Goal: Task Accomplishment & Management: Manage account settings

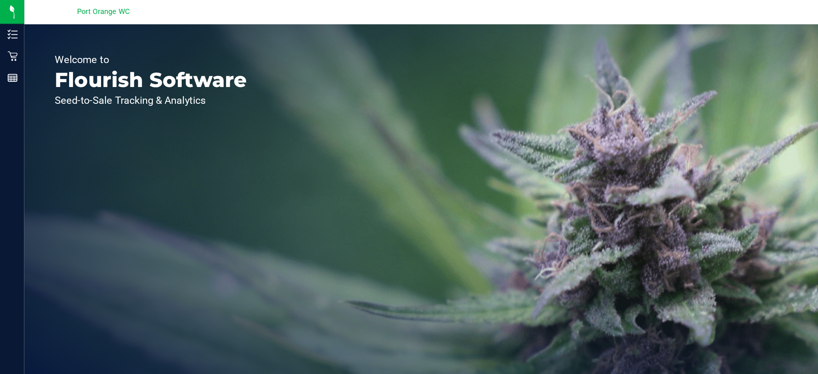
click at [0, 0] on p "Retail" at bounding box center [0, 0] width 0 height 0
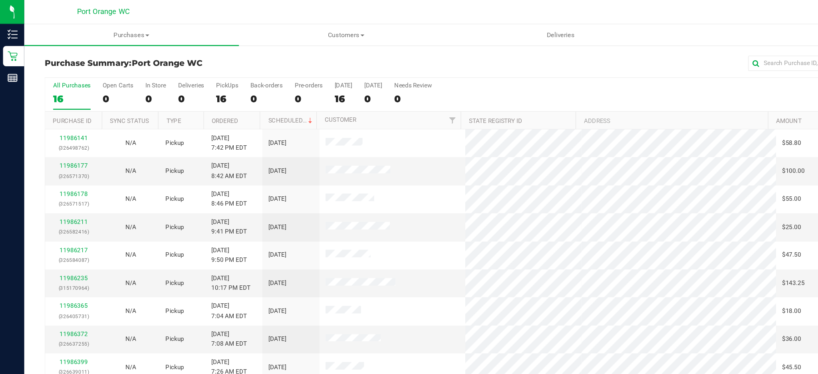
click at [402, 47] on div "All Purchases" at bounding box center [546, 50] width 511 height 14
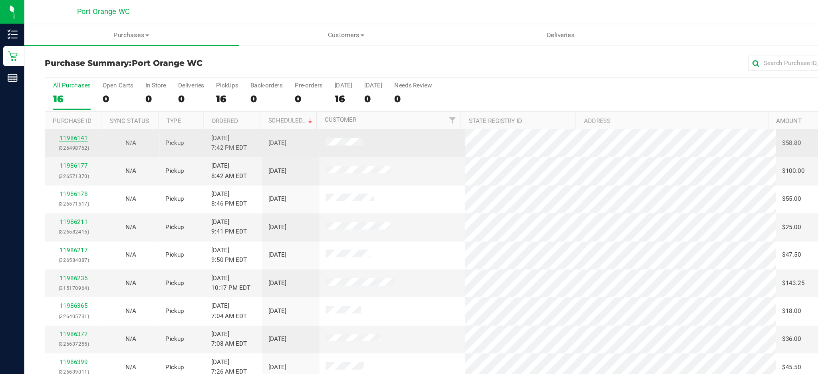
click at [58, 111] on link "11986141" at bounding box center [58, 109] width 22 height 6
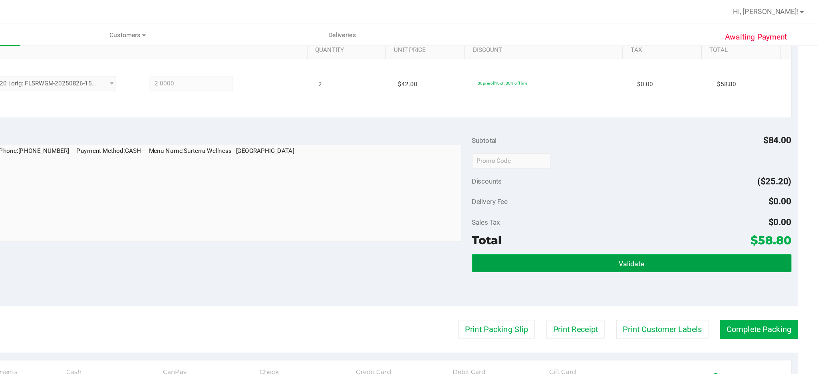
click at [661, 205] on span "Validate" at bounding box center [671, 208] width 20 height 6
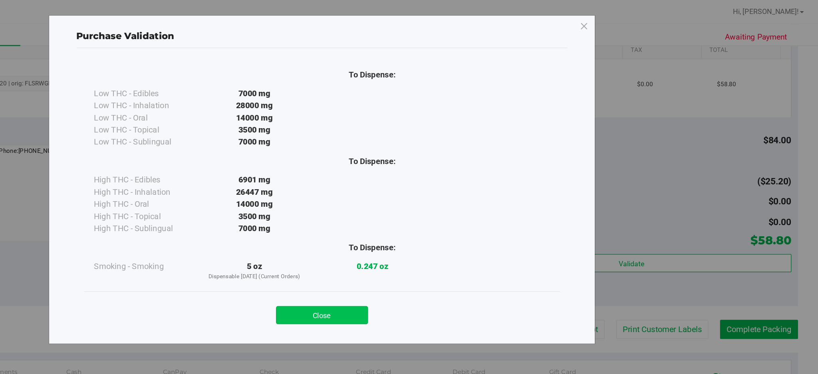
click at [432, 246] on button "Close" at bounding box center [426, 249] width 73 height 14
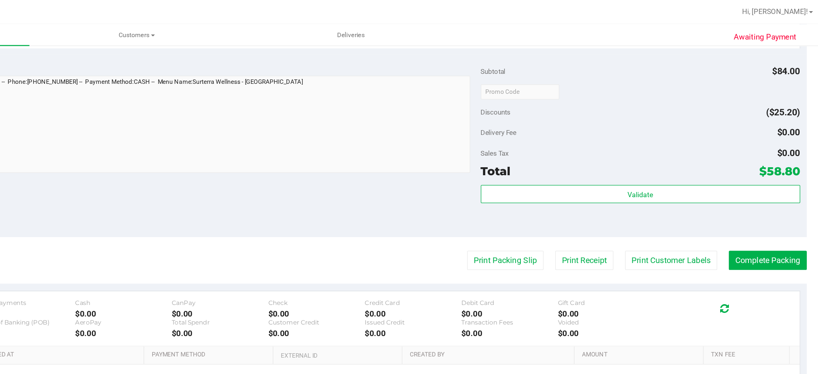
scroll to position [267, 0]
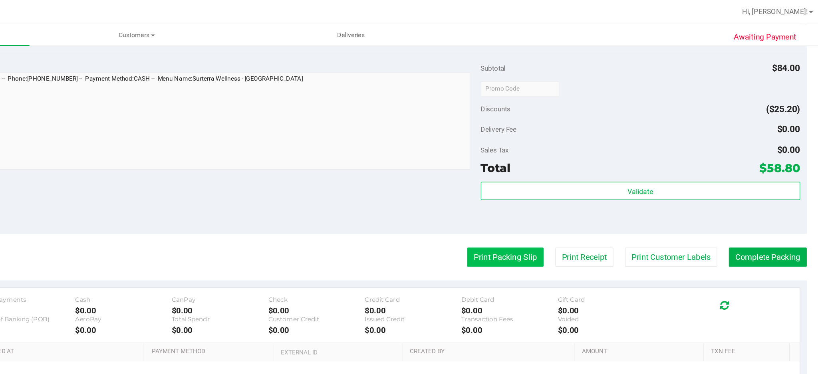
click at [568, 205] on button "Print Packing Slip" at bounding box center [564, 202] width 60 height 15
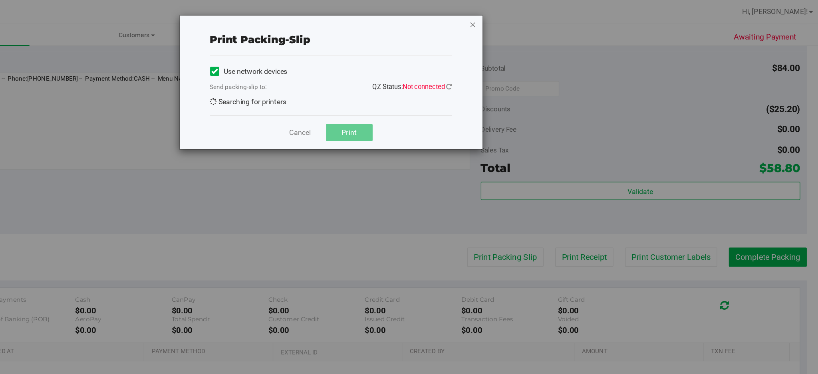
click at [538, 20] on icon "button" at bounding box center [539, 19] width 6 height 10
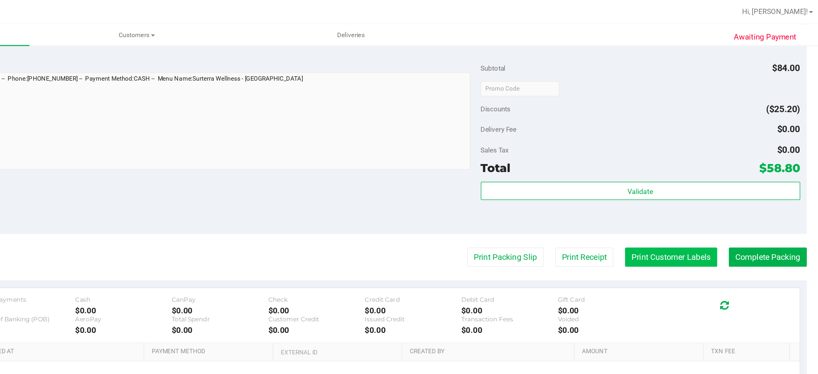
click at [705, 205] on button "Print Customer Labels" at bounding box center [695, 202] width 73 height 15
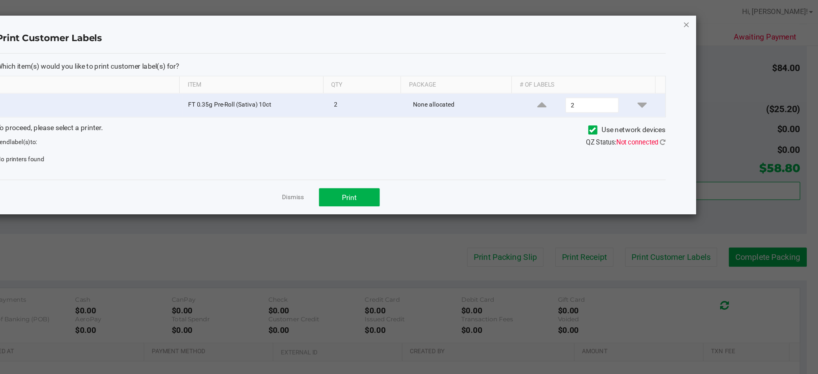
click at [707, 22] on icon "button" at bounding box center [707, 19] width 6 height 10
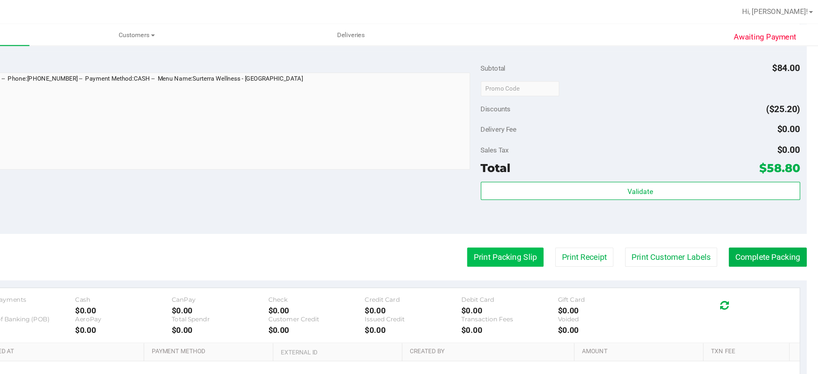
click at [553, 202] on button "Print Packing Slip" at bounding box center [564, 202] width 60 height 15
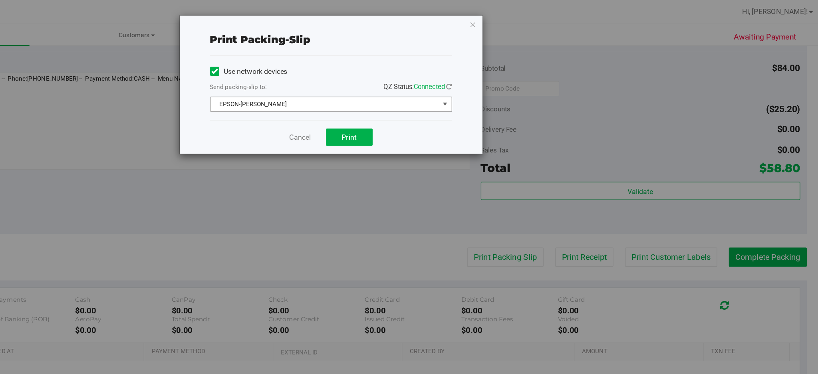
click at [519, 82] on span "select" at bounding box center [516, 82] width 6 height 6
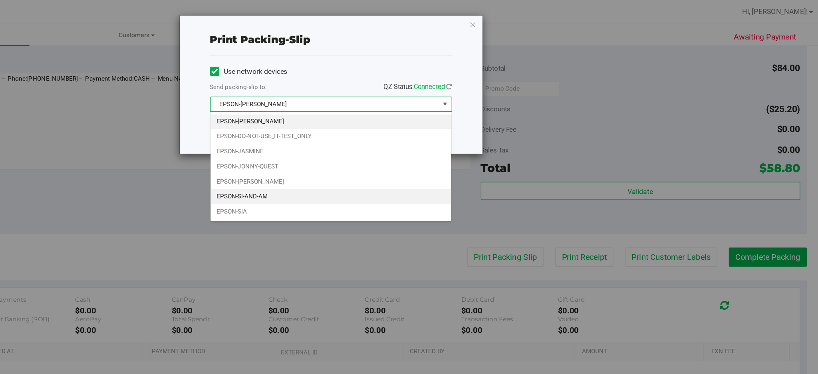
click at [380, 157] on li "EPSON-SI-AND-AM" at bounding box center [427, 155] width 190 height 12
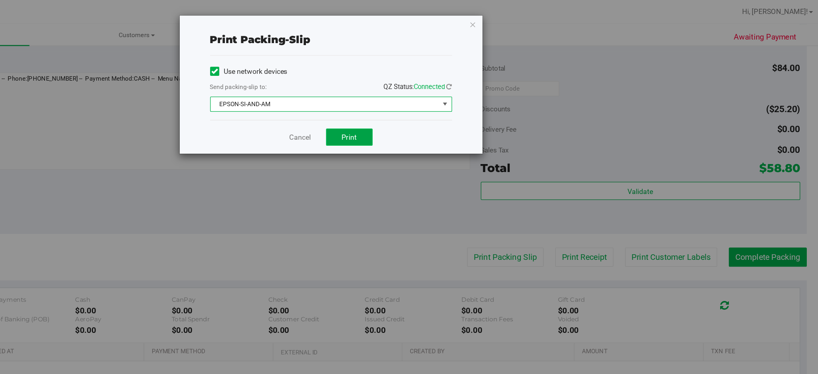
click at [448, 106] on button "Print" at bounding box center [441, 108] width 37 height 14
click at [539, 20] on icon "button" at bounding box center [539, 19] width 6 height 10
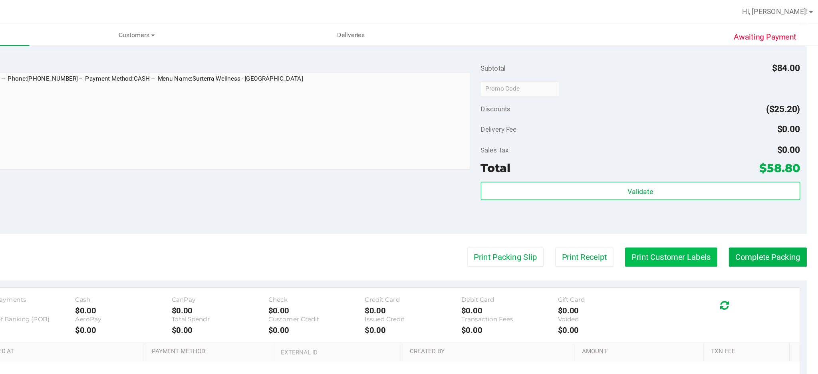
click at [687, 202] on button "Print Customer Labels" at bounding box center [695, 202] width 73 height 15
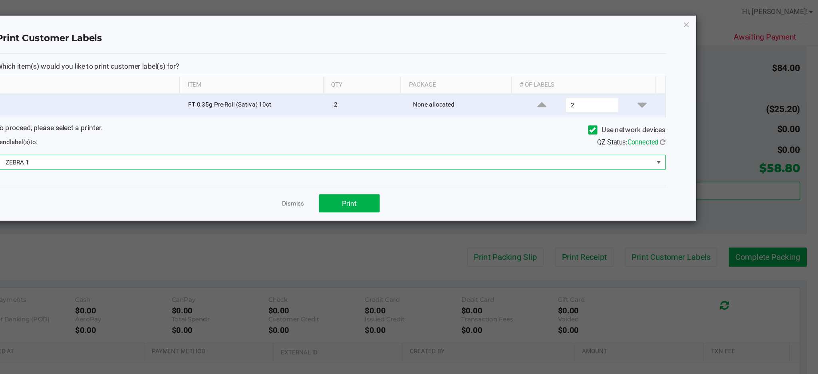
click at [683, 129] on span at bounding box center [685, 128] width 6 height 6
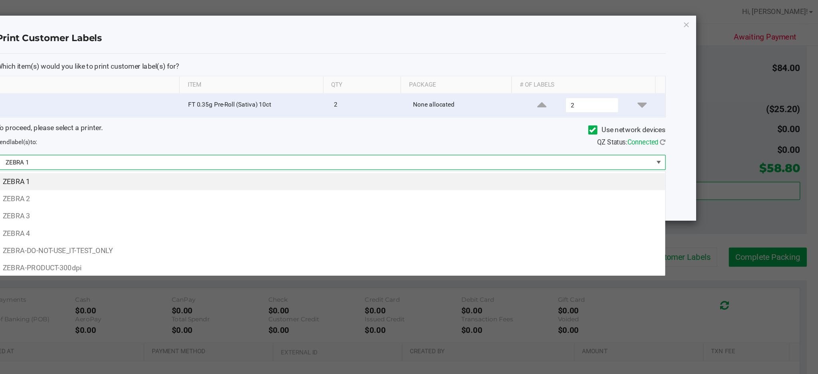
scroll to position [12, 528]
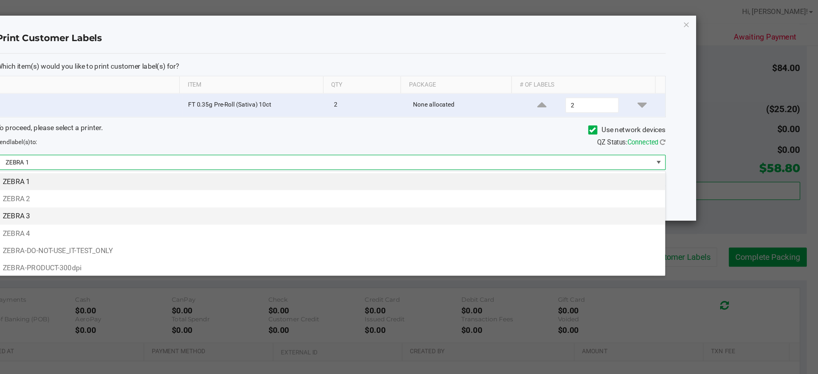
click at [184, 170] on li "ZEBRA 3" at bounding box center [426, 171] width 527 height 14
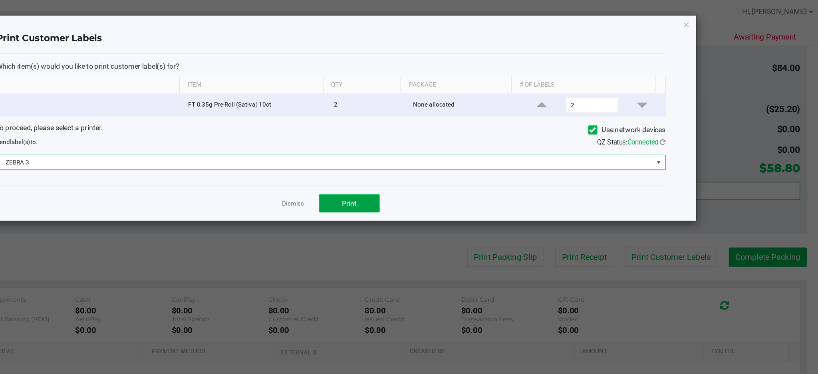
click at [445, 161] on span "Print" at bounding box center [441, 160] width 12 height 6
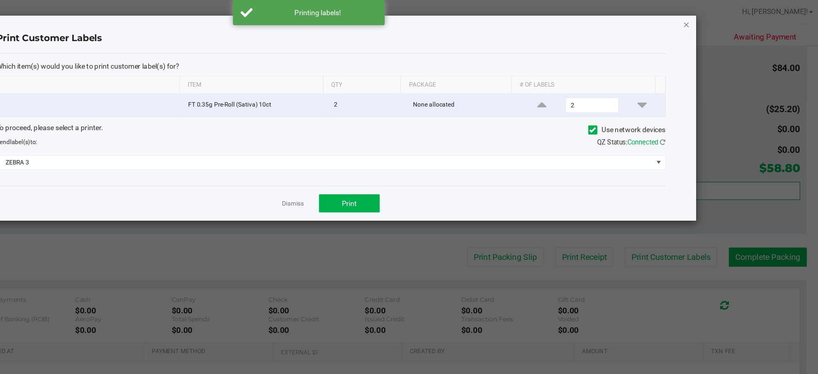
click at [706, 21] on icon "button" at bounding box center [707, 19] width 6 height 10
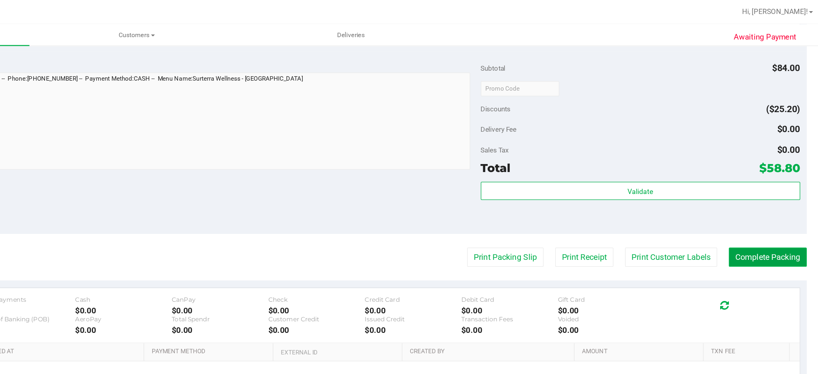
click at [762, 203] on button "Complete Packing" at bounding box center [772, 202] width 62 height 15
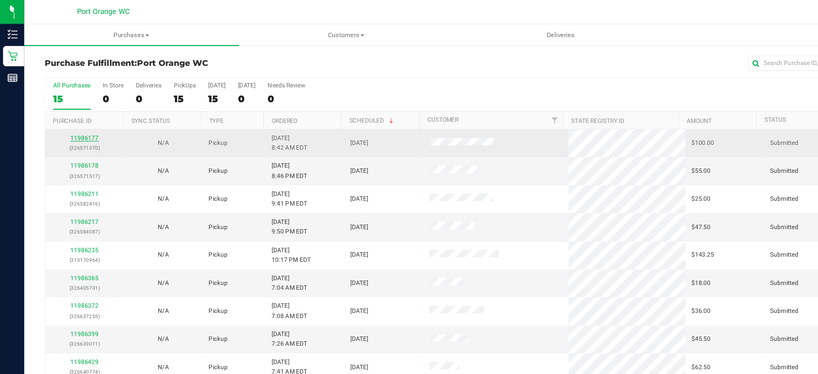
click at [72, 109] on link "11986177" at bounding box center [67, 109] width 22 height 6
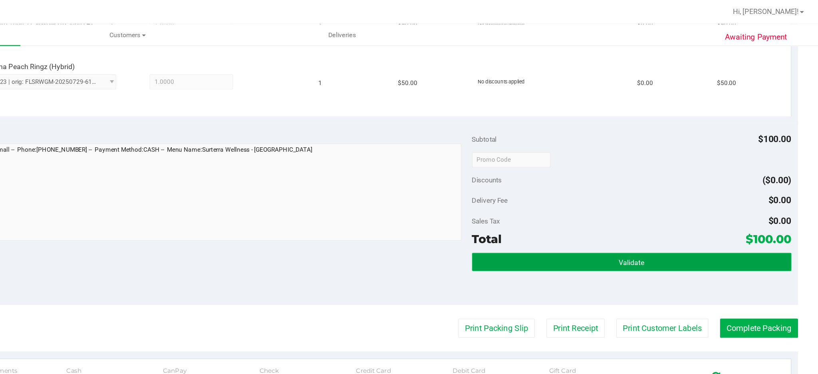
click at [617, 206] on button "Validate" at bounding box center [671, 207] width 252 height 14
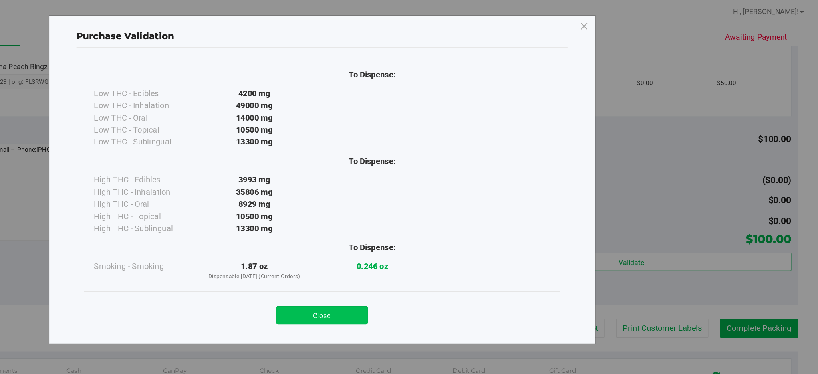
click at [442, 251] on button "Close" at bounding box center [426, 249] width 73 height 14
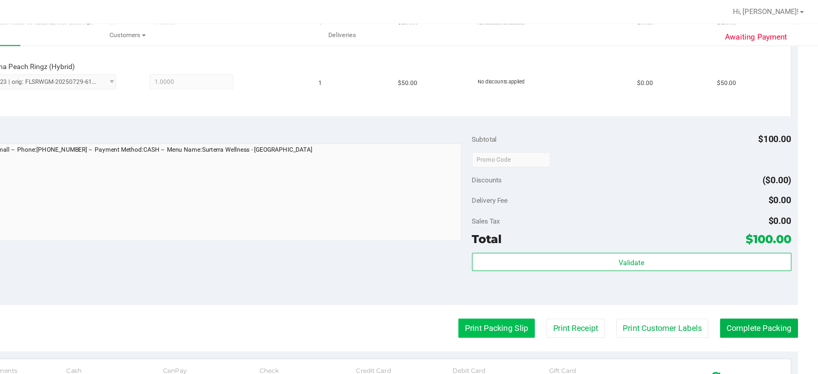
click at [562, 259] on button "Print Packing Slip" at bounding box center [564, 259] width 60 height 15
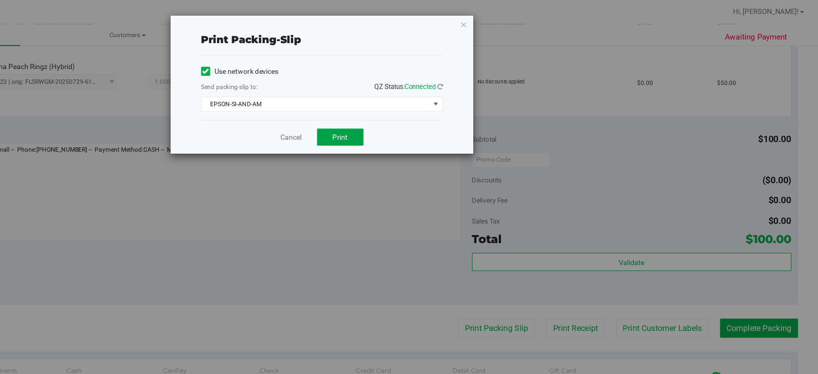
click at [442, 108] on span "Print" at bounding box center [441, 108] width 12 height 6
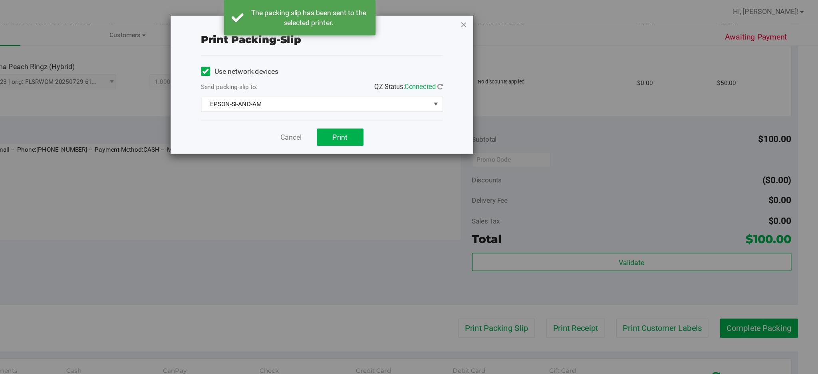
click at [540, 18] on icon "button" at bounding box center [539, 19] width 6 height 10
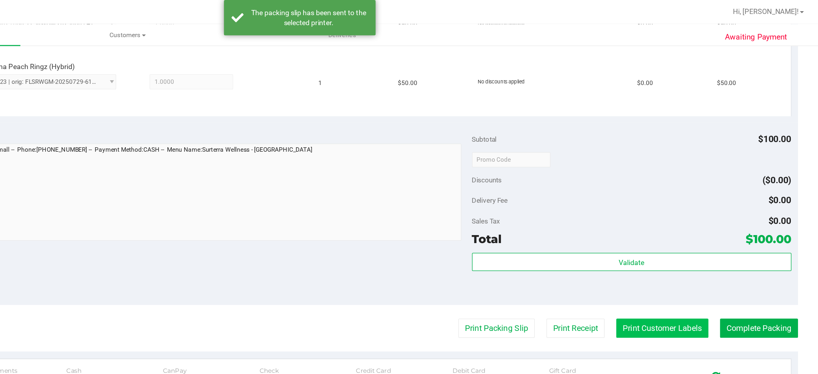
click at [698, 263] on button "Print Customer Labels" at bounding box center [695, 259] width 73 height 15
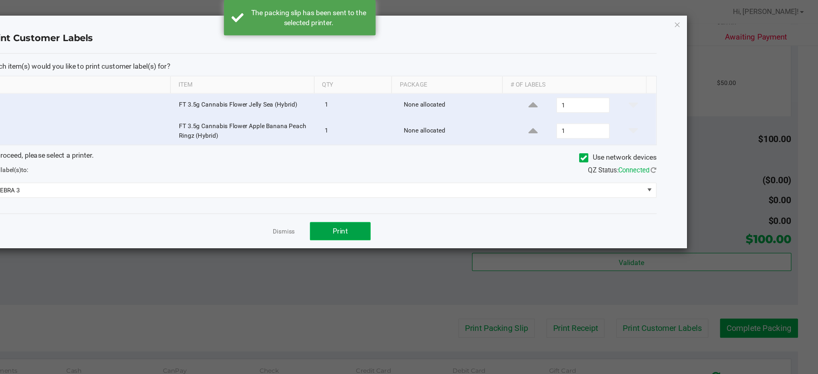
click at [452, 181] on button "Print" at bounding box center [441, 182] width 48 height 14
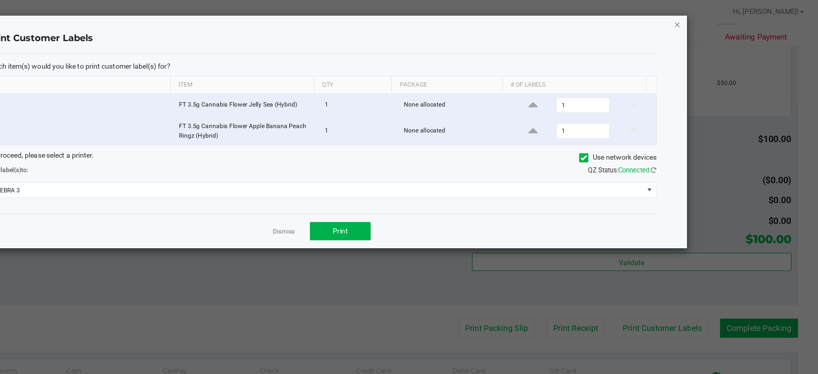
click at [707, 21] on icon "button" at bounding box center [707, 19] width 6 height 10
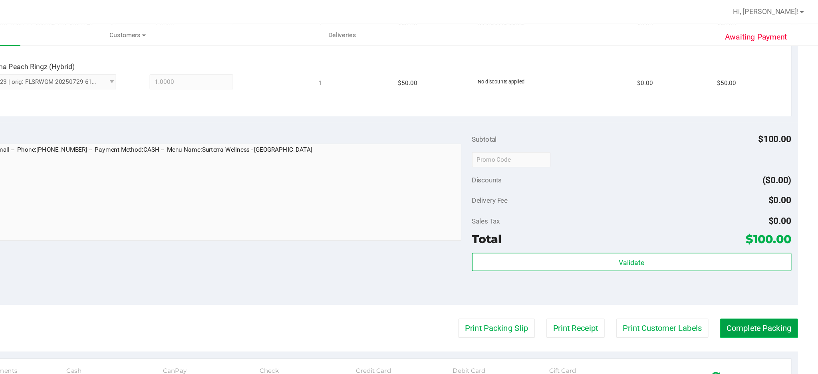
click at [763, 259] on button "Complete Packing" at bounding box center [772, 259] width 62 height 15
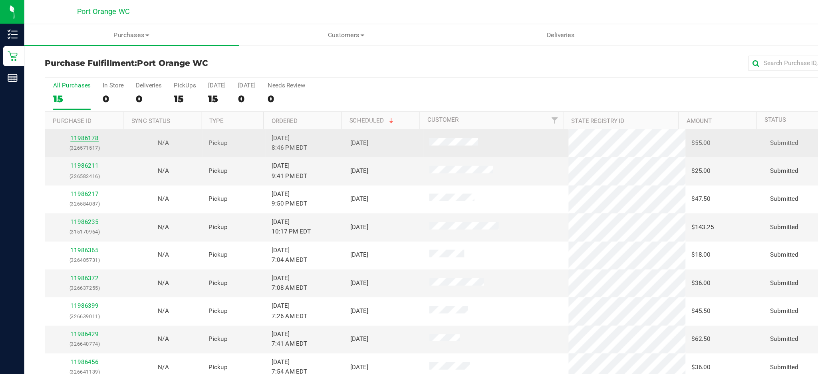
click at [68, 111] on link "11986178" at bounding box center [67, 109] width 22 height 6
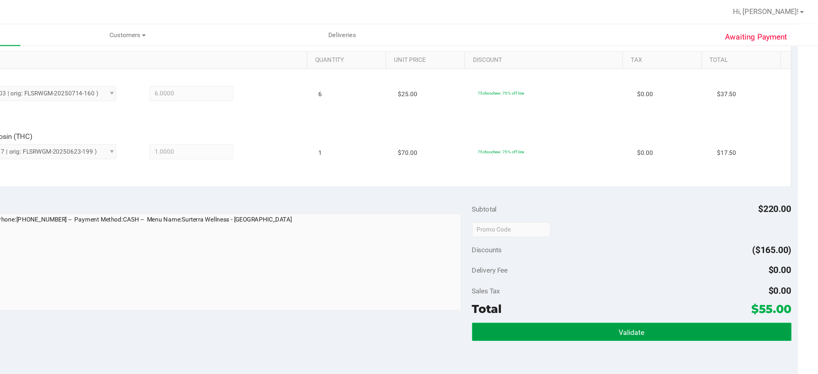
click at [602, 260] on button "Validate" at bounding box center [671, 262] width 252 height 14
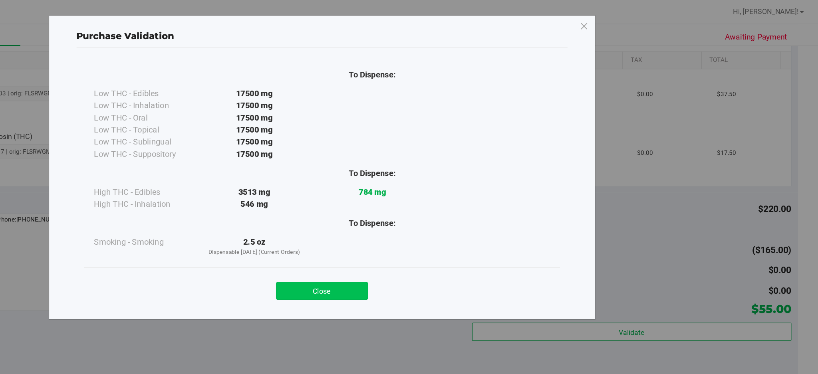
click at [422, 233] on button "Close" at bounding box center [426, 230] width 73 height 14
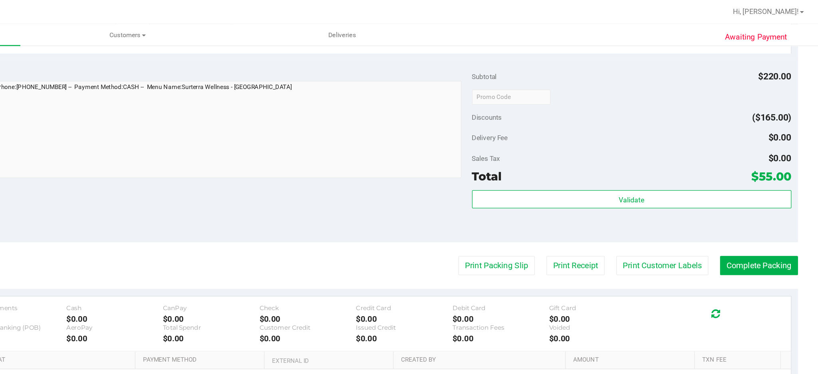
scroll to position [325, 0]
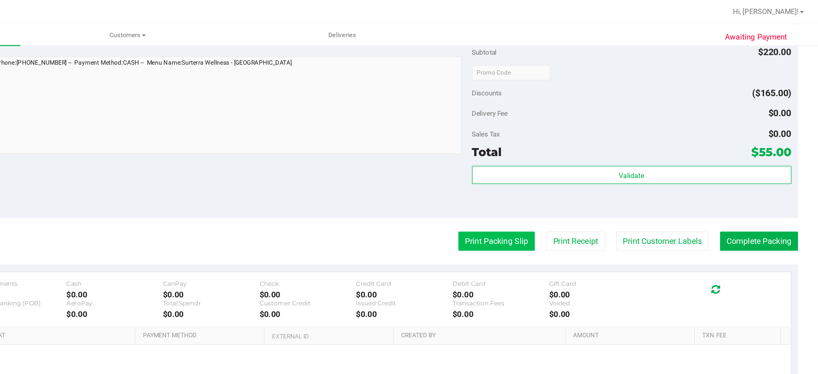
click at [555, 195] on button "Print Packing Slip" at bounding box center [564, 190] width 60 height 15
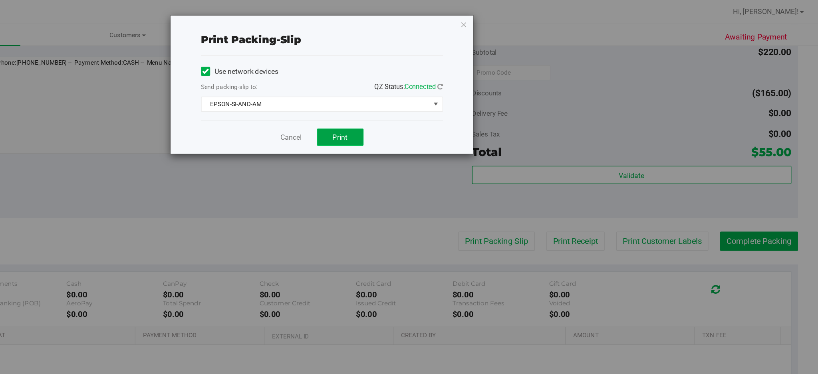
click at [440, 109] on span "Print" at bounding box center [441, 108] width 12 height 6
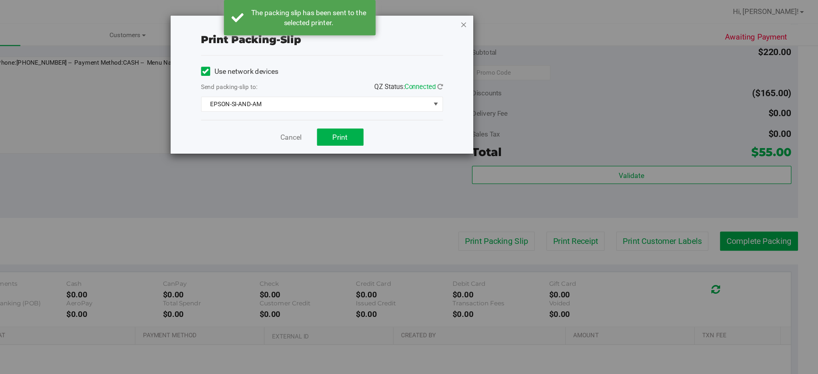
click at [538, 20] on icon "button" at bounding box center [539, 19] width 6 height 10
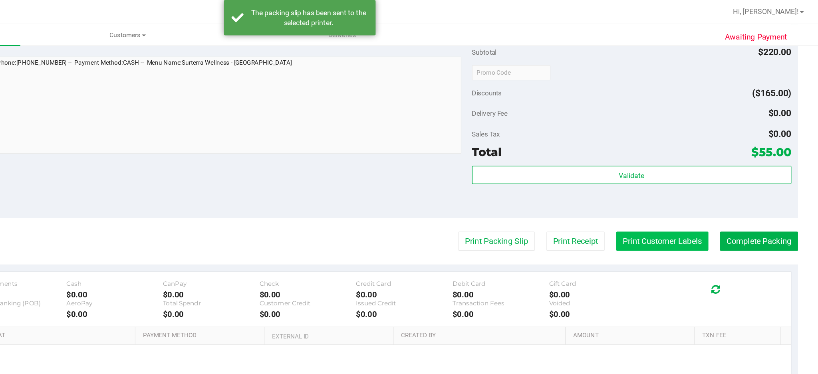
click at [678, 191] on button "Print Customer Labels" at bounding box center [695, 190] width 73 height 15
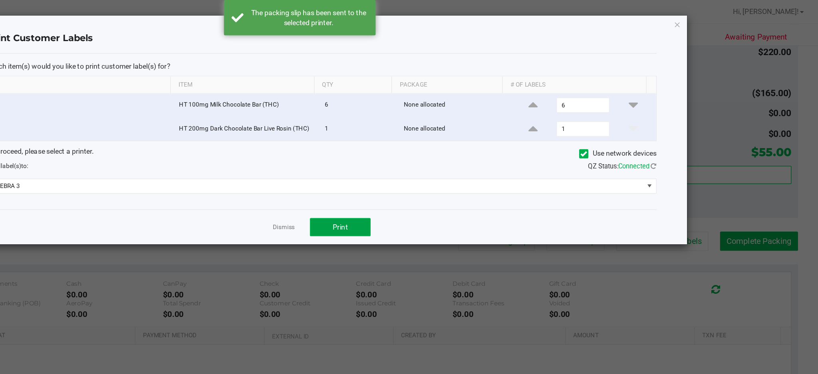
click at [456, 177] on button "Print" at bounding box center [441, 179] width 48 height 14
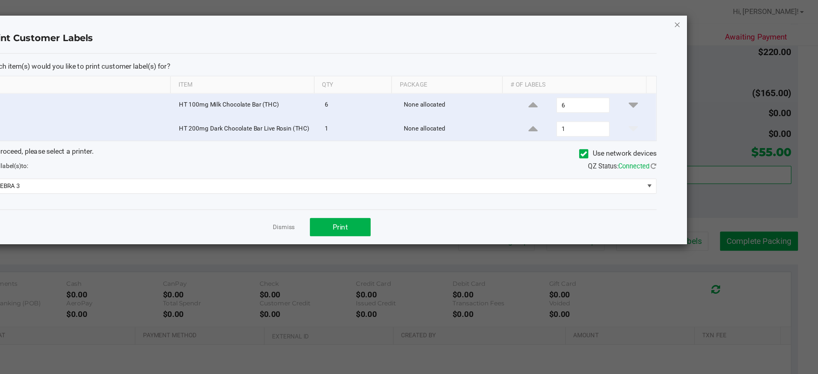
click at [708, 20] on icon "button" at bounding box center [707, 19] width 6 height 10
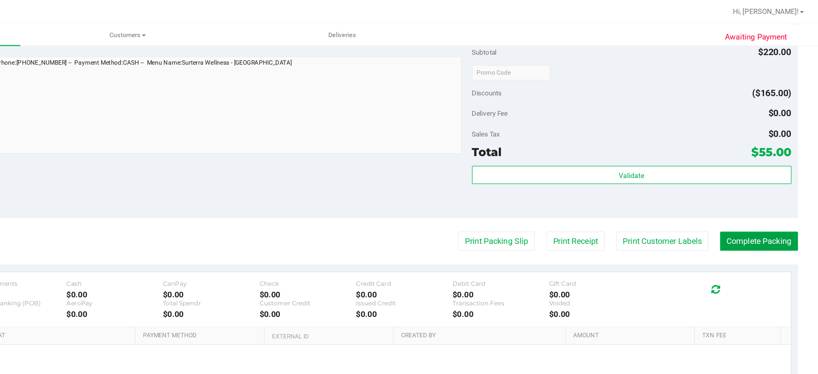
click at [772, 190] on button "Complete Packing" at bounding box center [772, 190] width 62 height 15
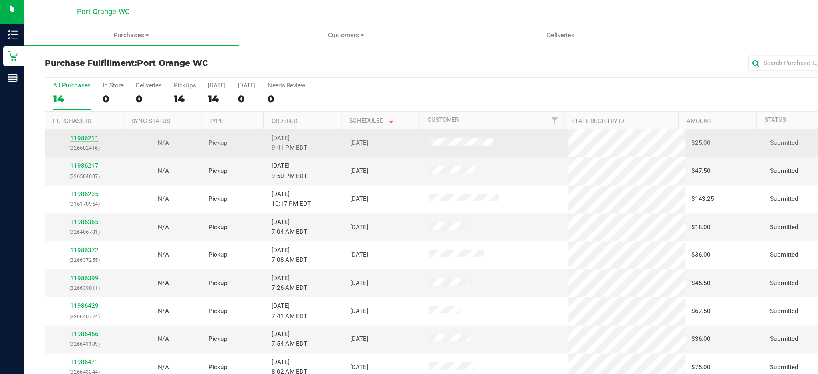
click at [68, 108] on link "11986211" at bounding box center [67, 109] width 22 height 6
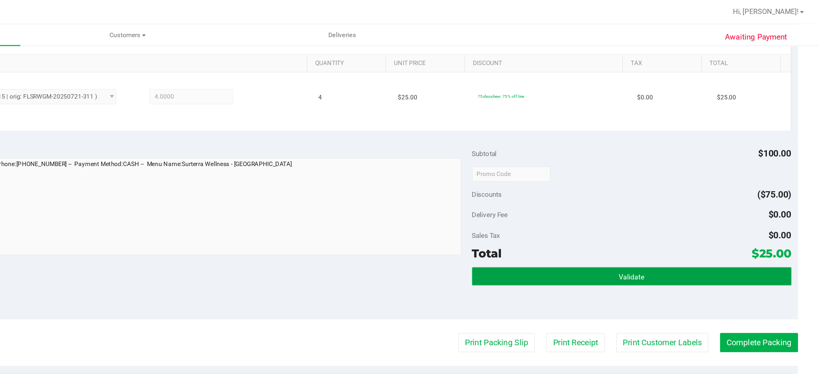
click at [627, 220] on button "Validate" at bounding box center [671, 218] width 252 height 14
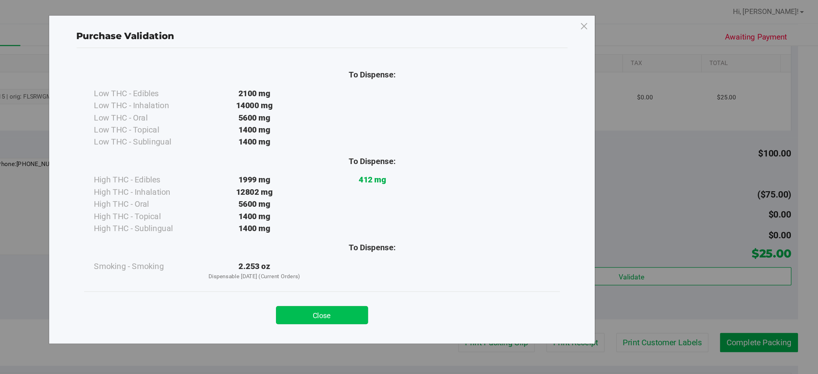
click at [435, 247] on button "Close" at bounding box center [426, 249] width 73 height 14
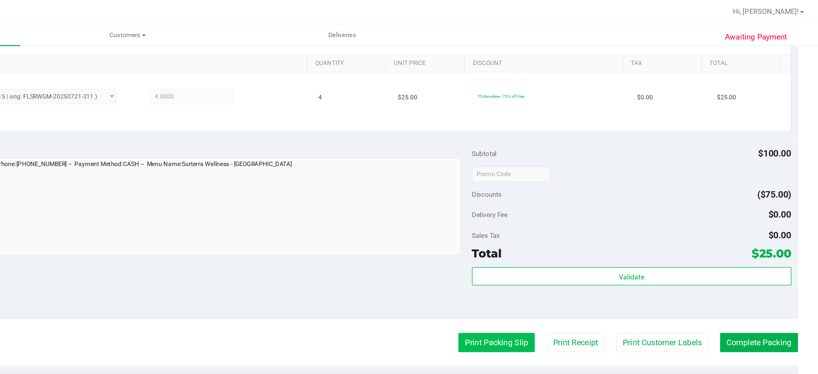
click at [567, 274] on button "Print Packing Slip" at bounding box center [564, 270] width 60 height 15
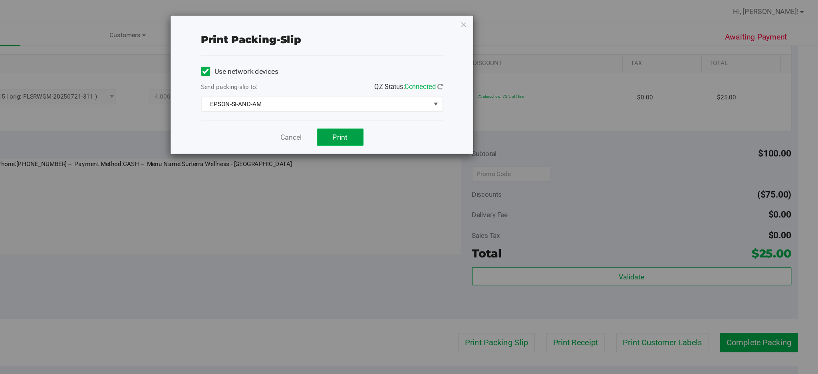
click at [447, 105] on span "Print" at bounding box center [441, 108] width 12 height 6
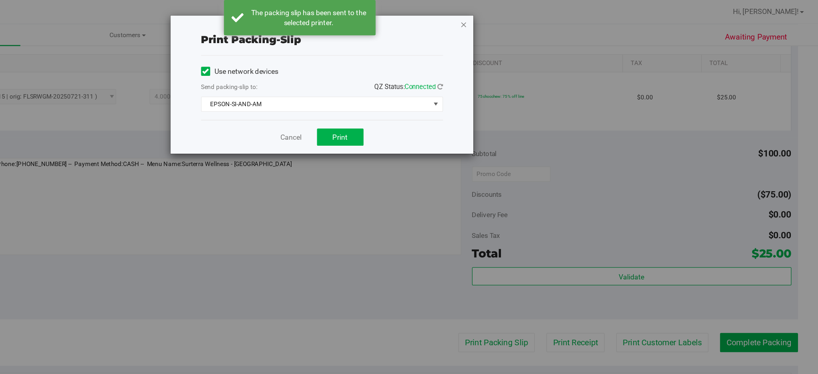
click at [538, 20] on icon "button" at bounding box center [539, 19] width 6 height 10
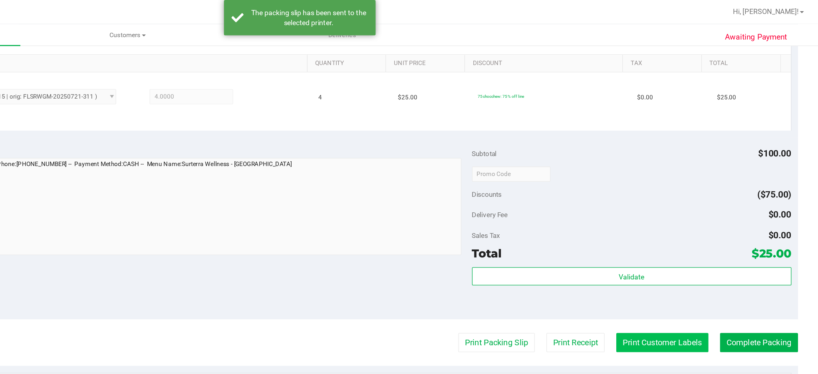
click at [702, 267] on button "Print Customer Labels" at bounding box center [695, 270] width 73 height 15
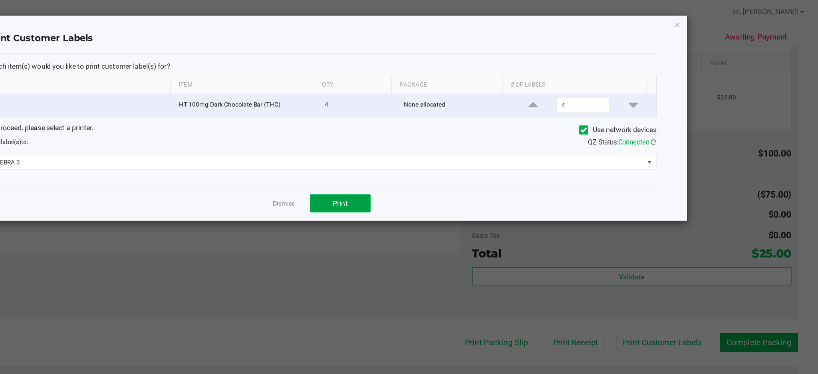
click at [450, 159] on button "Print" at bounding box center [441, 160] width 48 height 14
click at [707, 20] on icon "button" at bounding box center [707, 19] width 6 height 10
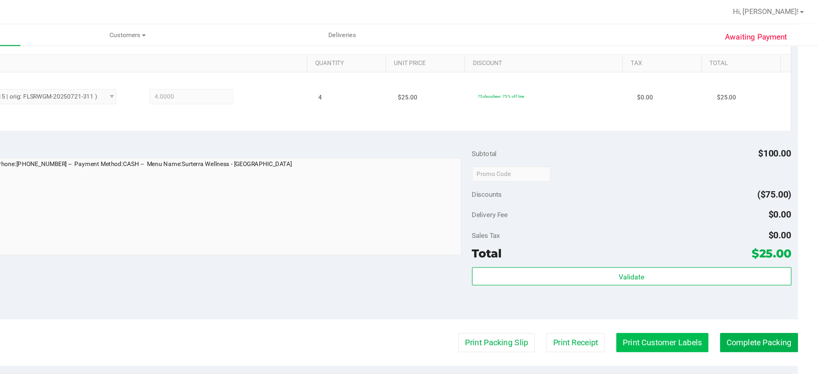
click at [688, 269] on button "Print Customer Labels" at bounding box center [695, 270] width 73 height 15
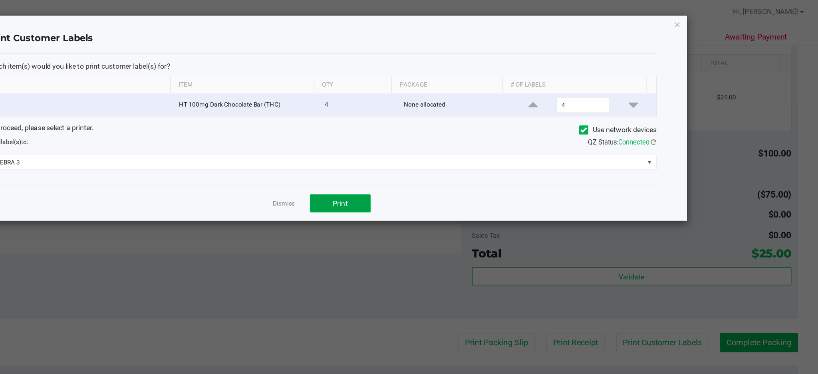
click at [449, 158] on button "Print" at bounding box center [441, 160] width 48 height 14
click at [706, 20] on icon "button" at bounding box center [707, 19] width 6 height 10
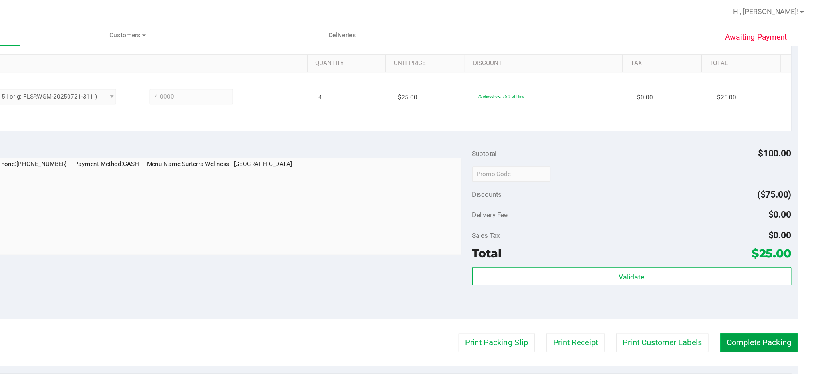
click at [763, 267] on button "Complete Packing" at bounding box center [772, 270] width 62 height 15
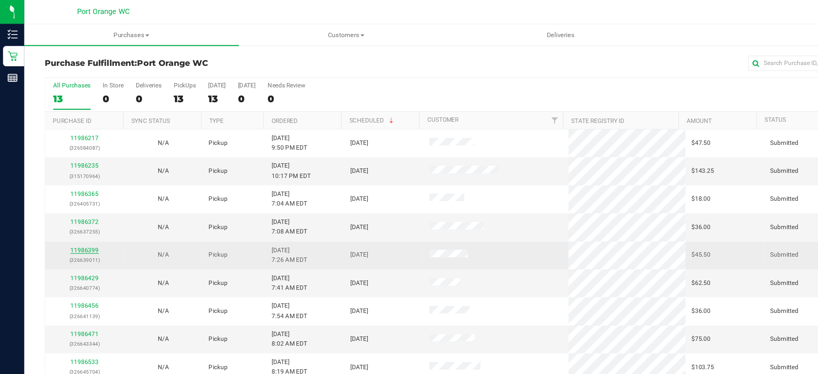
click at [64, 197] on link "11986399" at bounding box center [67, 198] width 22 height 6
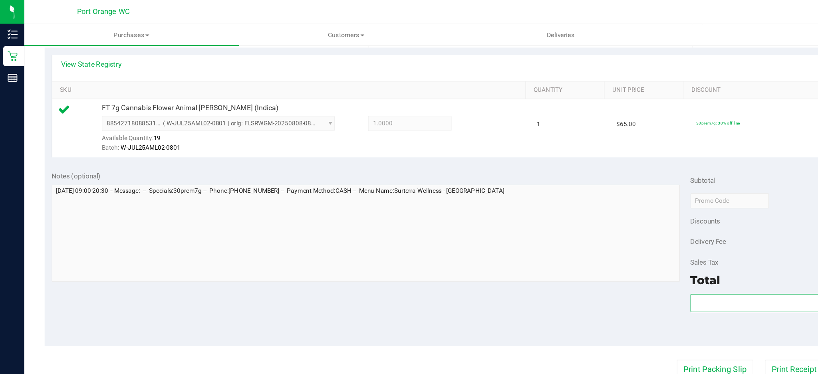
scroll to position [182, 0]
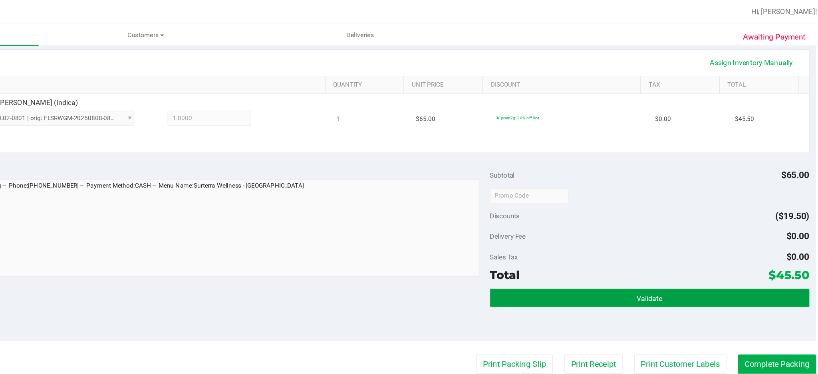
click at [636, 233] on button "Validate" at bounding box center [671, 235] width 252 height 14
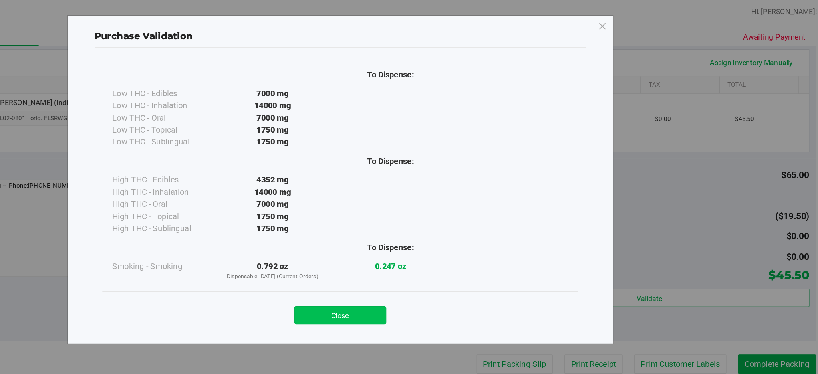
click at [435, 246] on button "Close" at bounding box center [426, 249] width 73 height 14
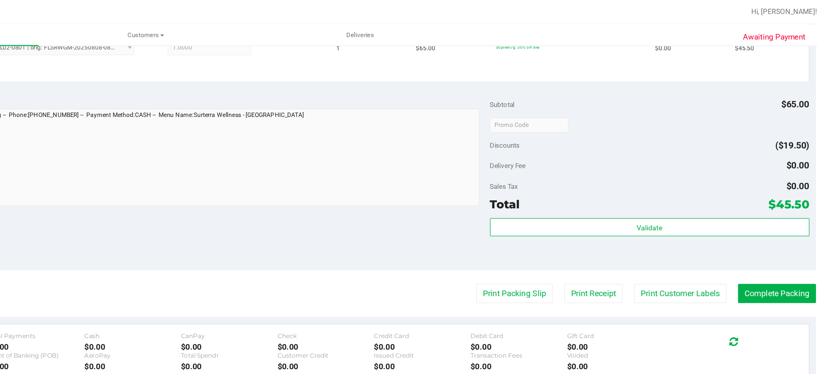
scroll to position [244, 0]
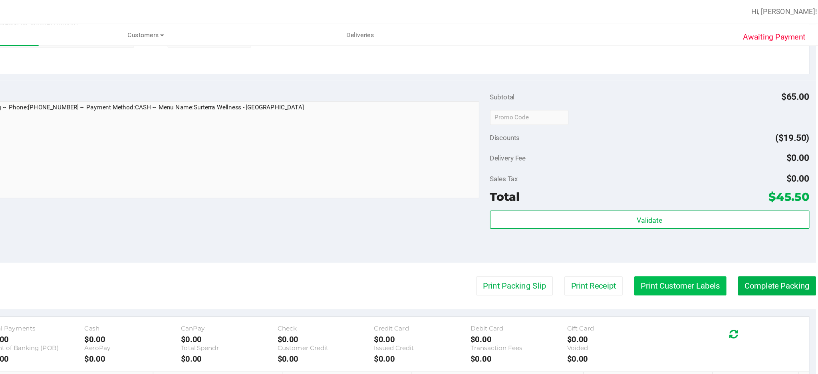
click at [685, 228] on button "Print Customer Labels" at bounding box center [695, 225] width 73 height 15
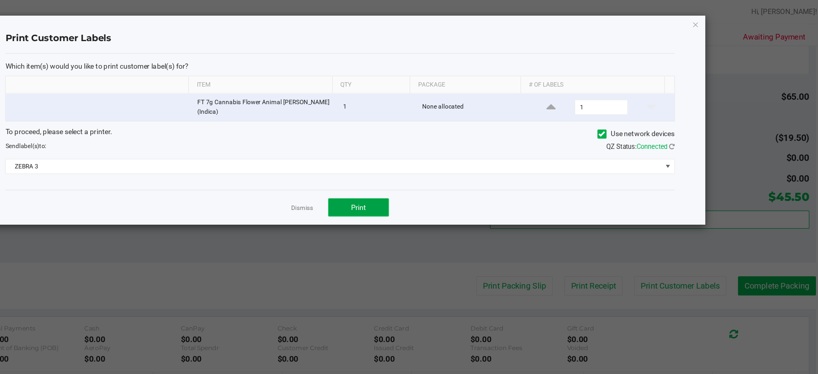
click at [437, 163] on span "Print" at bounding box center [441, 164] width 12 height 6
click at [708, 18] on icon "button" at bounding box center [707, 19] width 6 height 10
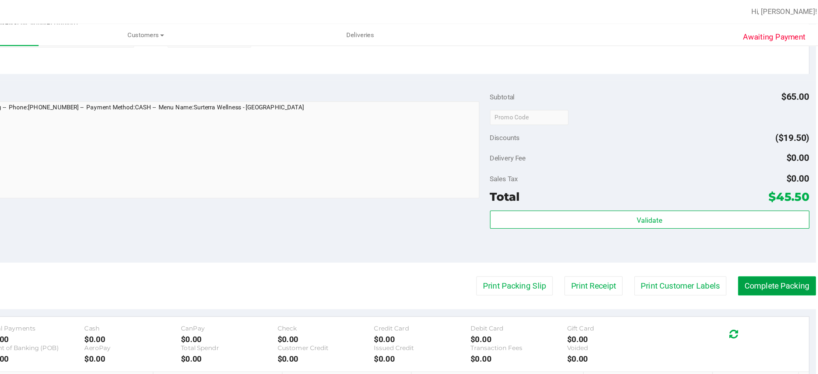
click at [762, 227] on button "Complete Packing" at bounding box center [772, 225] width 62 height 15
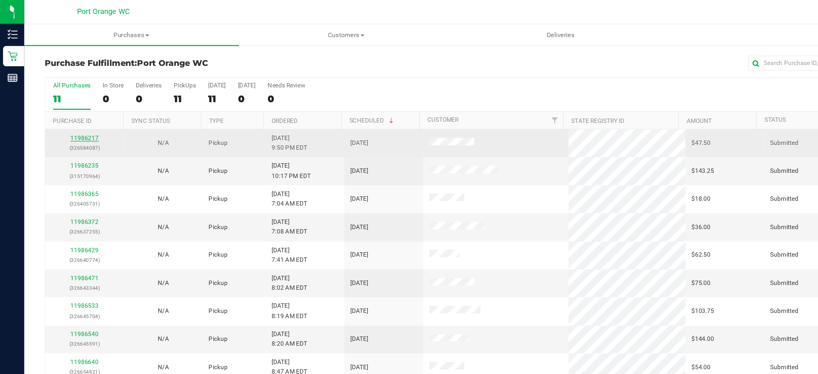
click at [70, 107] on link "11986217" at bounding box center [67, 109] width 22 height 6
click at [65, 107] on link "11986217" at bounding box center [67, 109] width 22 height 6
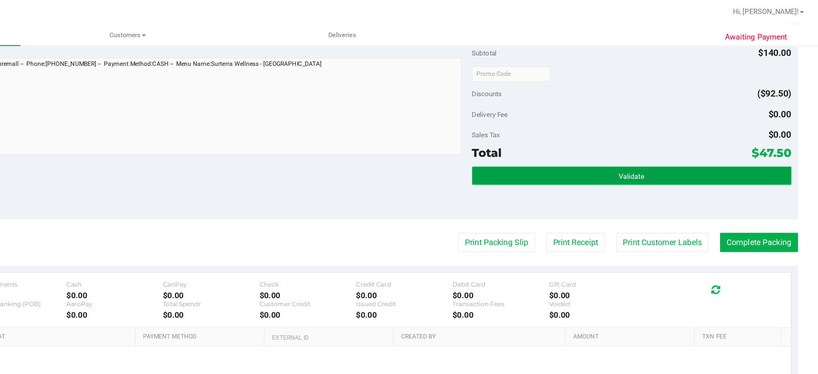
click at [633, 138] on button "Validate" at bounding box center [671, 138] width 252 height 14
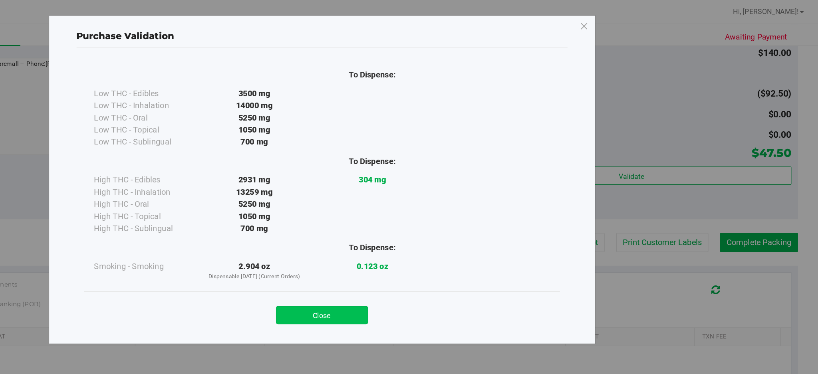
click at [436, 246] on button "Close" at bounding box center [426, 249] width 73 height 14
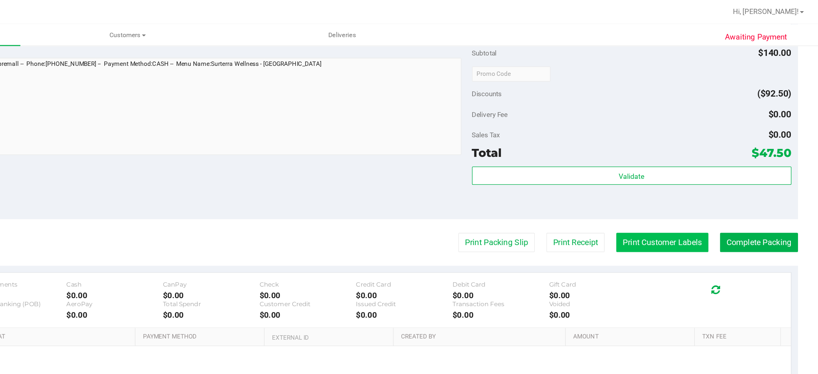
click at [682, 192] on button "Print Customer Labels" at bounding box center [695, 191] width 73 height 15
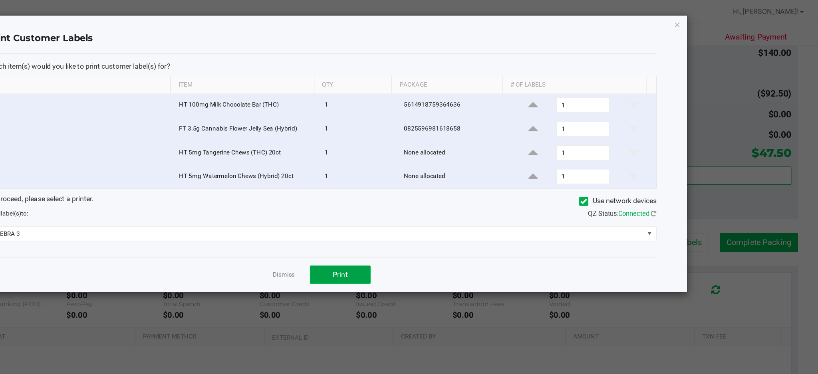
click at [447, 217] on button "Print" at bounding box center [441, 217] width 48 height 14
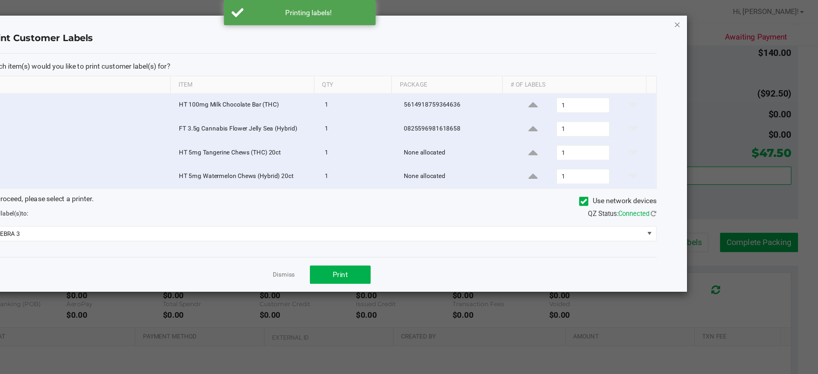
click at [707, 17] on icon "button" at bounding box center [707, 19] width 6 height 10
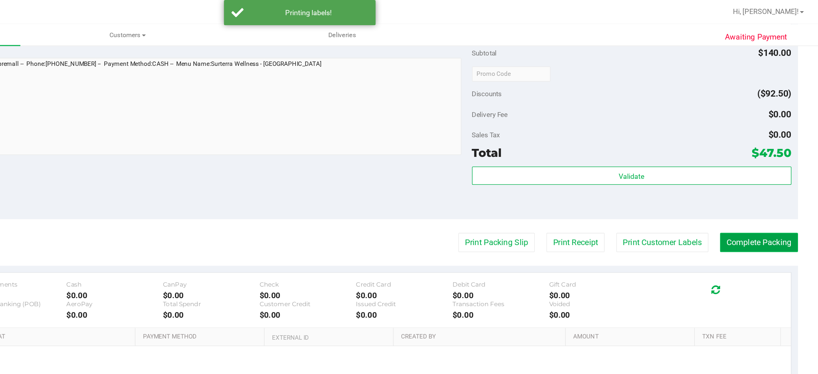
click at [769, 197] on button "Complete Packing" at bounding box center [772, 191] width 62 height 15
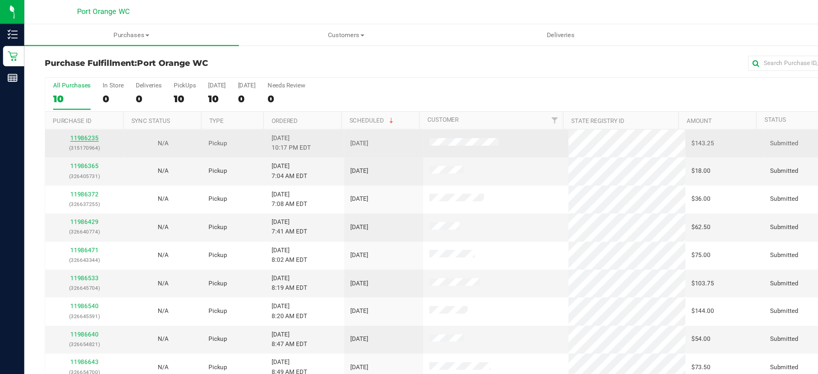
click at [67, 109] on link "11986235" at bounding box center [67, 109] width 22 height 6
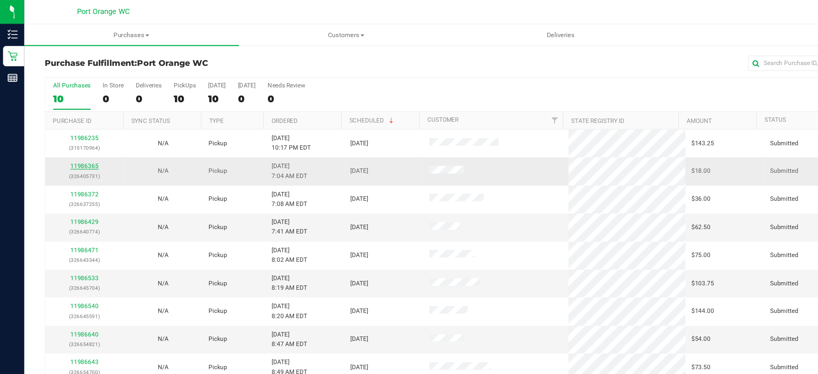
click at [69, 133] on link "11986365" at bounding box center [67, 131] width 22 height 6
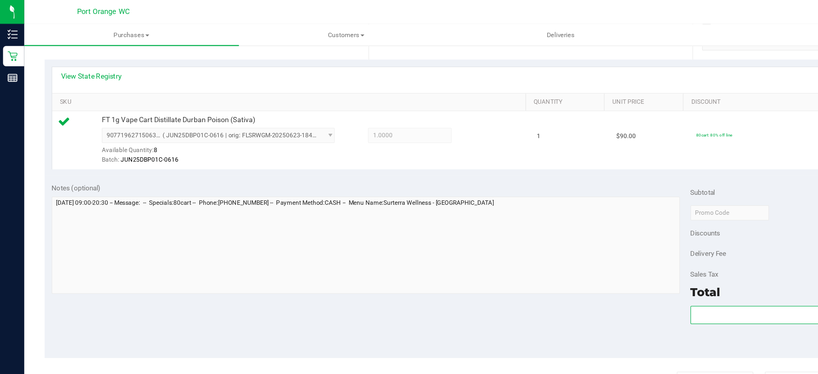
scroll to position [167, 0]
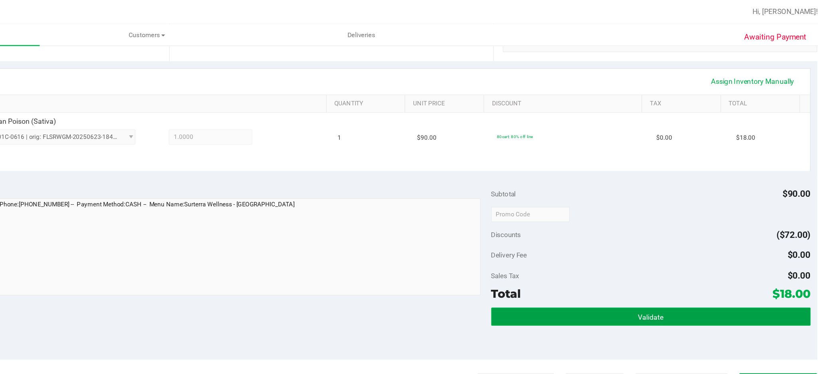
click at [632, 249] on button "Validate" at bounding box center [671, 250] width 252 height 14
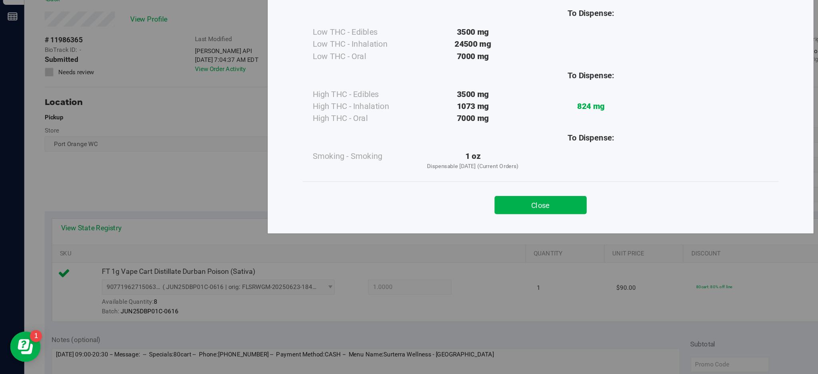
scroll to position [0, 0]
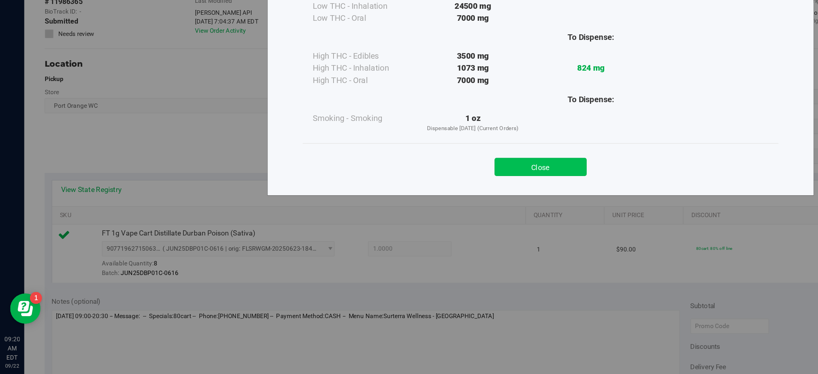
click at [421, 206] on button "Close" at bounding box center [426, 210] width 73 height 14
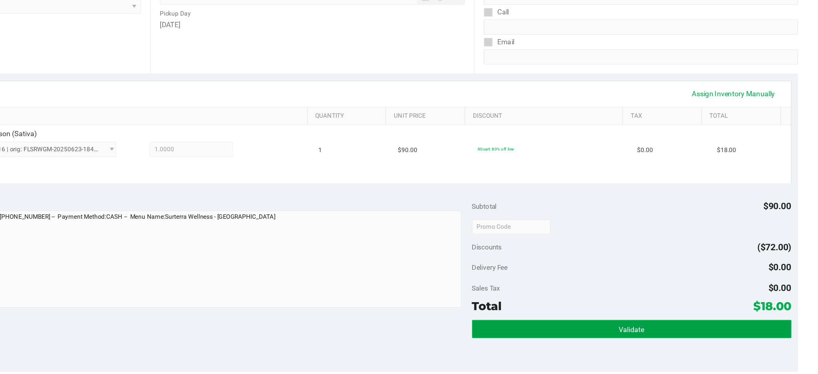
click at [629, 332] on button "Validate" at bounding box center [671, 338] width 252 height 14
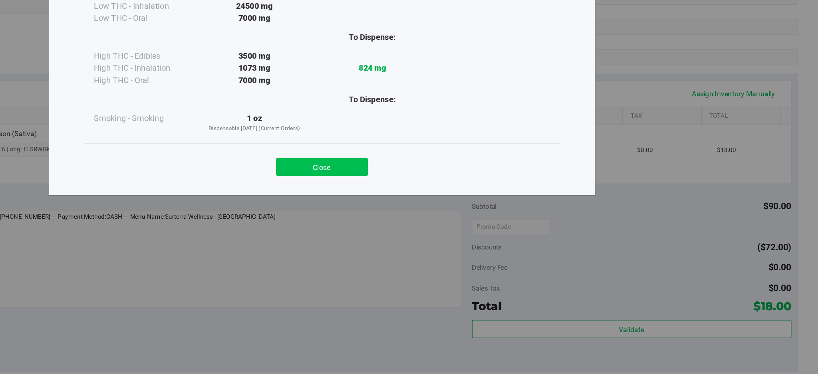
click at [435, 209] on button "Close" at bounding box center [426, 210] width 73 height 14
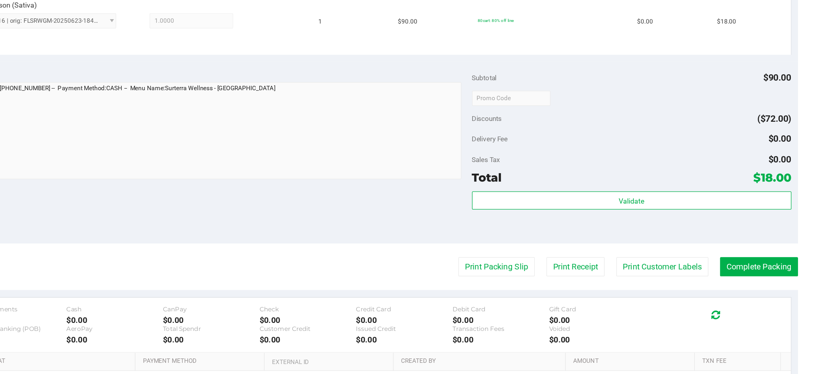
scroll to position [185, 0]
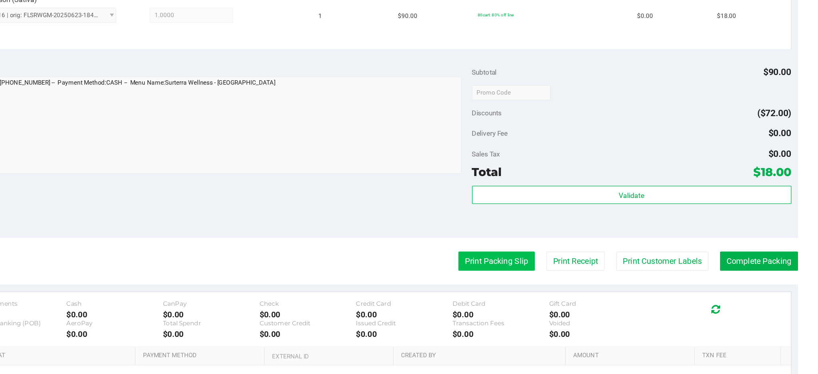
click at [548, 285] on button "Print Packing Slip" at bounding box center [564, 284] width 60 height 15
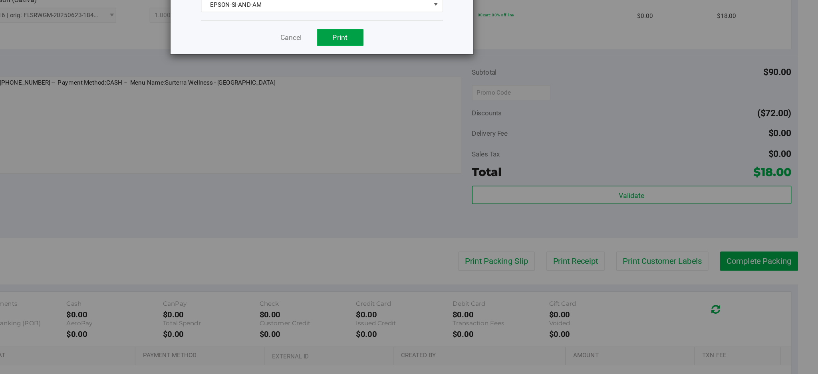
click at [454, 107] on button "Print" at bounding box center [441, 108] width 37 height 14
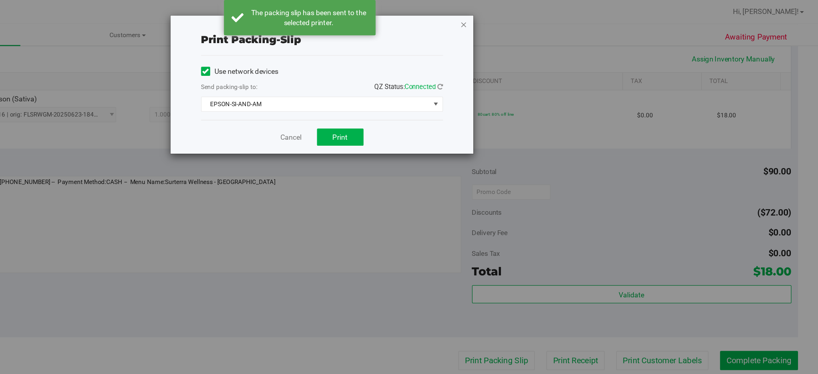
click at [541, 18] on icon "button" at bounding box center [539, 19] width 6 height 10
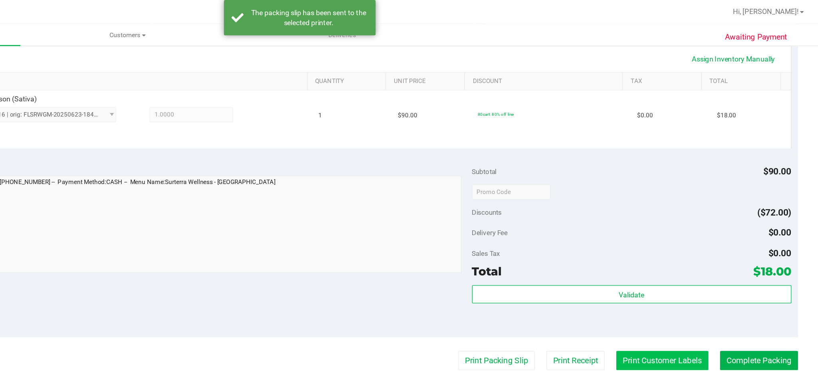
click at [702, 286] on button "Print Customer Labels" at bounding box center [695, 284] width 73 height 15
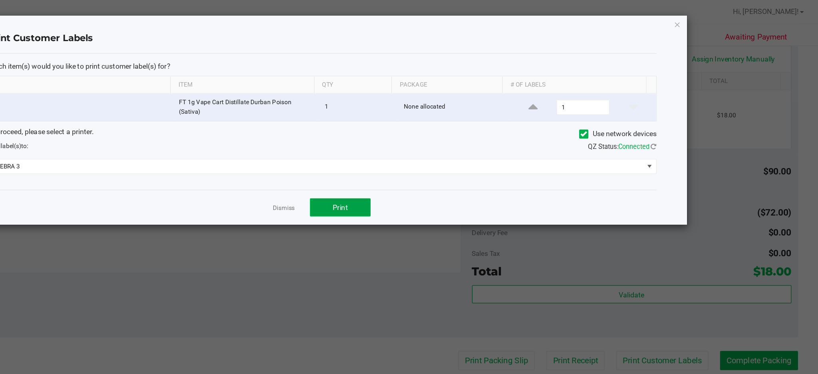
click at [448, 161] on button "Print" at bounding box center [441, 164] width 48 height 14
click at [708, 15] on icon "button" at bounding box center [707, 19] width 6 height 10
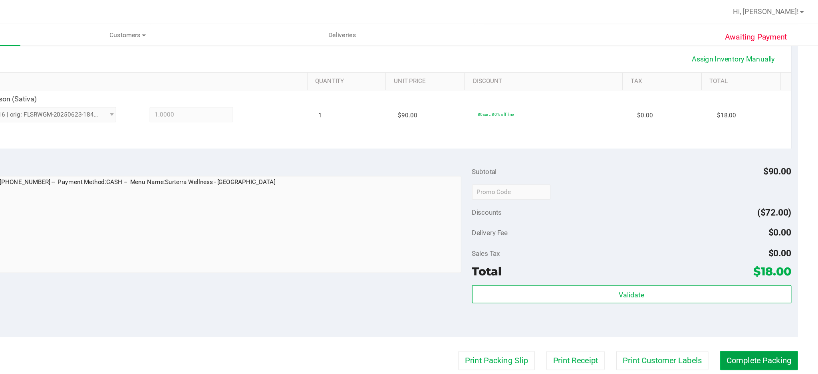
click at [764, 285] on button "Complete Packing" at bounding box center [772, 284] width 62 height 15
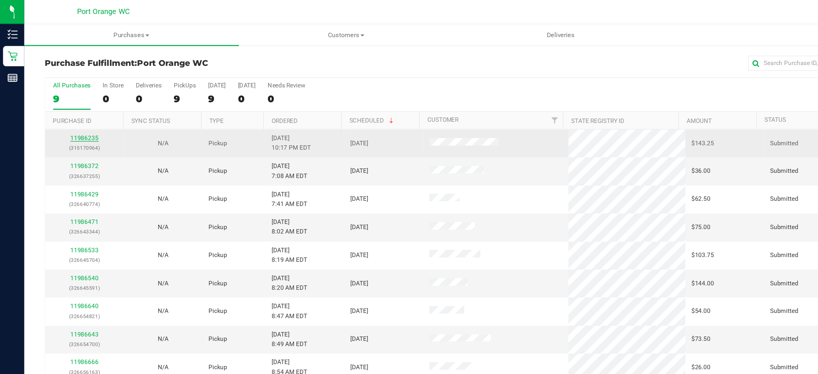
click at [68, 107] on link "11986235" at bounding box center [67, 109] width 22 height 6
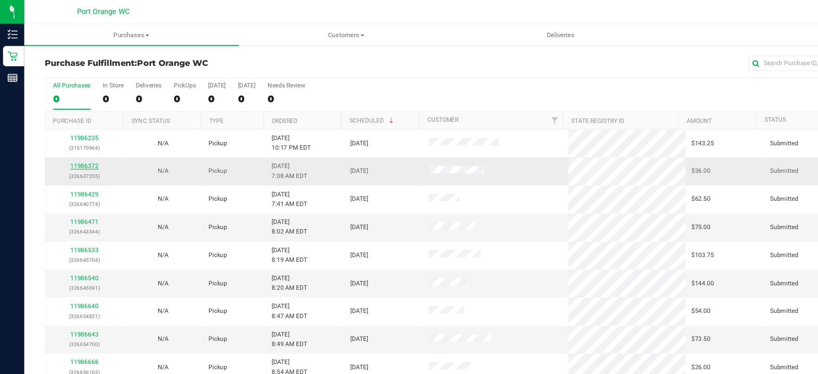
click at [67, 131] on link "11986372" at bounding box center [67, 131] width 22 height 6
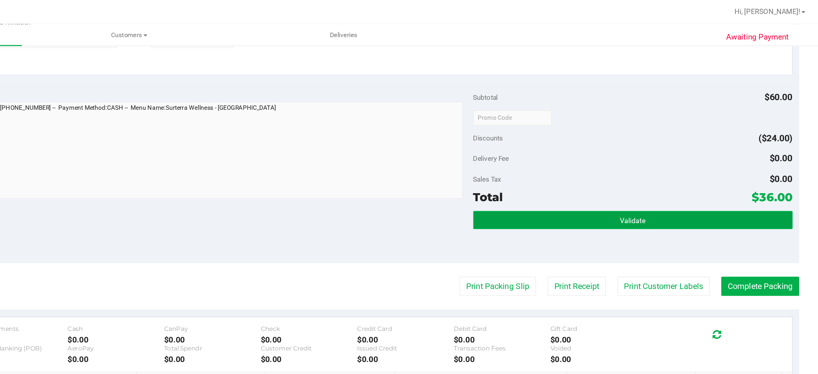
click at [633, 172] on button "Validate" at bounding box center [671, 174] width 252 height 14
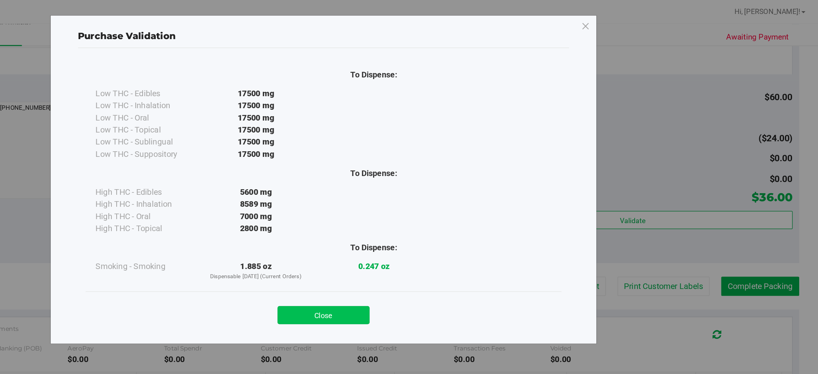
click at [425, 249] on button "Close" at bounding box center [426, 249] width 73 height 14
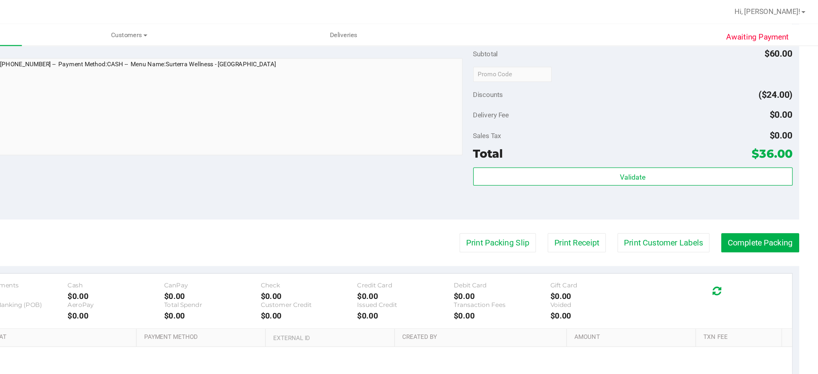
scroll to position [279, 0]
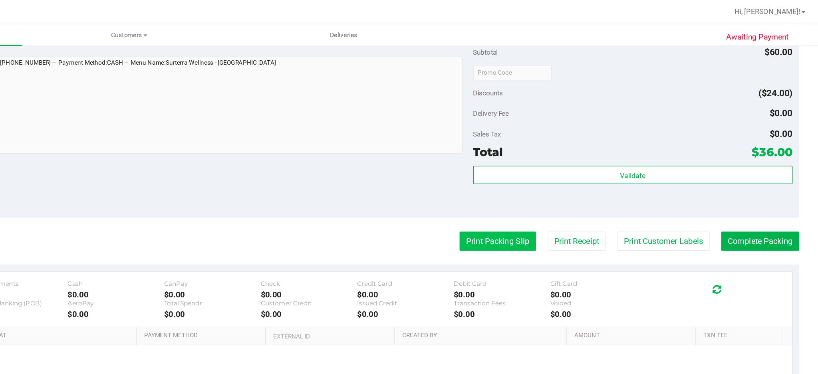
click at [552, 187] on button "Print Packing Slip" at bounding box center [564, 190] width 60 height 15
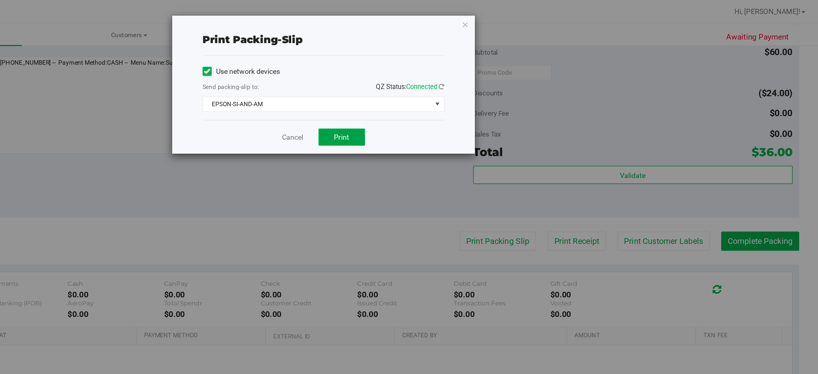
click at [431, 108] on button "Print" at bounding box center [441, 108] width 37 height 14
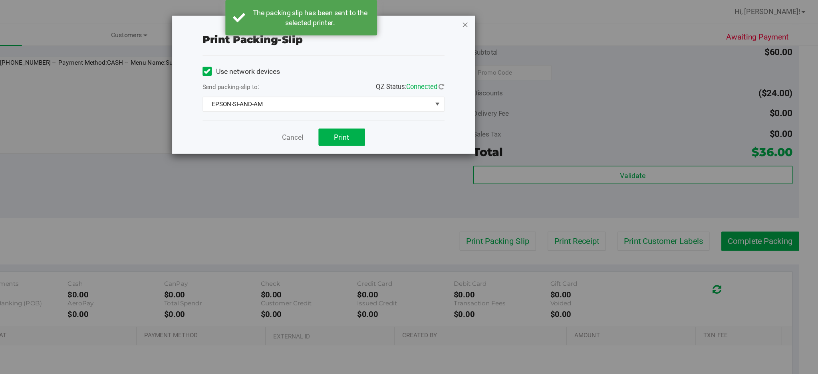
click at [538, 16] on icon "button" at bounding box center [539, 19] width 6 height 10
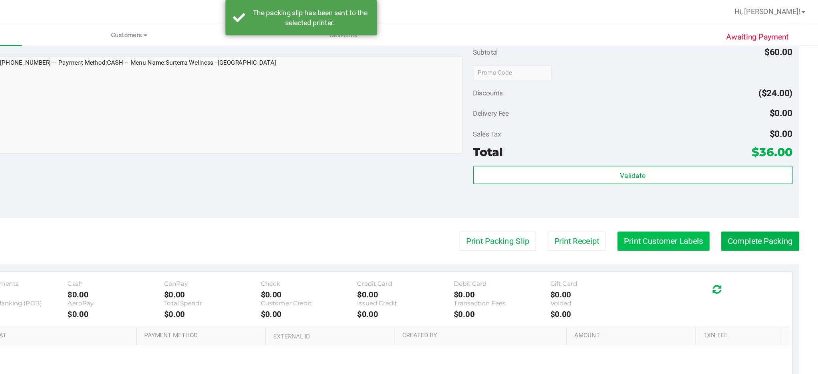
click at [672, 192] on button "Print Customer Labels" at bounding box center [695, 190] width 73 height 15
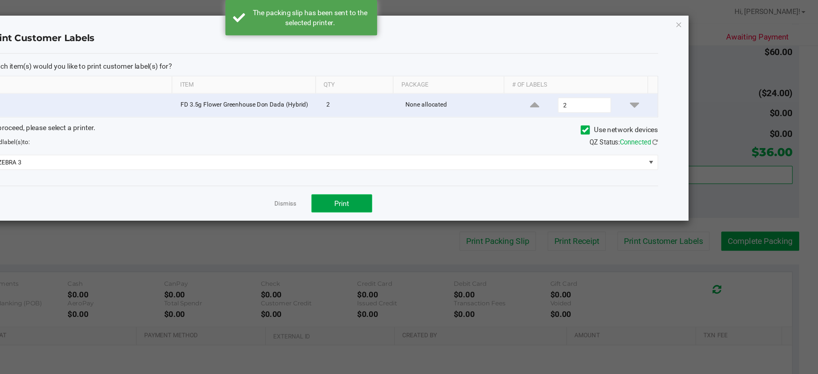
click at [447, 162] on button "Print" at bounding box center [441, 160] width 48 height 14
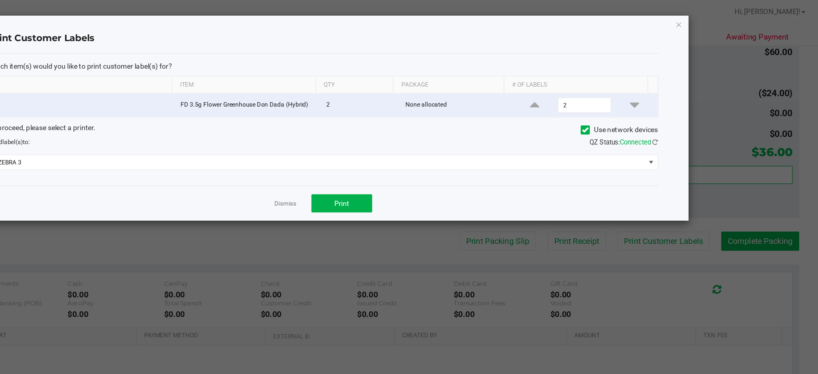
click at [718, 22] on ngb-modal-window "Print Customer Labels Which item(s) would you like to print customer label(s) f…" at bounding box center [412, 187] width 824 height 374
click at [706, 18] on icon "button" at bounding box center [707, 19] width 6 height 10
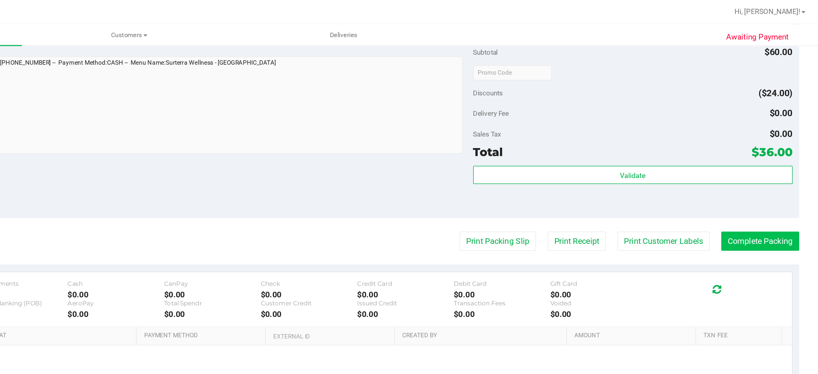
click at [762, 184] on button "Complete Packing" at bounding box center [772, 190] width 62 height 15
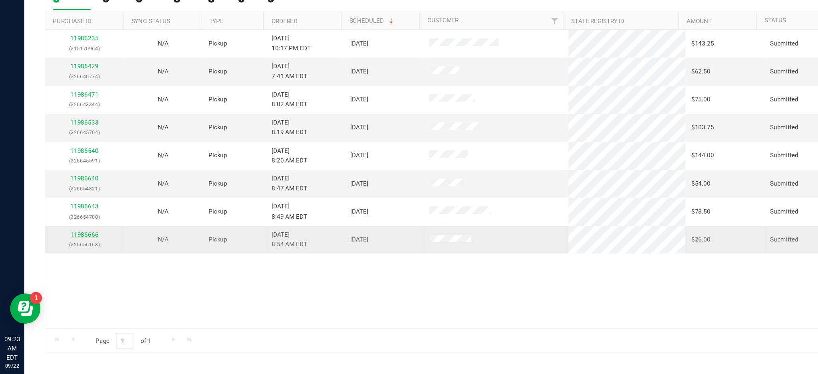
click at [68, 265] on link "11986666" at bounding box center [67, 264] width 22 height 6
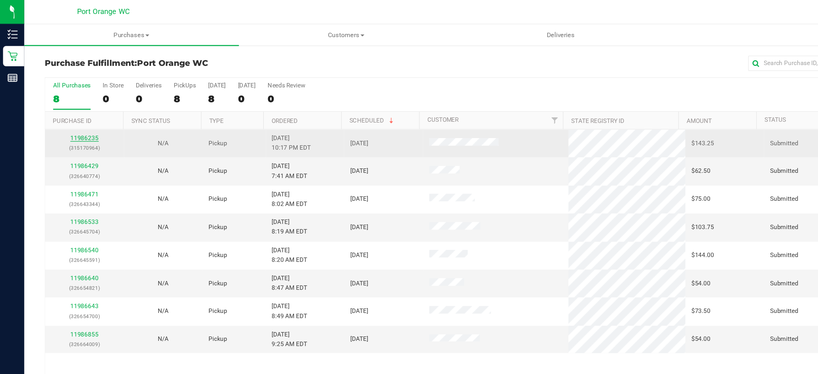
click at [67, 109] on link "11986235" at bounding box center [67, 109] width 22 height 6
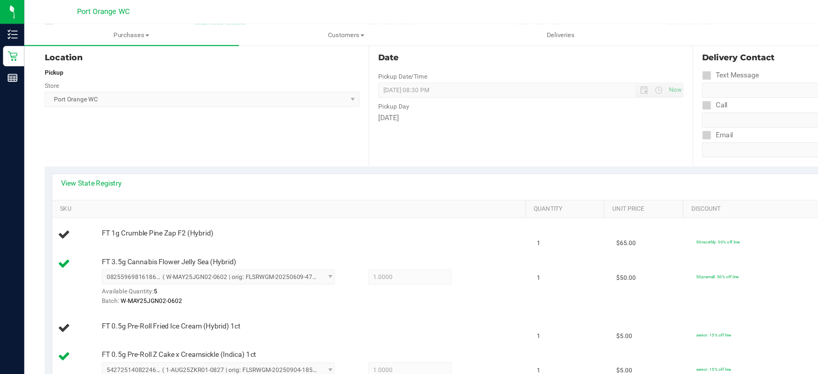
scroll to position [104, 0]
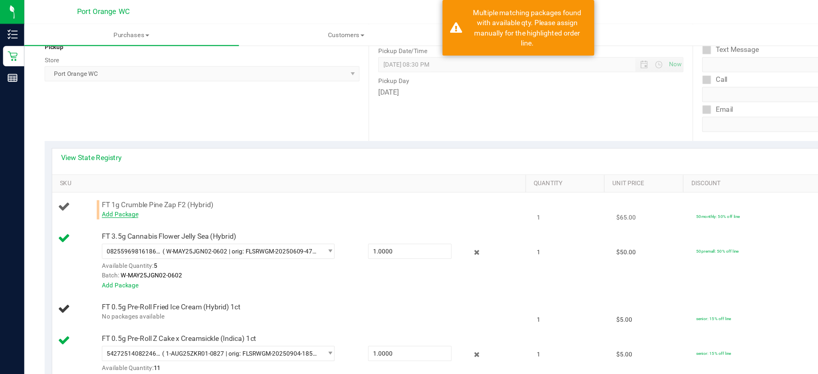
click at [94, 168] on link "Add Package" at bounding box center [94, 170] width 29 height 6
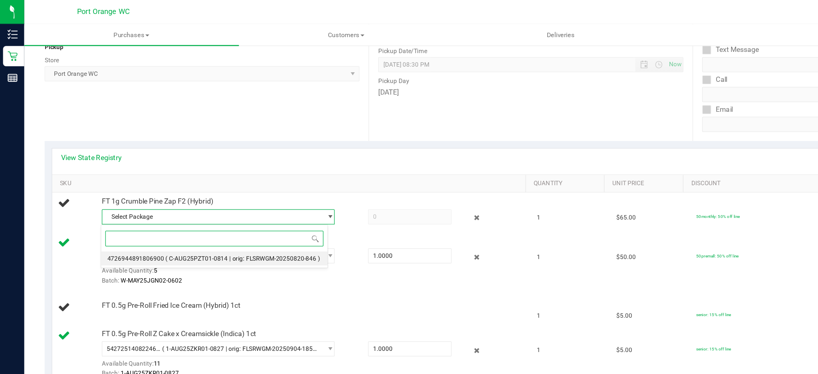
click at [176, 206] on span "( C-AUG25PZT01-0814 | orig: FLSRWGM-20250820-846 )" at bounding box center [192, 204] width 122 height 6
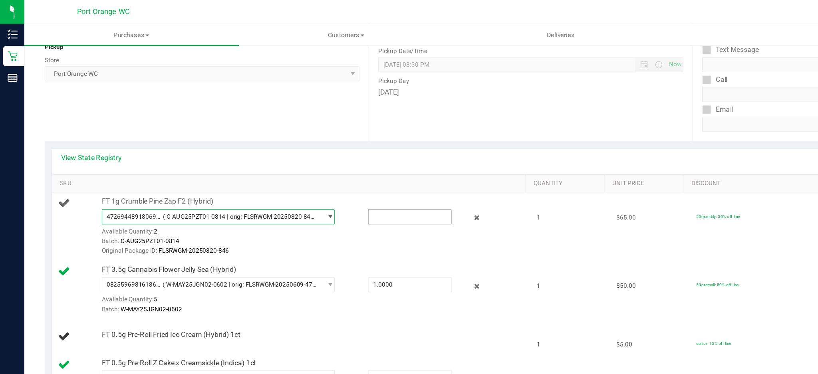
click at [295, 171] on input "text" at bounding box center [324, 171] width 66 height 11
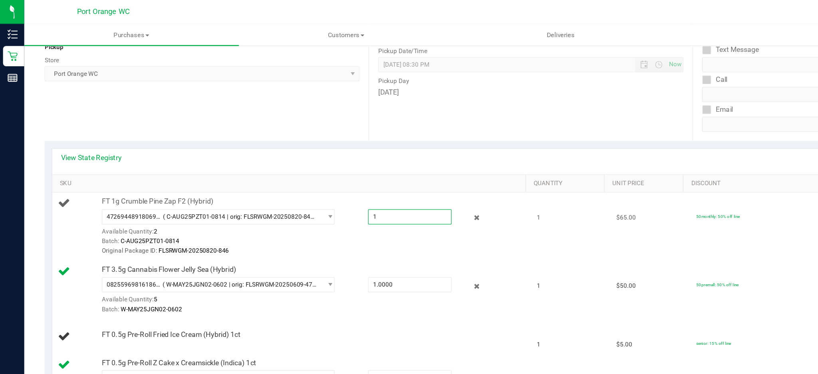
type input "1"
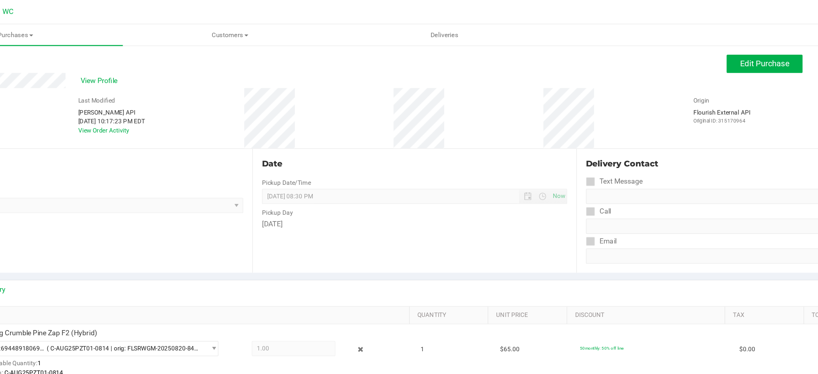
scroll to position [0, 0]
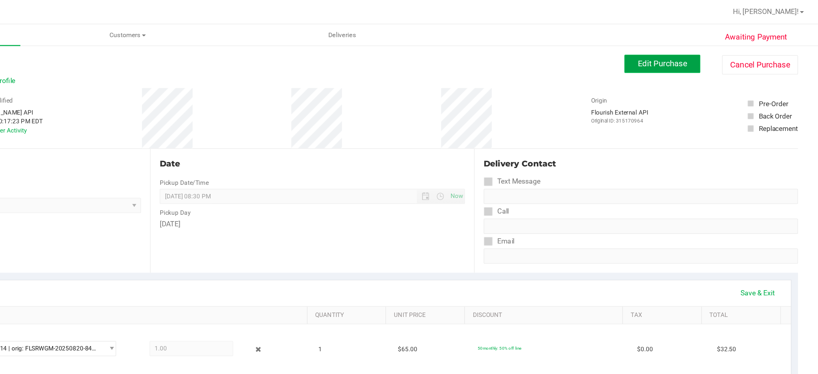
click at [690, 52] on span "Edit Purchase" at bounding box center [695, 50] width 39 height 8
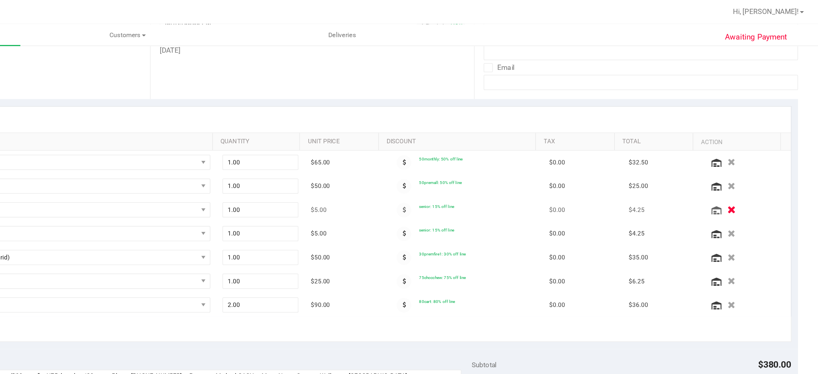
click at [746, 167] on icon "button" at bounding box center [749, 166] width 7 height 6
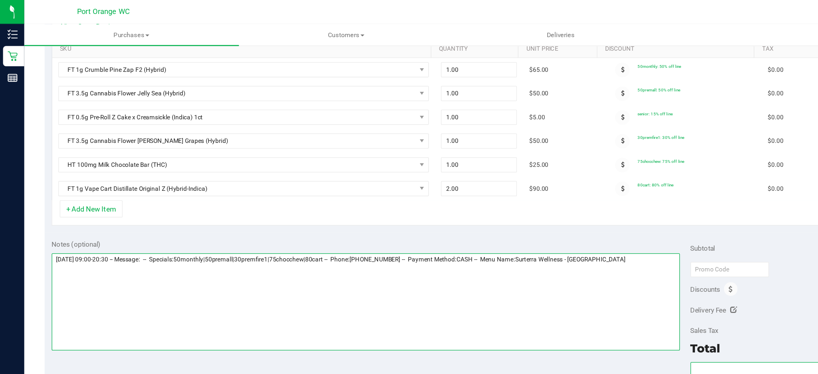
click at [54, 221] on textarea at bounding box center [289, 238] width 496 height 77
click at [496, 206] on textarea at bounding box center [289, 238] width 496 height 77
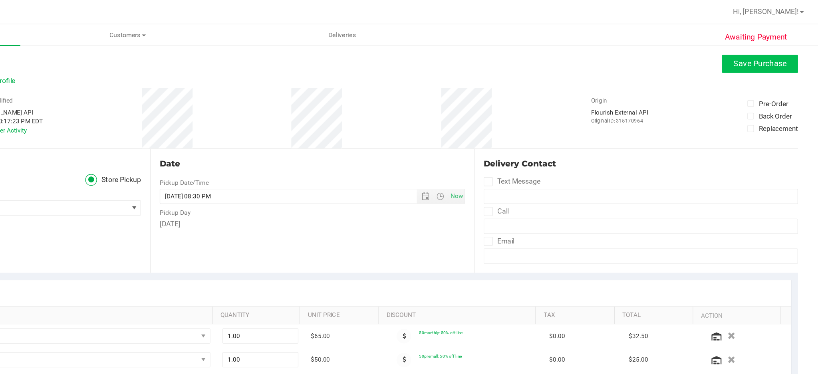
type textarea "Monday 09/22/2025 09:00-20:30 -- Message: -- Specials:50monthly|50premall|30pre…"
click at [758, 53] on span "Save Purchase" at bounding box center [773, 50] width 42 height 8
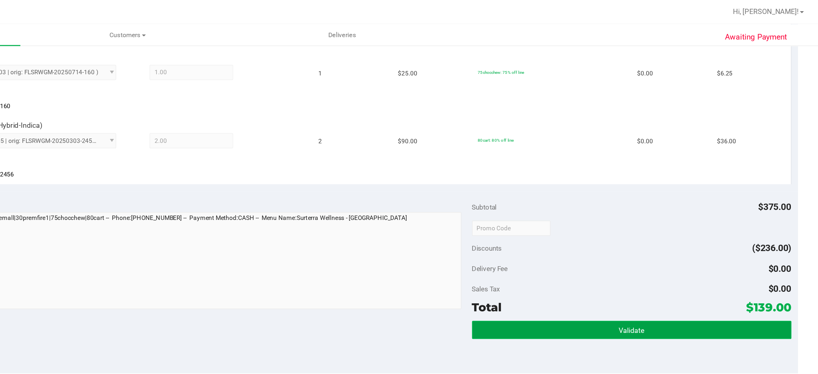
click at [625, 259] on button "Validate" at bounding box center [671, 260] width 252 height 14
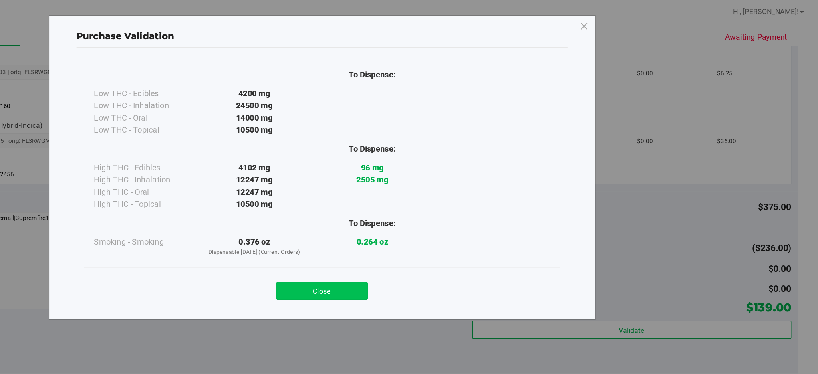
click at [432, 234] on button "Close" at bounding box center [426, 230] width 73 height 14
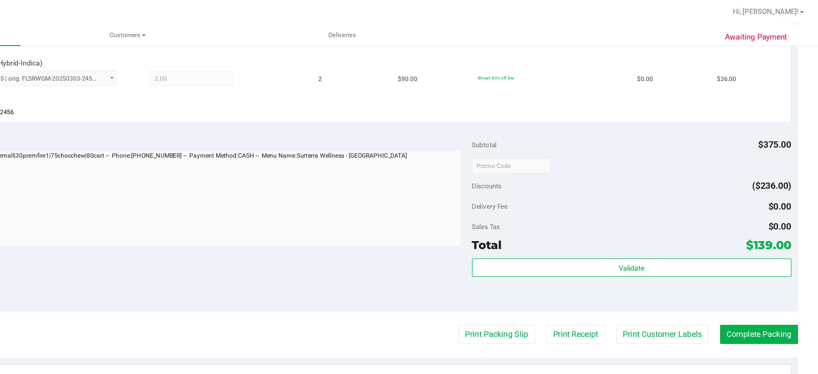
scroll to position [557, 0]
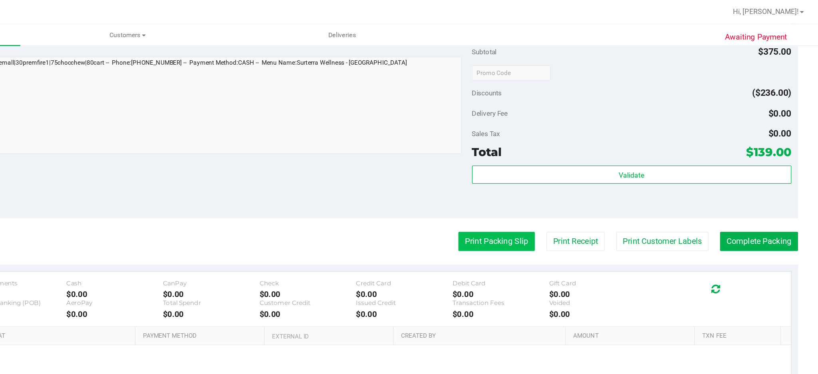
click at [555, 187] on button "Print Packing Slip" at bounding box center [564, 190] width 60 height 15
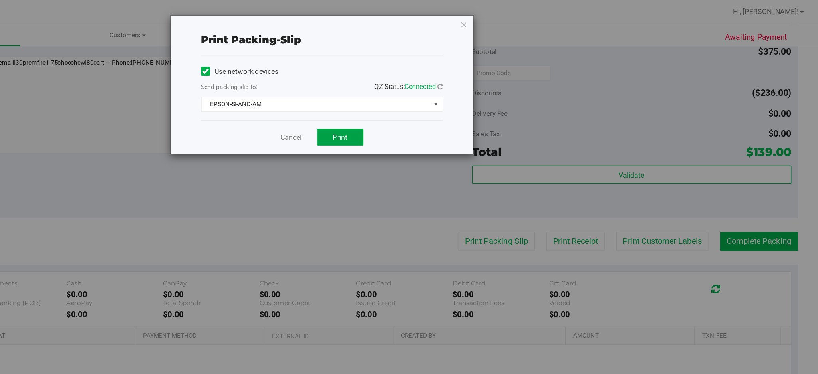
click at [452, 107] on button "Print" at bounding box center [441, 108] width 37 height 14
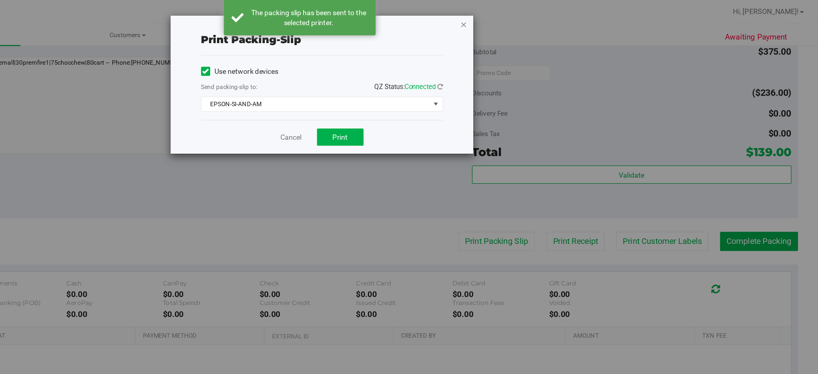
click at [539, 18] on icon "button" at bounding box center [539, 19] width 6 height 10
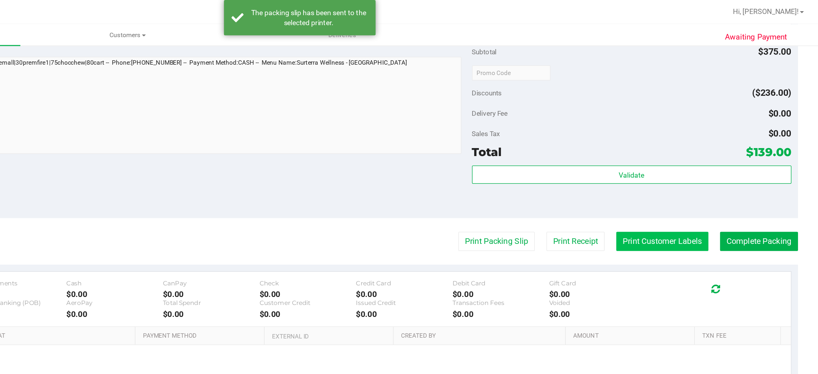
click at [693, 193] on button "Print Customer Labels" at bounding box center [695, 190] width 73 height 15
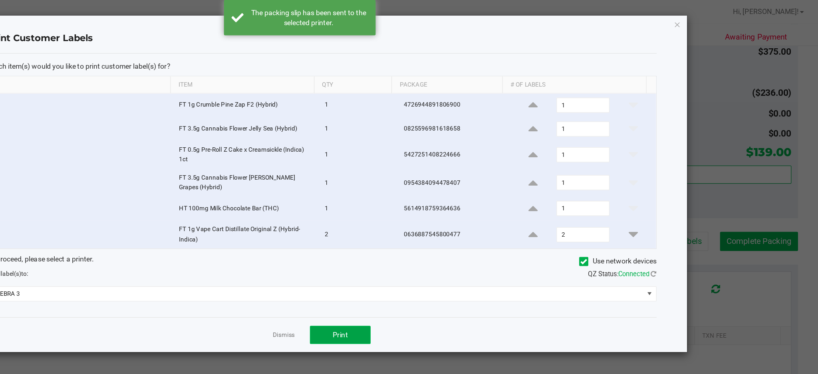
click at [445, 265] on span "Print" at bounding box center [441, 264] width 12 height 6
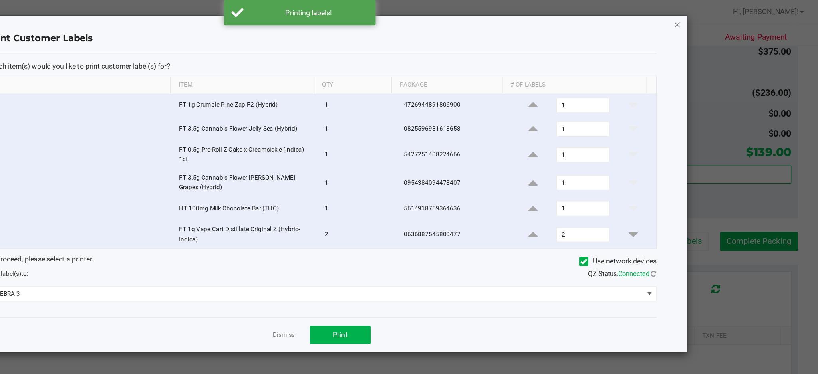
click at [707, 21] on icon "button" at bounding box center [707, 19] width 6 height 10
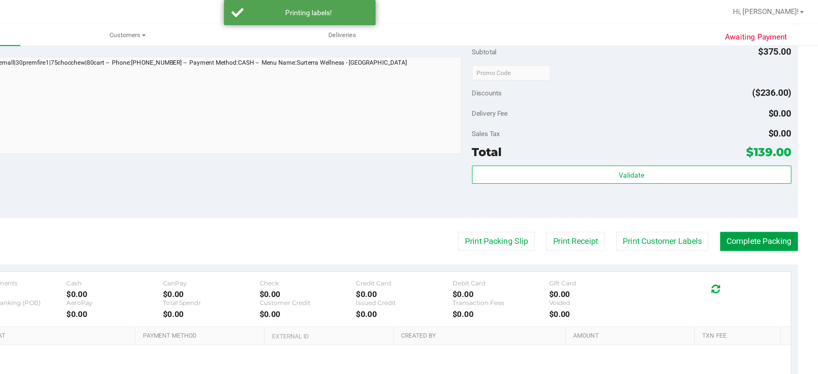
click at [761, 193] on button "Complete Packing" at bounding box center [772, 190] width 62 height 15
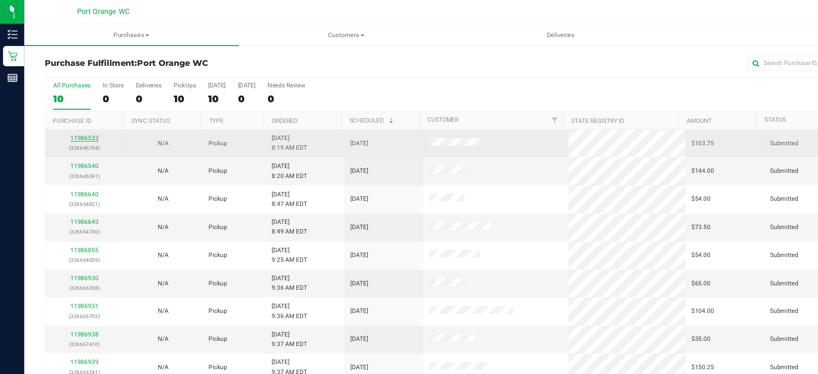
click at [64, 107] on link "11986533" at bounding box center [67, 109] width 22 height 6
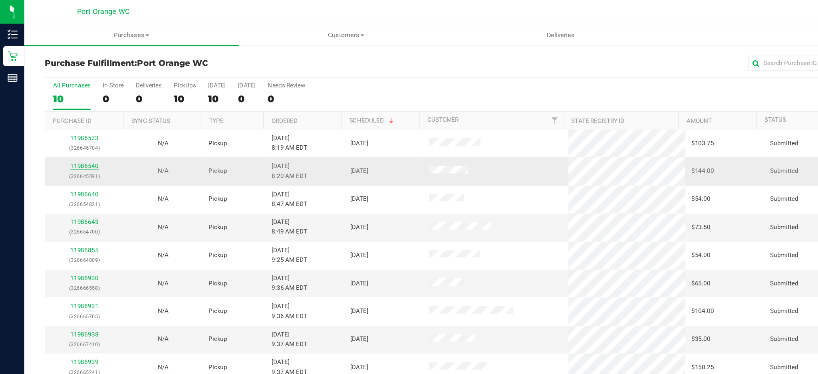
click at [66, 133] on link "11986540" at bounding box center [67, 131] width 22 height 6
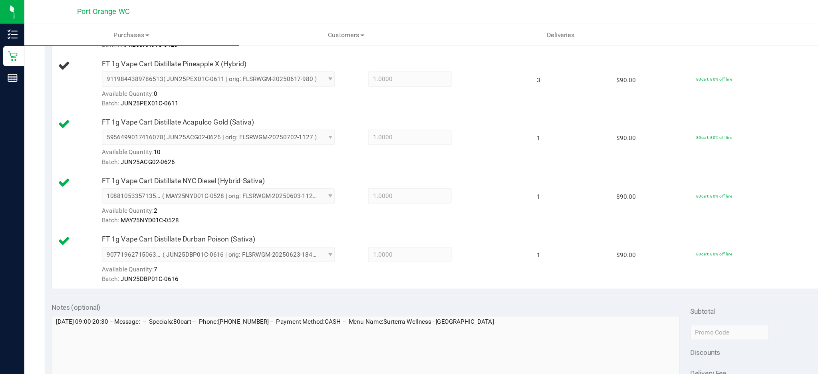
scroll to position [299, 0]
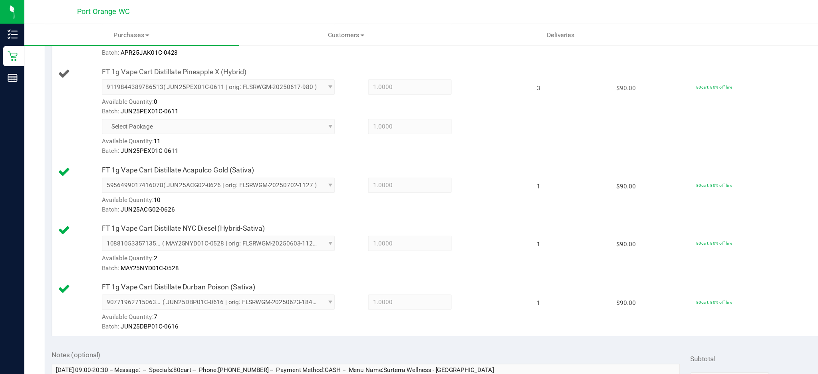
click at [256, 96] on span "Select Package" at bounding box center [172, 100] width 184 height 12
click at [256, 99] on span "Select Package" at bounding box center [172, 100] width 184 height 12
click at [113, 99] on span "Select Package" at bounding box center [172, 100] width 184 height 12
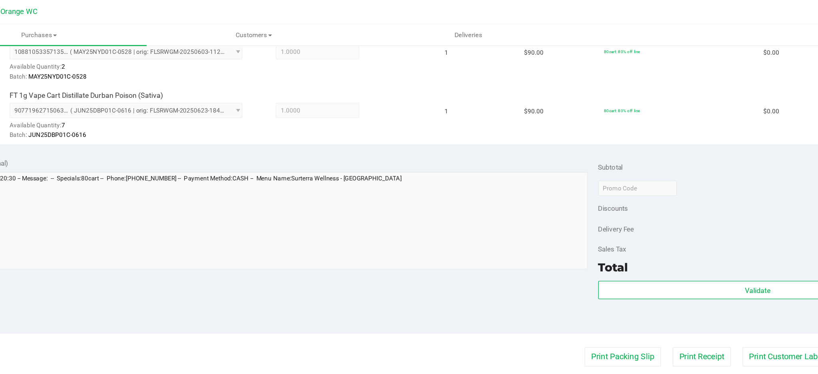
scroll to position [0, 0]
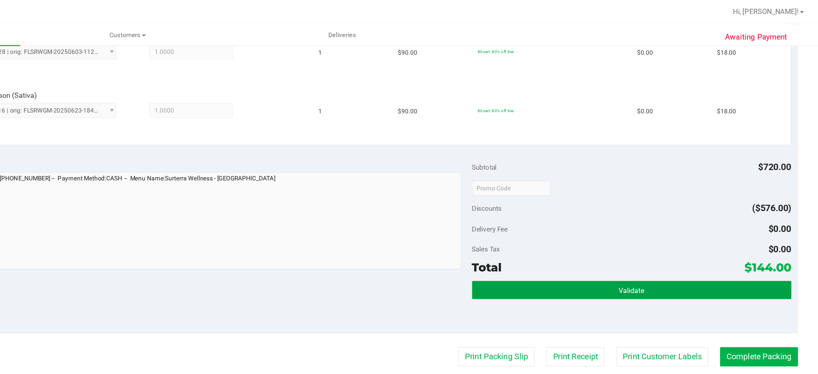
click at [638, 229] on button "Validate" at bounding box center [671, 229] width 252 height 14
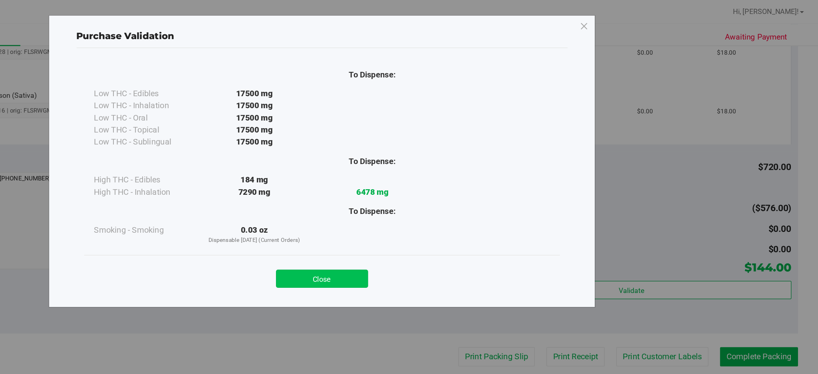
click at [434, 216] on button "Close" at bounding box center [426, 220] width 73 height 14
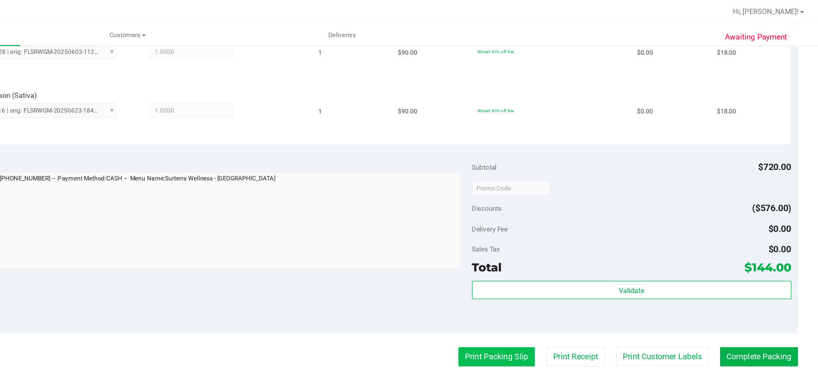
click at [555, 278] on button "Print Packing Slip" at bounding box center [564, 281] width 60 height 15
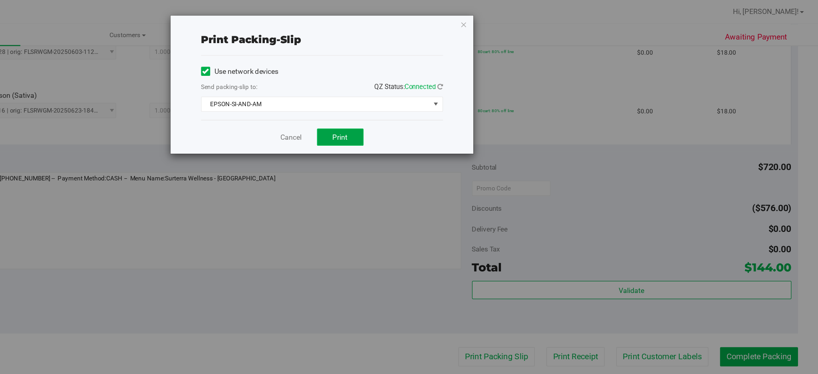
click at [444, 111] on span "Print" at bounding box center [441, 108] width 12 height 6
click at [539, 18] on icon "button" at bounding box center [539, 19] width 6 height 10
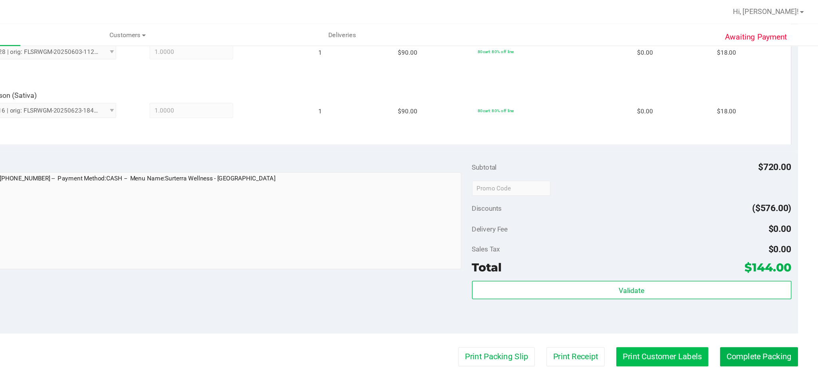
click at [700, 283] on button "Print Customer Labels" at bounding box center [695, 281] width 73 height 15
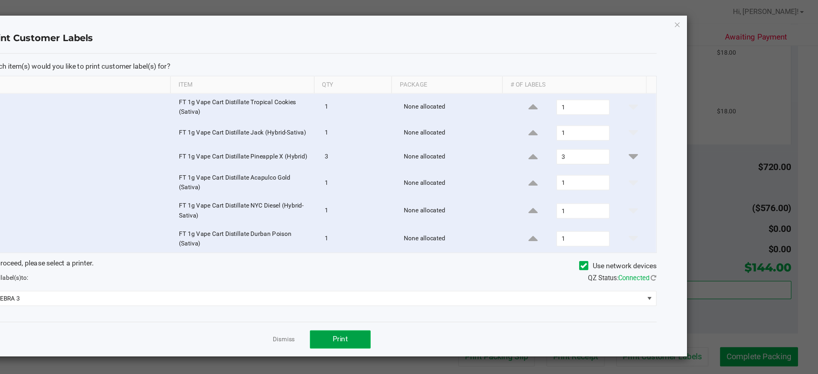
click at [448, 264] on button "Print" at bounding box center [441, 268] width 48 height 14
click at [707, 18] on icon "button" at bounding box center [707, 19] width 6 height 10
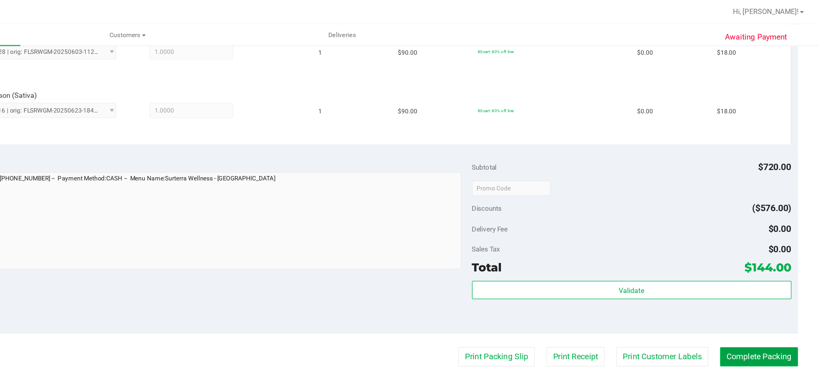
click at [770, 284] on button "Complete Packing" at bounding box center [772, 281] width 62 height 15
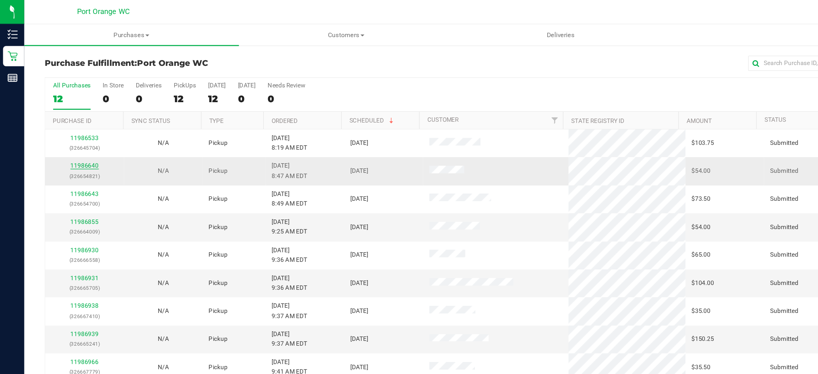
click at [68, 133] on link "11986640" at bounding box center [67, 131] width 22 height 6
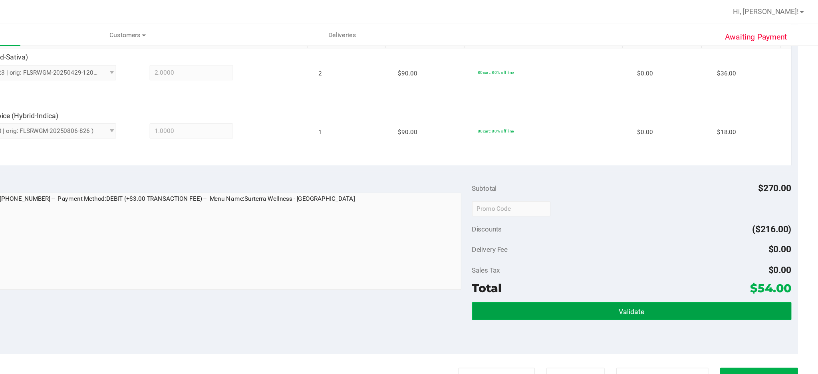
click at [629, 244] on button "Validate" at bounding box center [671, 246] width 252 height 14
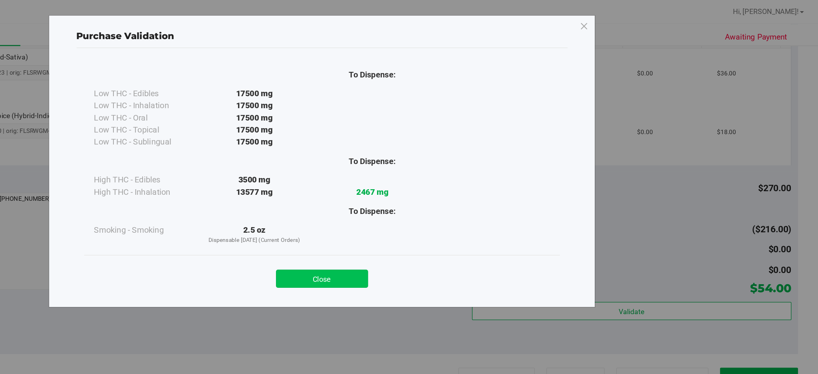
click at [436, 218] on button "Close" at bounding box center [426, 220] width 73 height 14
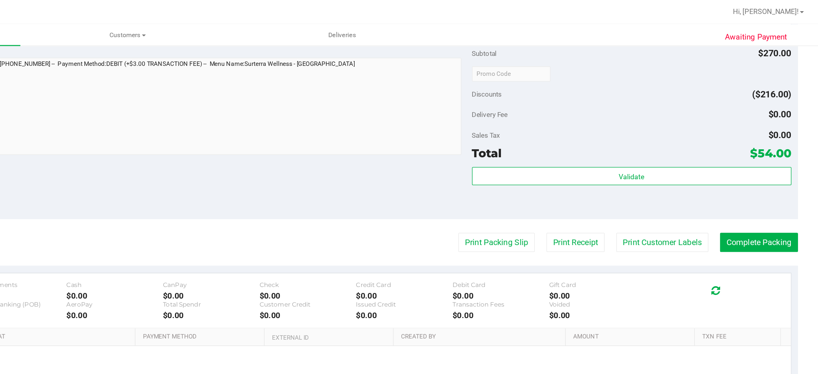
scroll to position [325, 0]
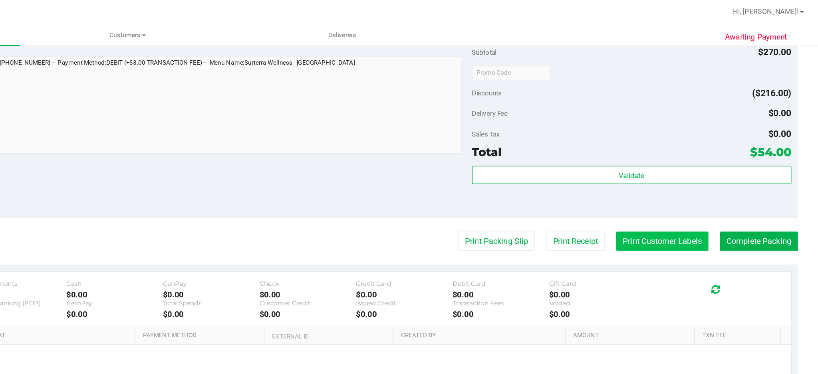
click at [680, 190] on button "Print Customer Labels" at bounding box center [695, 190] width 73 height 15
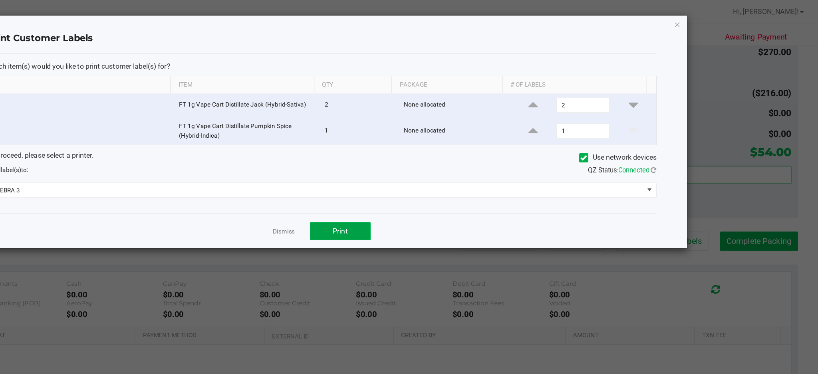
click at [446, 185] on span "Print" at bounding box center [441, 182] width 12 height 6
click at [706, 18] on icon "button" at bounding box center [707, 19] width 6 height 10
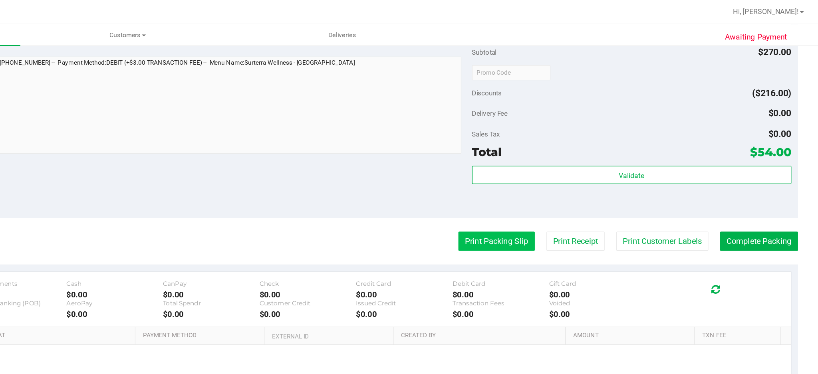
click at [545, 192] on button "Print Packing Slip" at bounding box center [564, 190] width 60 height 15
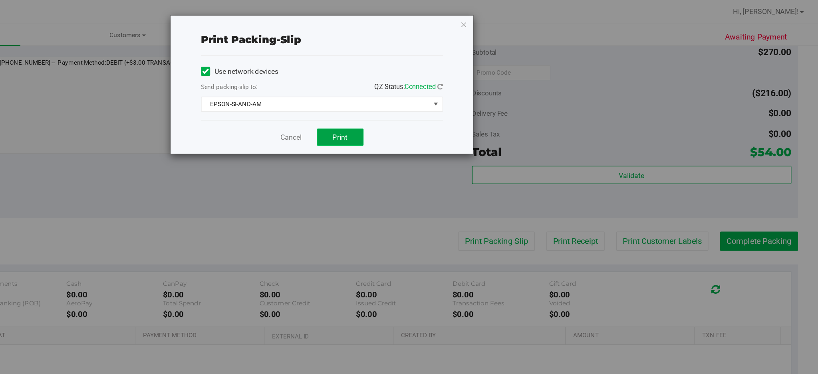
click at [447, 105] on span "Print" at bounding box center [441, 108] width 12 height 6
click at [540, 16] on icon "button" at bounding box center [539, 19] width 6 height 10
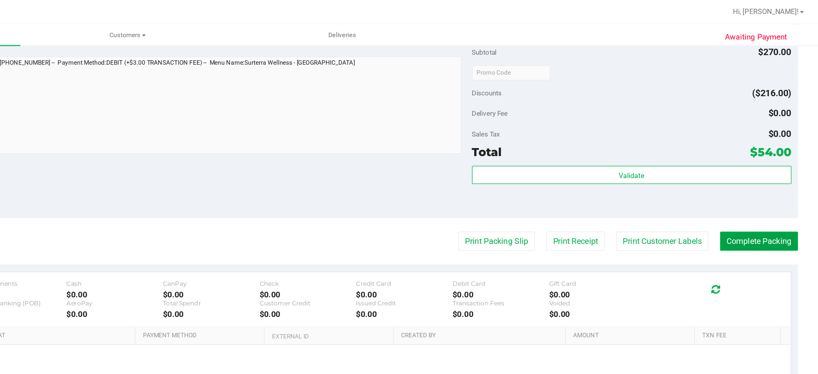
click at [754, 193] on button "Complete Packing" at bounding box center [772, 190] width 62 height 15
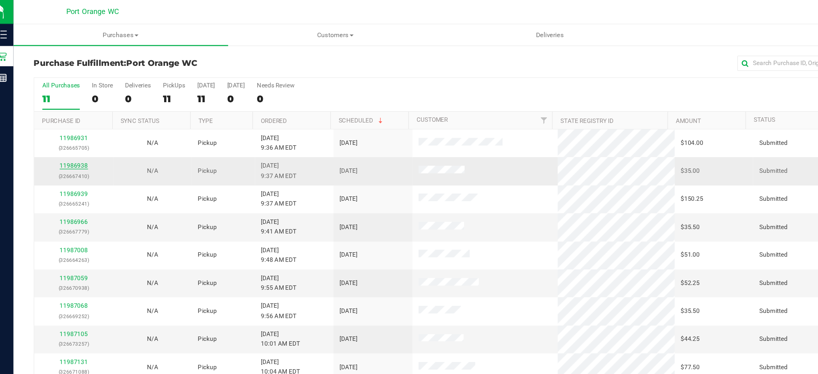
click at [68, 131] on link "11986938" at bounding box center [67, 131] width 22 height 6
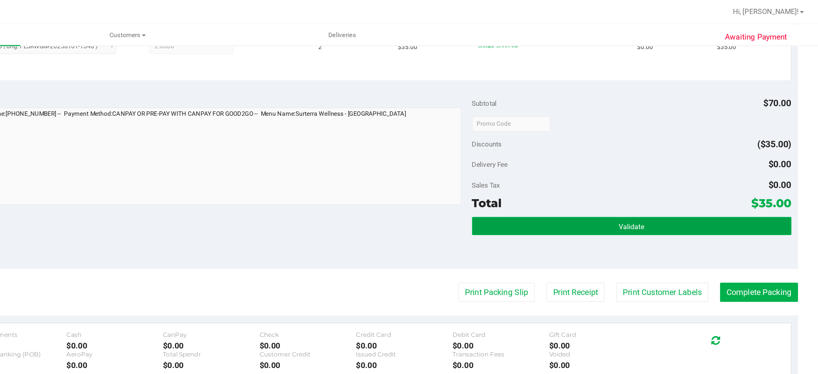
click at [631, 176] on button "Validate" at bounding box center [671, 178] width 252 height 14
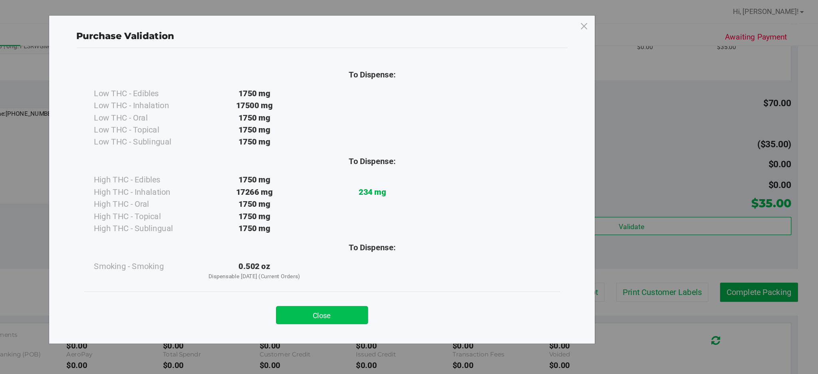
click at [442, 247] on button "Close" at bounding box center [426, 249] width 73 height 14
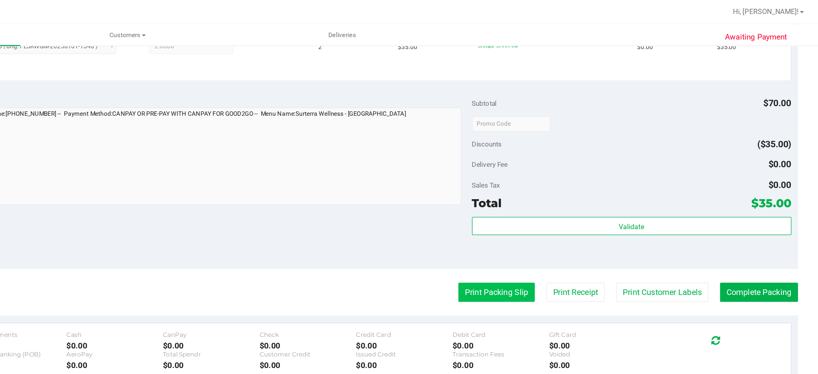
click at [557, 231] on button "Print Packing Slip" at bounding box center [564, 230] width 60 height 15
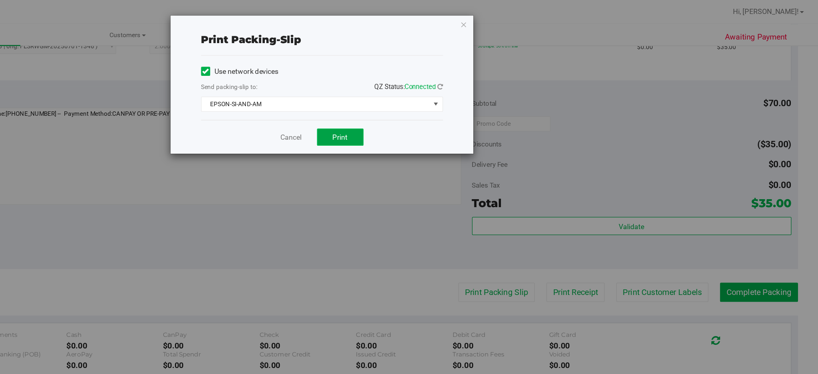
click at [437, 105] on span "Print" at bounding box center [441, 108] width 12 height 6
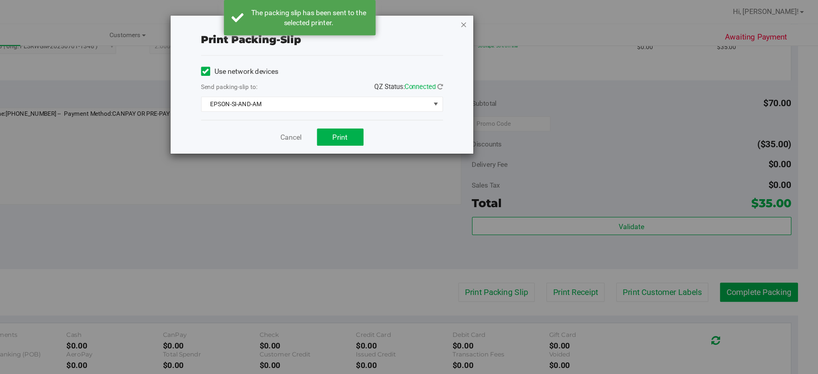
click at [541, 16] on icon "button" at bounding box center [539, 19] width 6 height 10
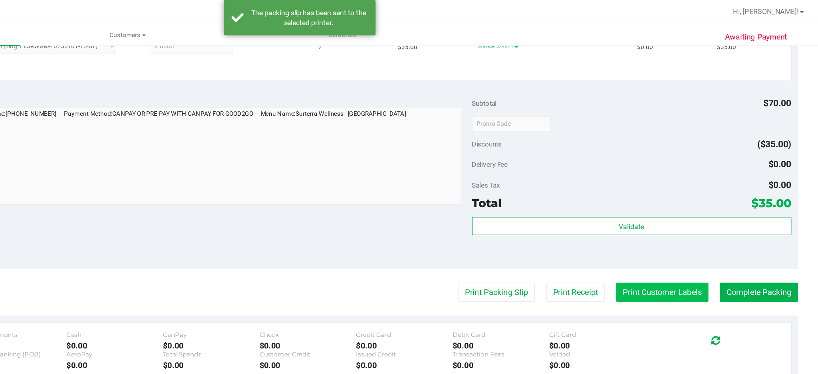
click at [694, 235] on button "Print Customer Labels" at bounding box center [695, 230] width 73 height 15
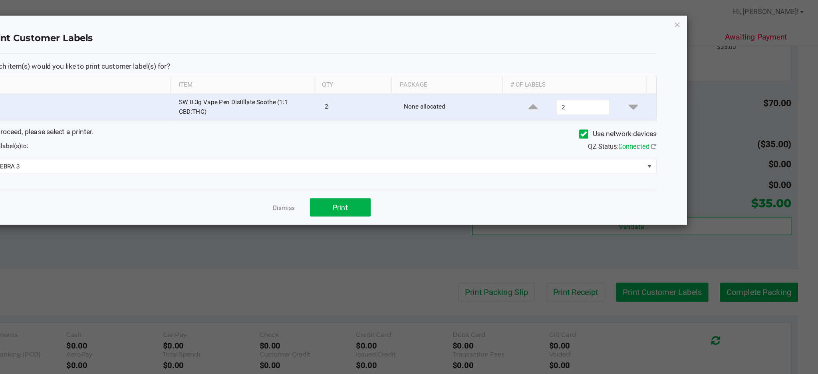
click button "button" at bounding box center [707, 19] width 6 height 10
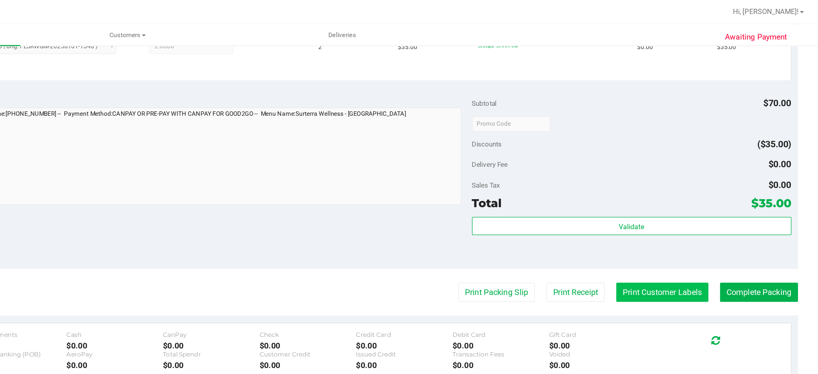
click at [676, 236] on button "Print Customer Labels" at bounding box center [695, 230] width 73 height 15
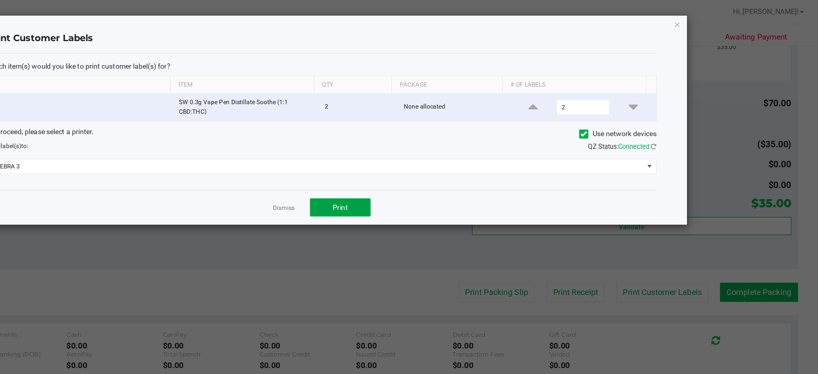
click at [446, 163] on span "Print" at bounding box center [441, 164] width 12 height 6
click at [707, 18] on icon "button" at bounding box center [707, 19] width 6 height 10
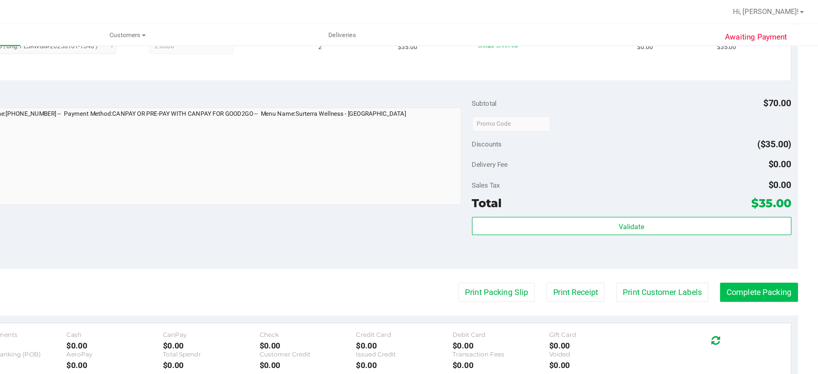
click at [756, 228] on button "Complete Packing" at bounding box center [772, 230] width 62 height 15
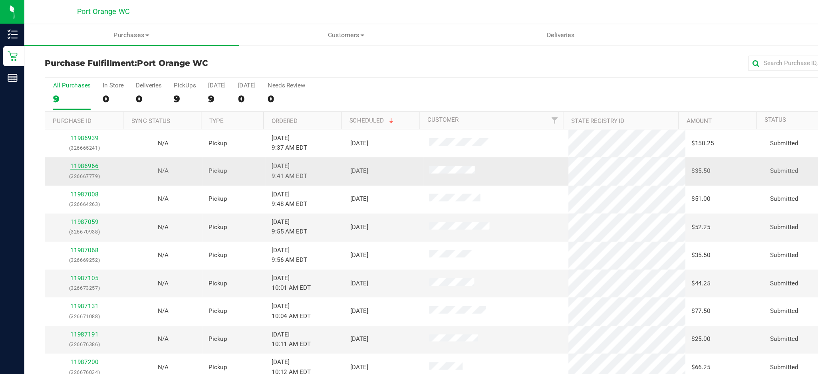
click at [66, 134] on link "11986966" at bounding box center [67, 131] width 22 height 6
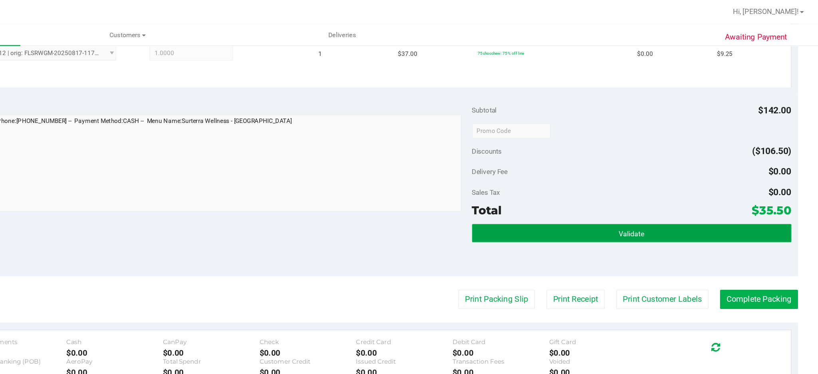
click at [623, 185] on button "Validate" at bounding box center [671, 184] width 252 height 14
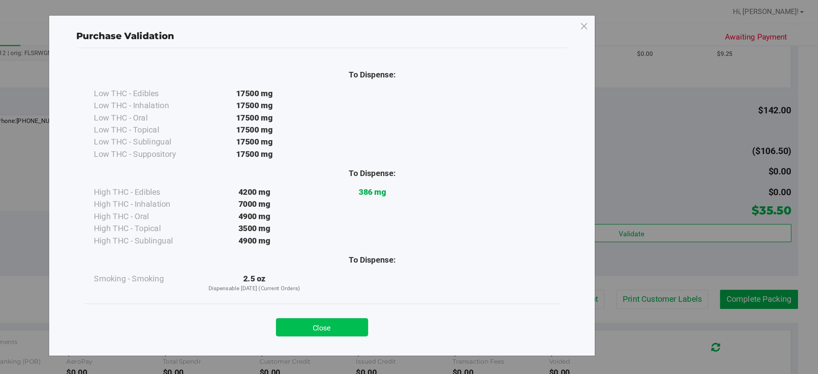
click at [434, 258] on button "Close" at bounding box center [426, 258] width 73 height 14
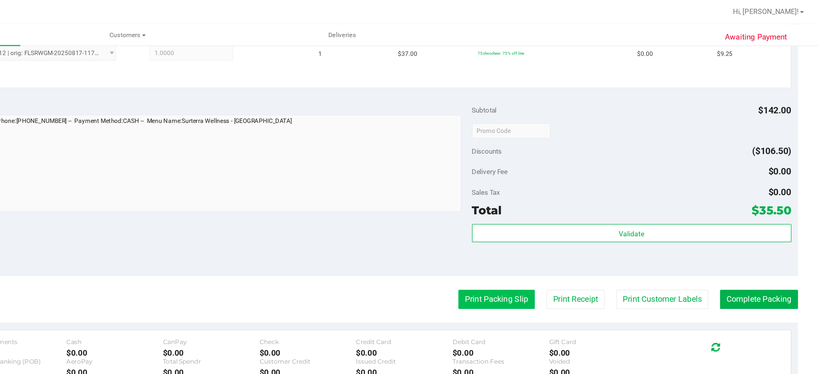
click at [560, 237] on button "Print Packing Slip" at bounding box center [564, 236] width 60 height 15
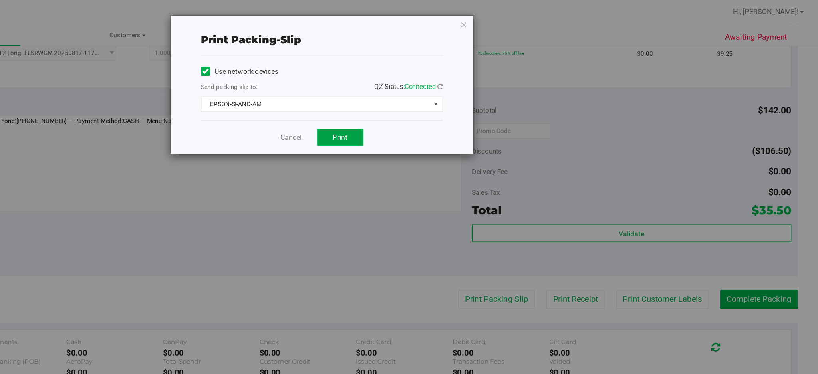
click at [452, 109] on button "Print" at bounding box center [441, 108] width 37 height 14
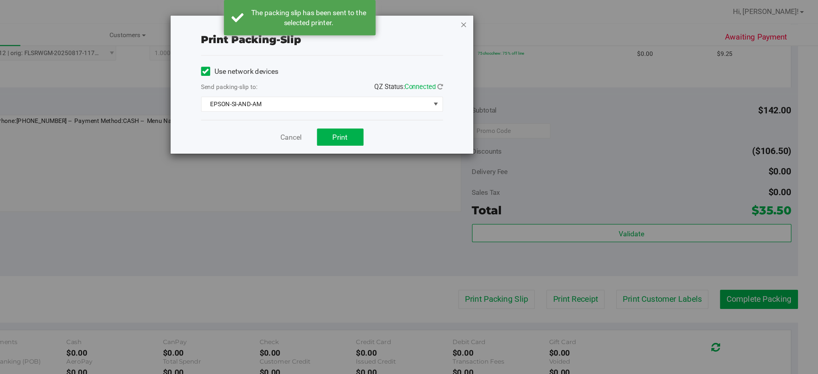
click at [537, 18] on icon "button" at bounding box center [539, 19] width 6 height 10
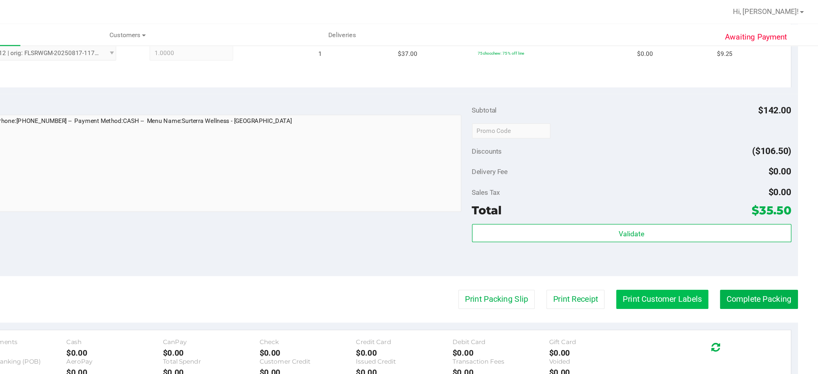
click at [693, 237] on button "Print Customer Labels" at bounding box center [695, 236] width 73 height 15
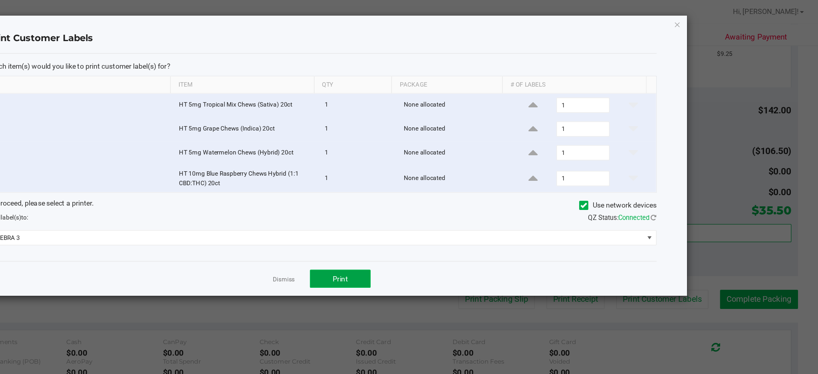
click at [450, 221] on button "Print" at bounding box center [441, 220] width 48 height 14
click at [707, 17] on icon "button" at bounding box center [707, 19] width 6 height 10
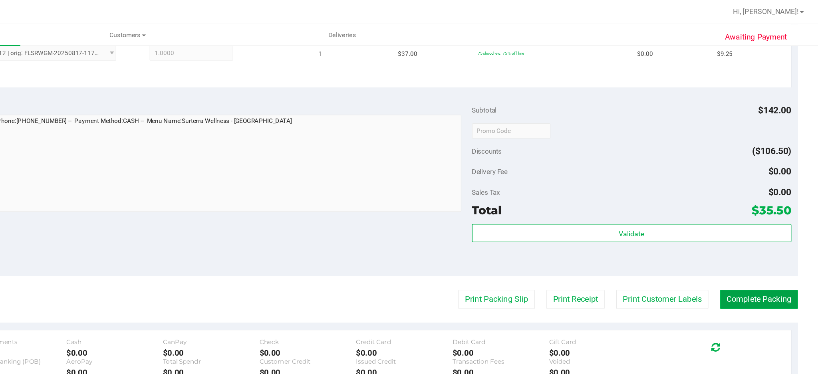
click at [771, 240] on button "Complete Packing" at bounding box center [772, 236] width 62 height 15
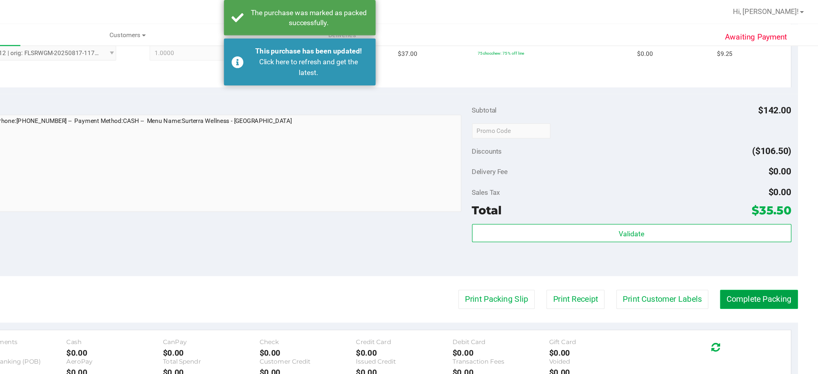
click at [766, 236] on button "Complete Packing" at bounding box center [772, 236] width 62 height 15
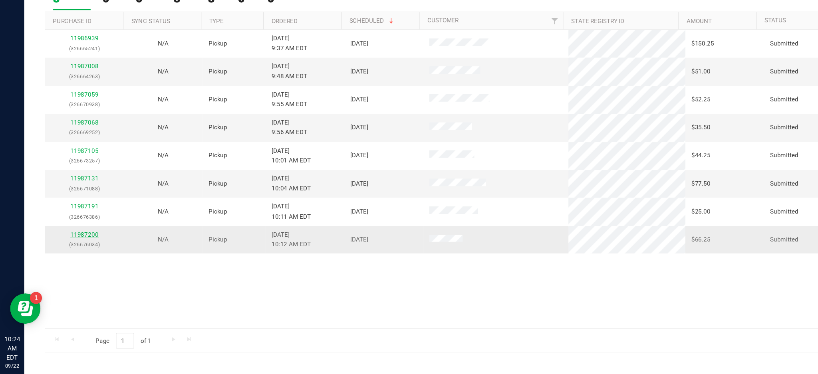
click at [64, 265] on link "11987200" at bounding box center [67, 264] width 22 height 6
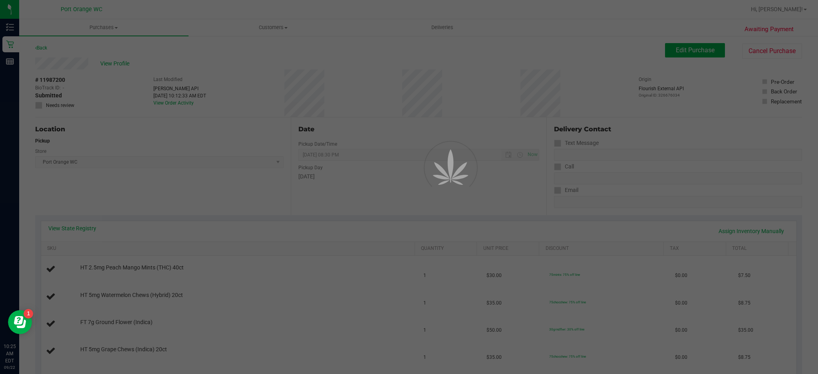
click at [374, 215] on div at bounding box center [409, 187] width 818 height 374
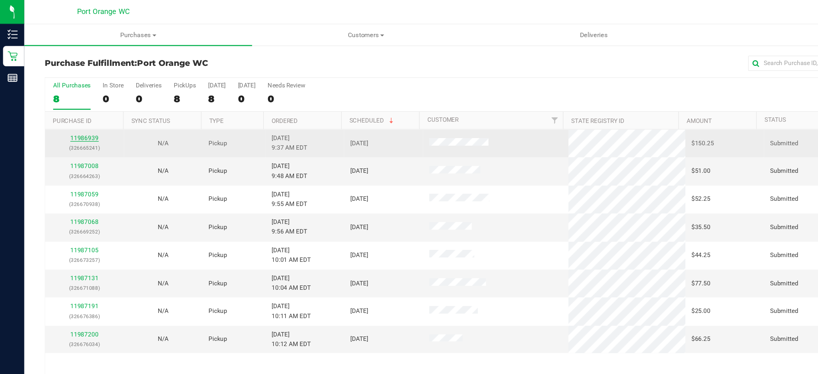
click at [69, 109] on link "11986939" at bounding box center [67, 109] width 22 height 6
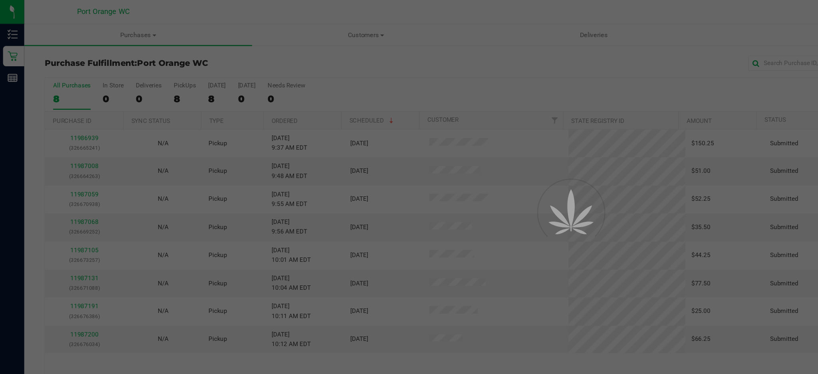
click at [235, 102] on div at bounding box center [409, 187] width 818 height 374
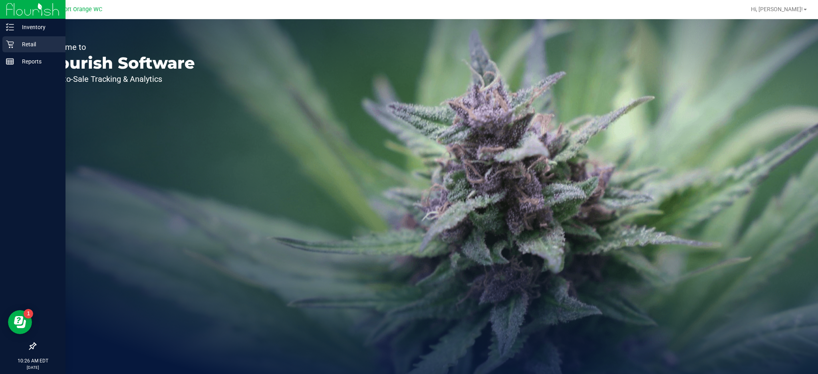
click at [10, 42] on icon at bounding box center [10, 45] width 8 height 8
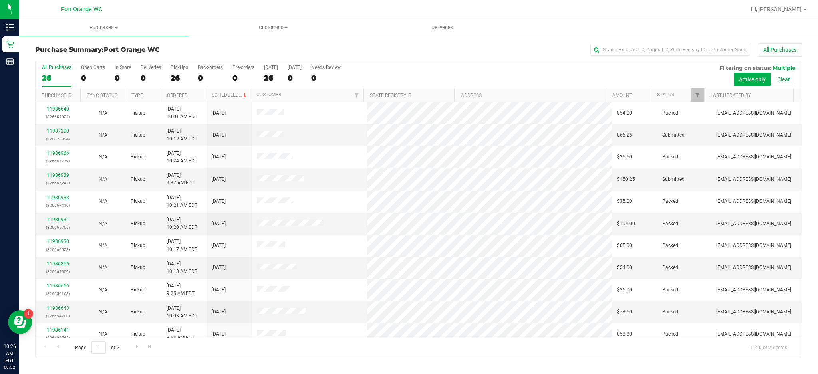
click at [544, 47] on div "All Purchases" at bounding box center [546, 50] width 511 height 14
click at [56, 132] on link "11987319" at bounding box center [58, 131] width 22 height 6
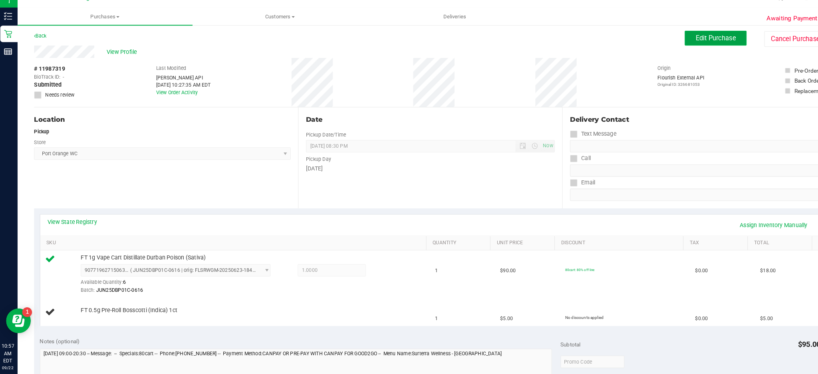
click at [690, 48] on span "Edit Purchase" at bounding box center [695, 48] width 39 height 8
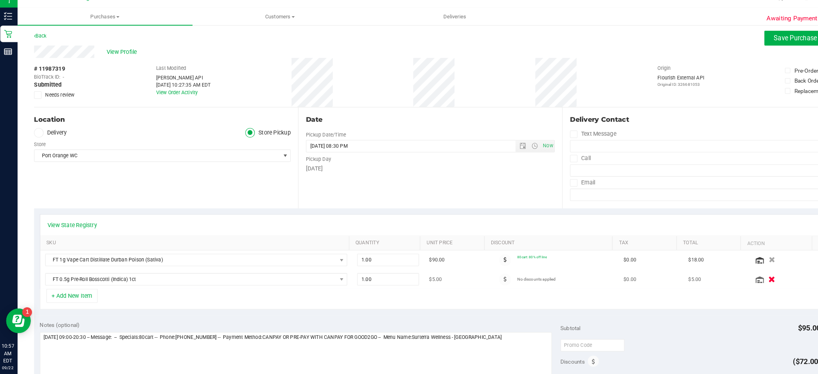
click at [746, 285] on icon "button" at bounding box center [749, 282] width 7 height 6
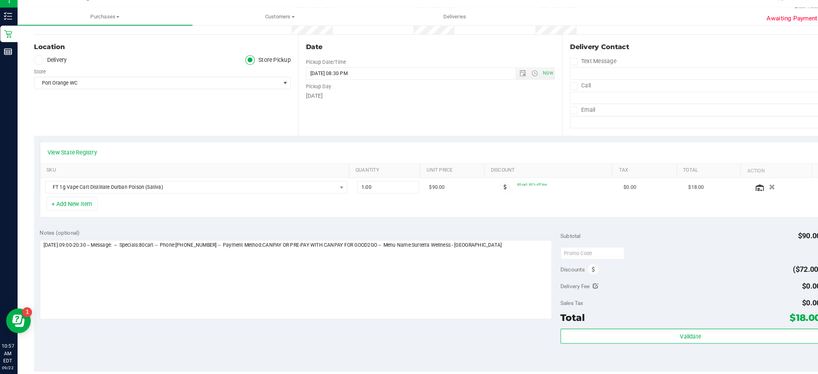
scroll to position [74, 0]
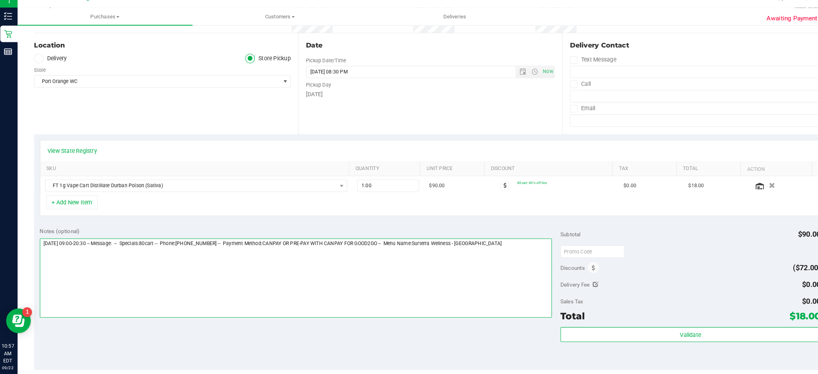
click at [496, 248] on textarea at bounding box center [289, 281] width 496 height 77
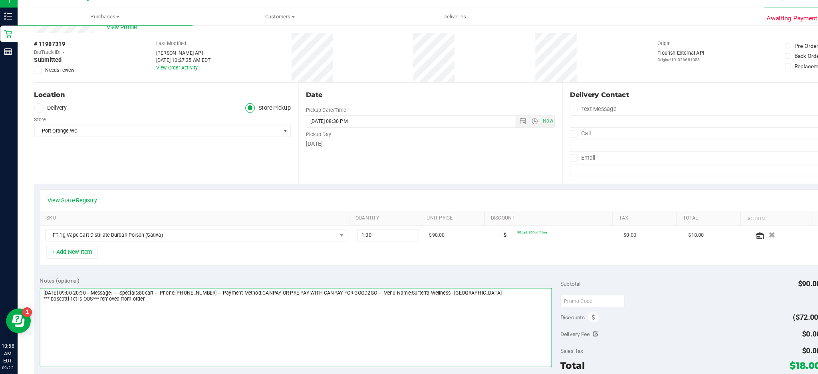
scroll to position [0, 0]
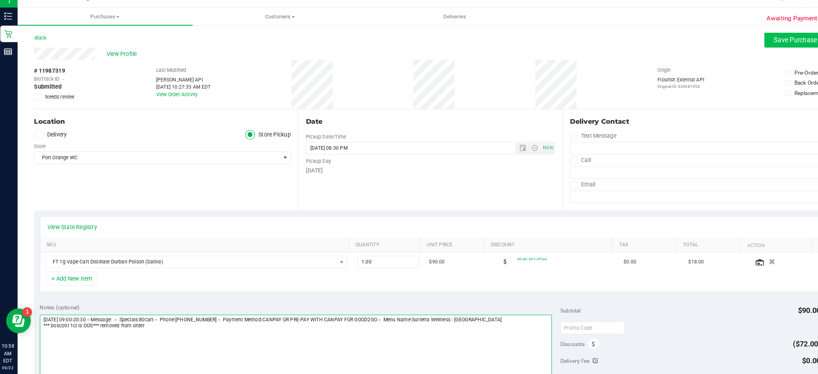
type textarea "[DATE] 09:00-20:30 -- Message: -- Specials:80cart -- Phone:[PHONE_NUMBER] -- Pa…"
click at [752, 48] on span "Save Purchase" at bounding box center [773, 50] width 42 height 8
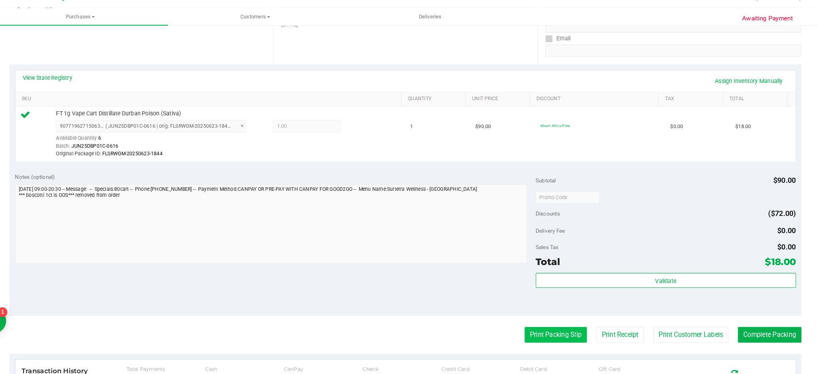
click at [560, 337] on button "Print Packing Slip" at bounding box center [564, 335] width 60 height 15
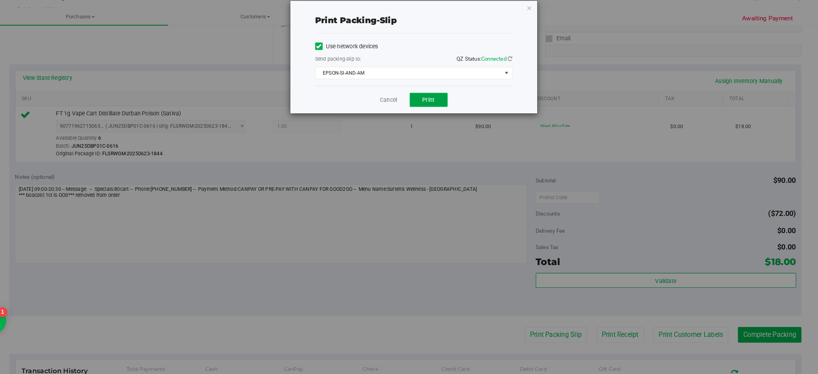
click at [446, 105] on span "Print" at bounding box center [441, 108] width 12 height 6
click at [538, 18] on icon "button" at bounding box center [539, 19] width 6 height 10
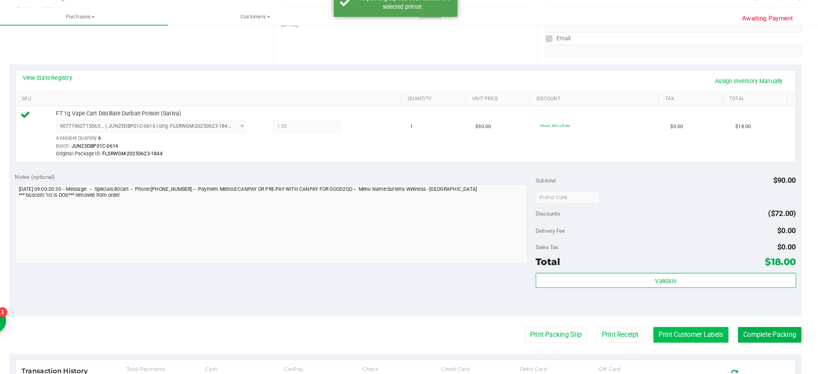
click at [698, 336] on button "Print Customer Labels" at bounding box center [695, 335] width 73 height 15
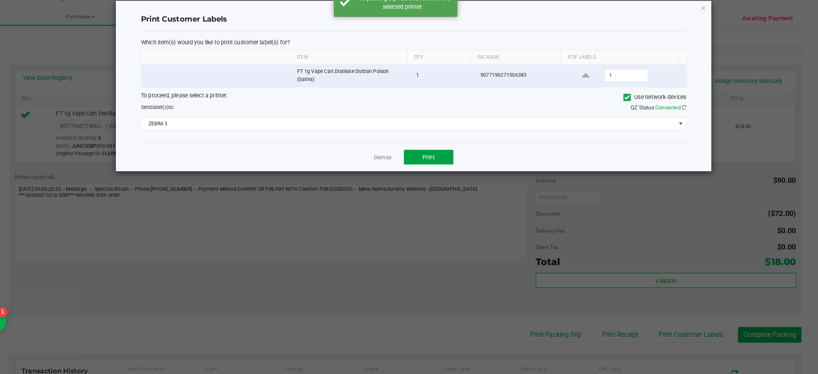
click at [448, 168] on button "Print" at bounding box center [441, 164] width 48 height 14
click at [707, 22] on icon "button" at bounding box center [707, 19] width 6 height 10
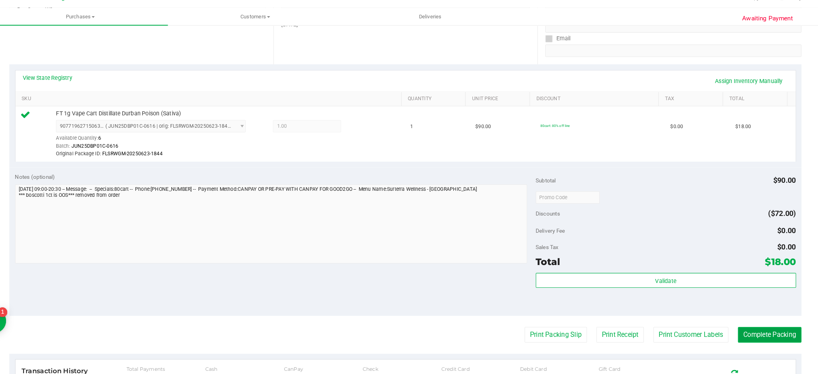
click at [761, 340] on button "Complete Packing" at bounding box center [772, 335] width 62 height 15
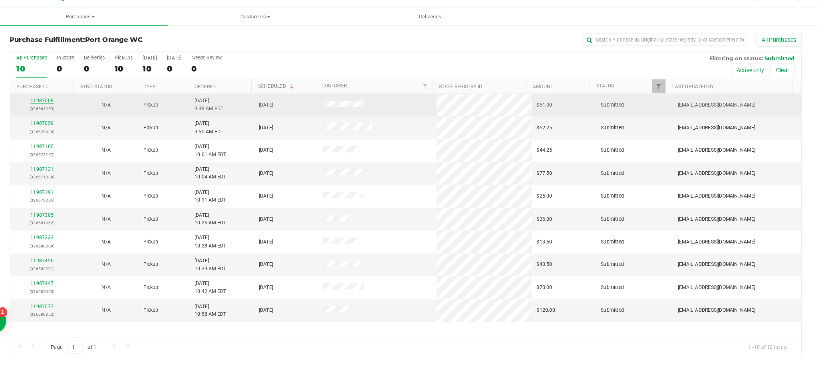
click at [66, 106] on link "11987008" at bounding box center [67, 109] width 22 height 6
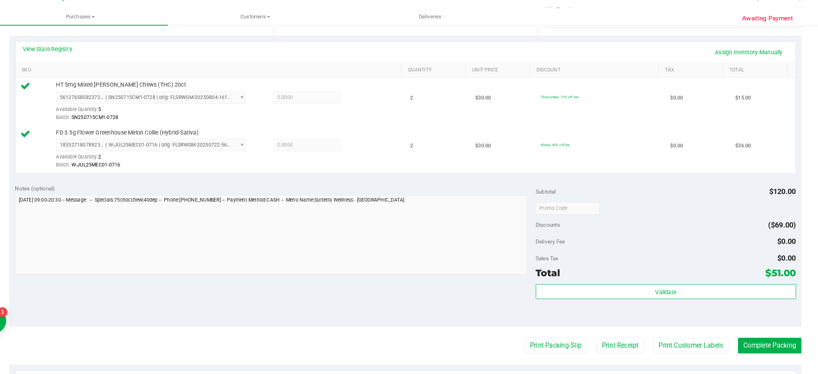
scroll to position [173, 0]
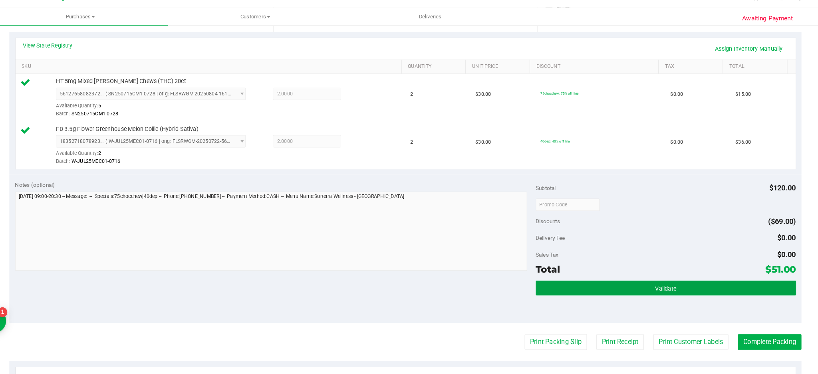
click at [659, 284] on button "Validate" at bounding box center [671, 290] width 252 height 14
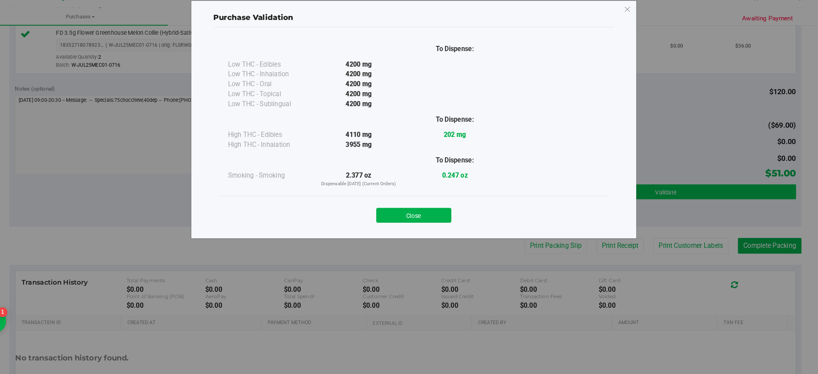
scroll to position [267, 0]
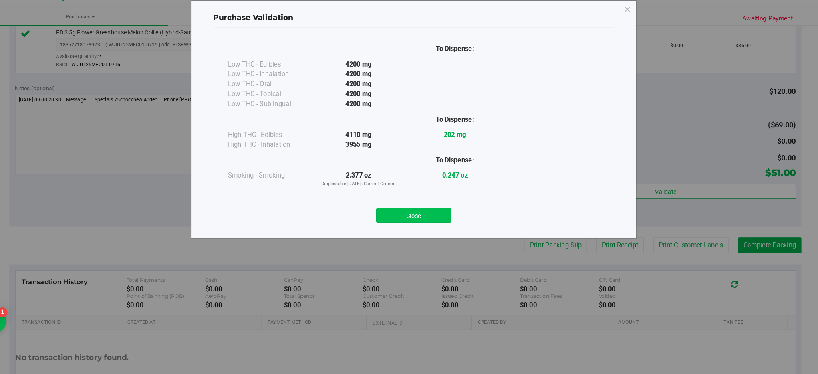
click at [426, 221] on button "Close" at bounding box center [426, 220] width 73 height 14
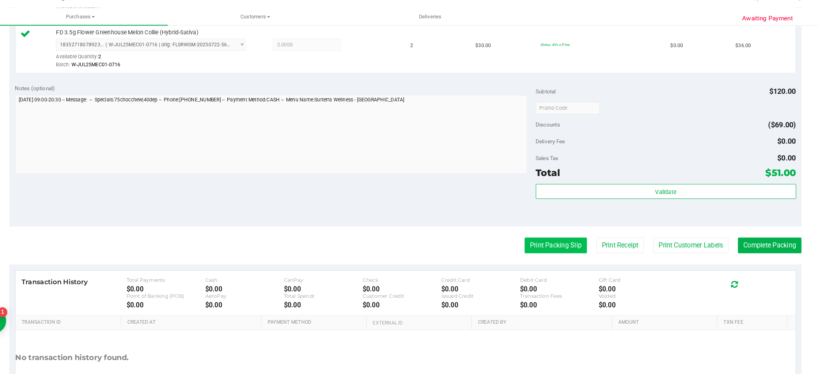
click at [551, 247] on button "Print Packing Slip" at bounding box center [564, 249] width 60 height 15
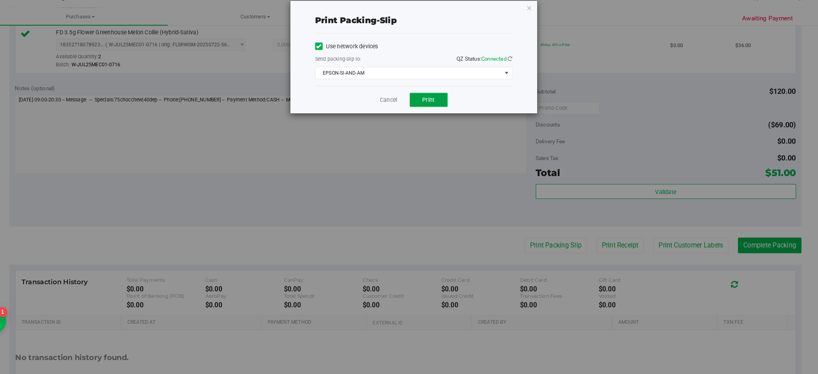
click at [440, 108] on span "Print" at bounding box center [441, 108] width 12 height 6
click at [538, 22] on icon "button" at bounding box center [539, 19] width 6 height 10
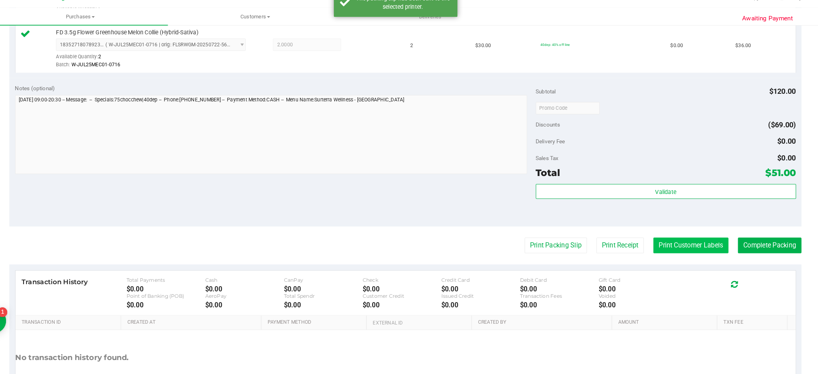
click at [695, 247] on button "Print Customer Labels" at bounding box center [695, 249] width 73 height 15
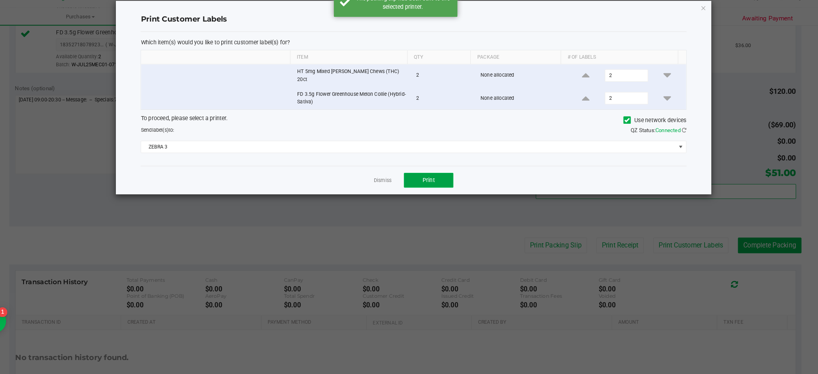
click at [438, 183] on span "Print" at bounding box center [441, 186] width 12 height 6
click at [707, 21] on icon "button" at bounding box center [707, 19] width 6 height 10
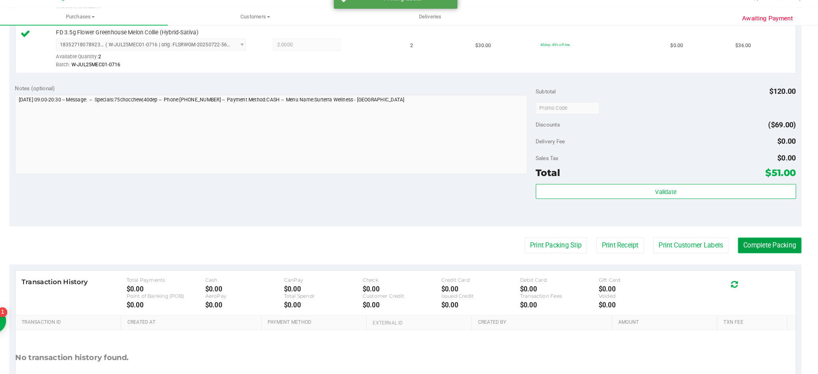
click at [763, 251] on button "Complete Packing" at bounding box center [772, 249] width 62 height 15
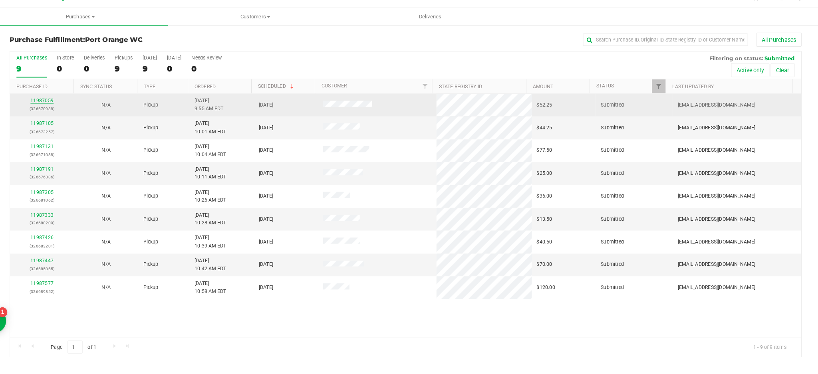
click at [69, 110] on link "11987059" at bounding box center [67, 109] width 22 height 6
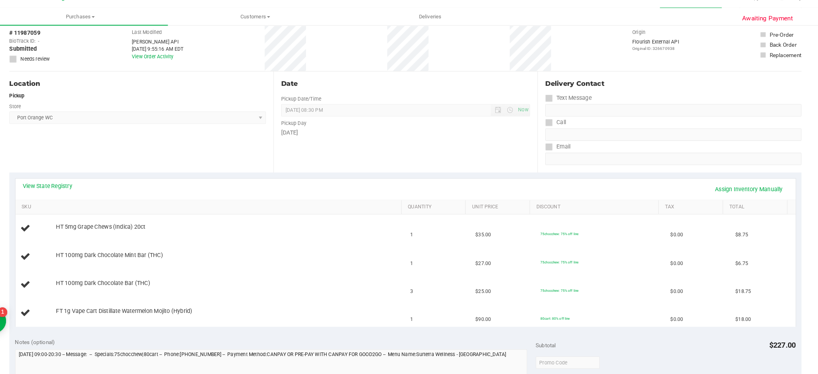
scroll to position [15, 0]
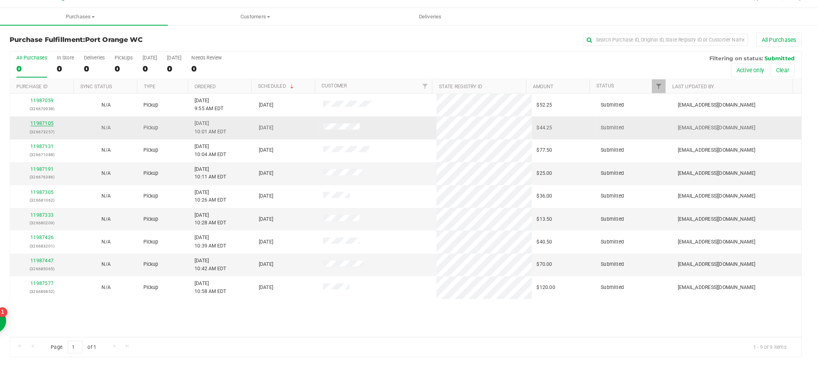
click at [63, 129] on link "11987105" at bounding box center [67, 131] width 22 height 6
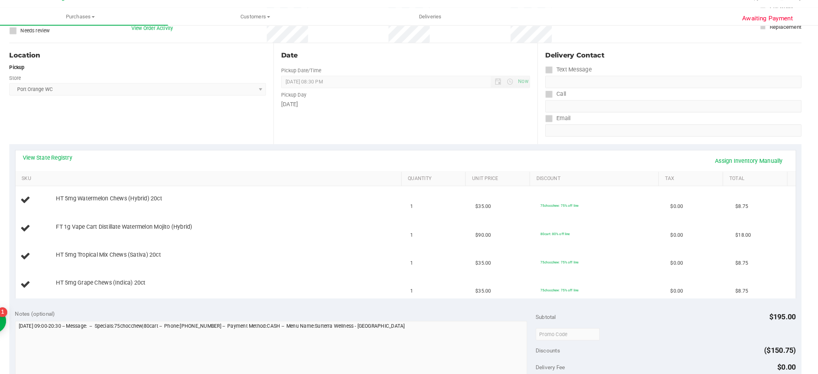
scroll to position [76, 0]
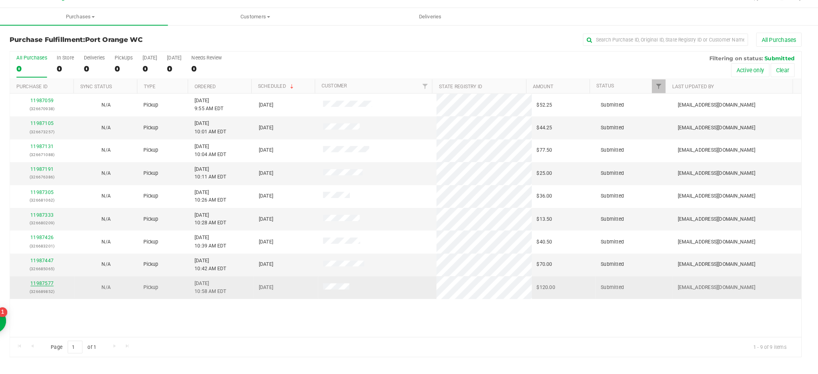
click at [68, 286] on link "11987577" at bounding box center [67, 286] width 22 height 6
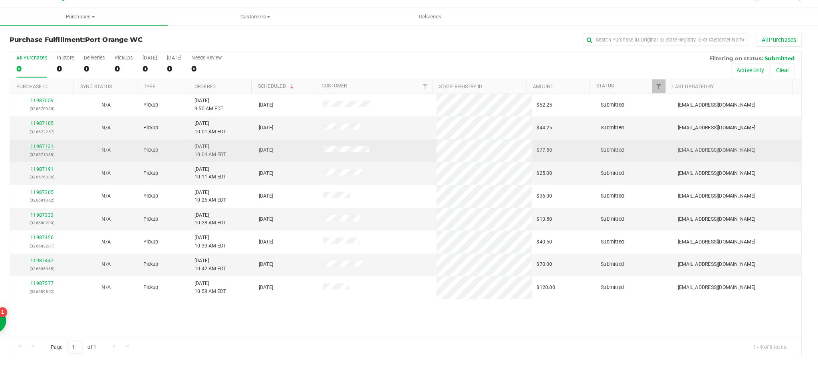
click at [72, 155] on link "11987131" at bounding box center [67, 154] width 22 height 6
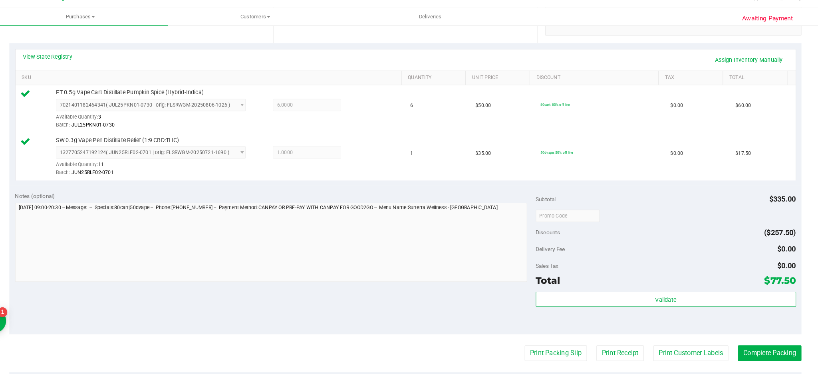
scroll to position [163, 0]
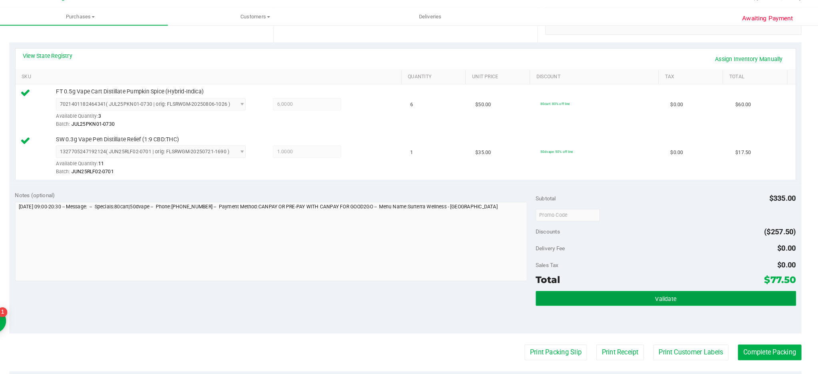
click at [629, 295] on button "Validate" at bounding box center [671, 301] width 252 height 14
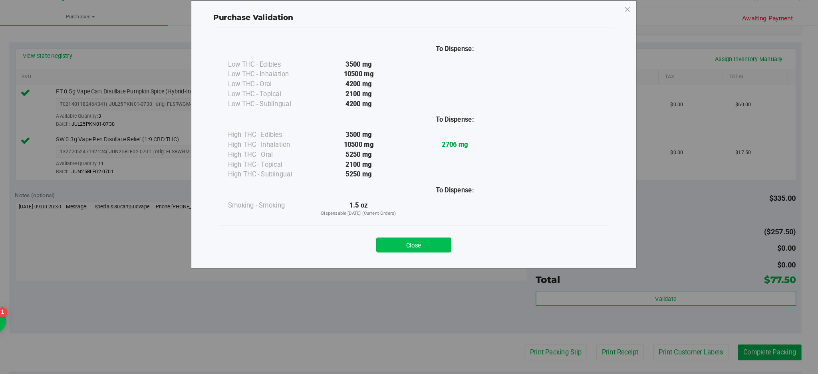
click at [430, 252] on button "Close" at bounding box center [426, 249] width 73 height 14
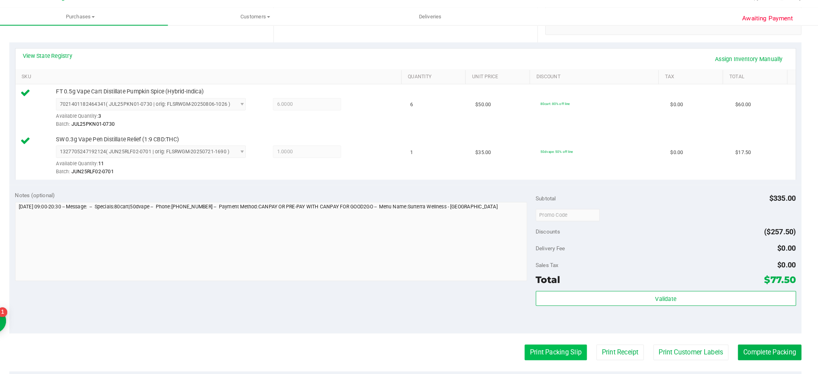
click at [553, 356] on button "Print Packing Slip" at bounding box center [564, 353] width 60 height 15
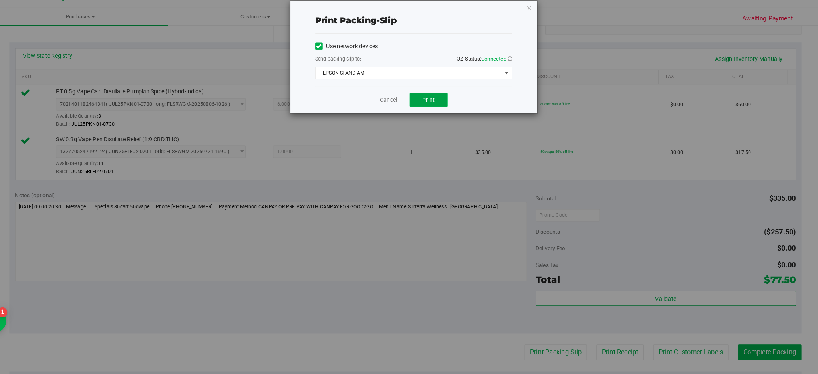
click at [439, 105] on span "Print" at bounding box center [441, 108] width 12 height 6
click at [539, 17] on icon "button" at bounding box center [539, 19] width 6 height 10
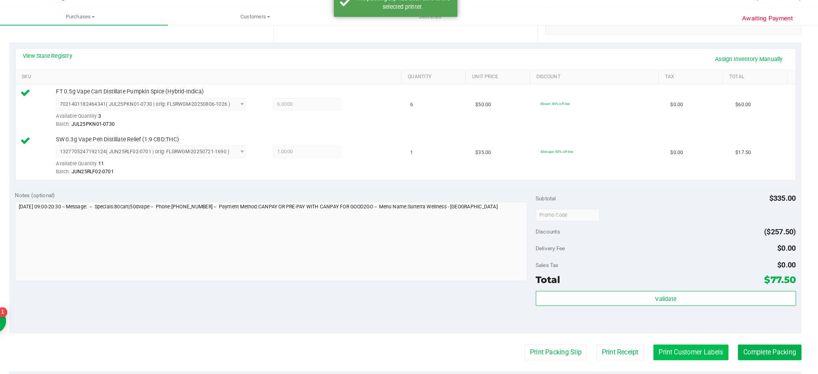
click at [700, 356] on button "Print Customer Labels" at bounding box center [695, 353] width 73 height 15
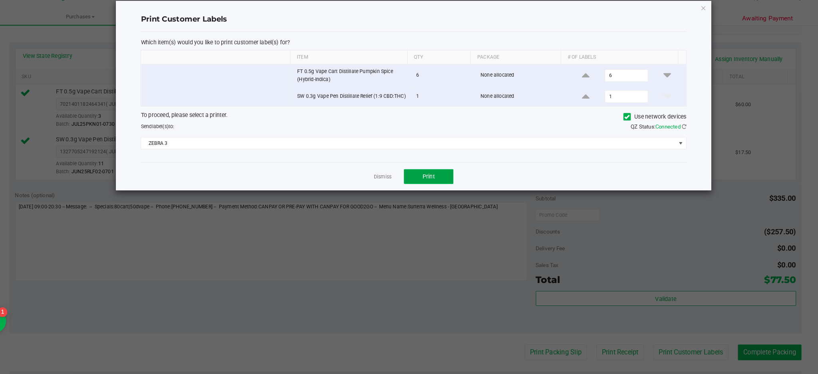
click at [454, 187] on button "Print" at bounding box center [441, 182] width 48 height 14
click at [707, 18] on icon "button" at bounding box center [707, 19] width 6 height 10
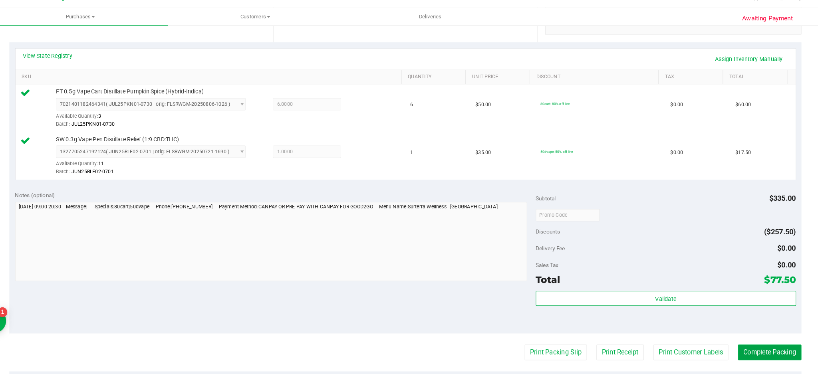
click at [771, 351] on button "Complete Packing" at bounding box center [772, 353] width 62 height 15
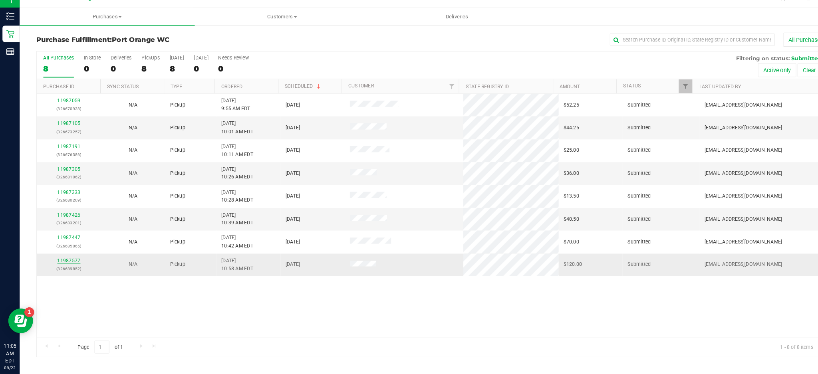
click at [72, 263] on link "11987577" at bounding box center [67, 264] width 22 height 6
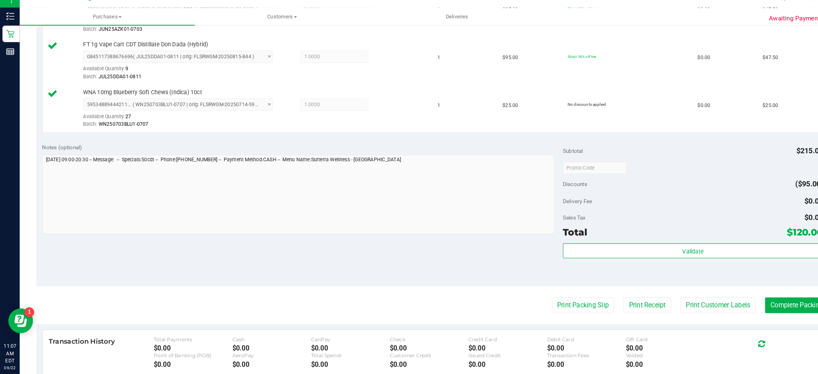
scroll to position [257, 0]
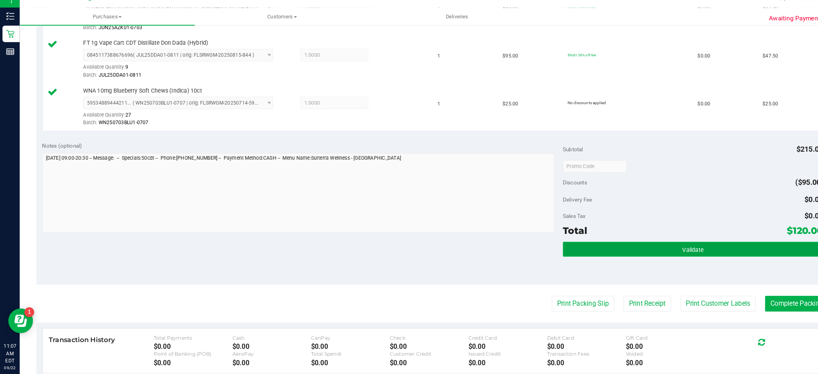
click at [661, 252] on span "Validate" at bounding box center [671, 253] width 20 height 6
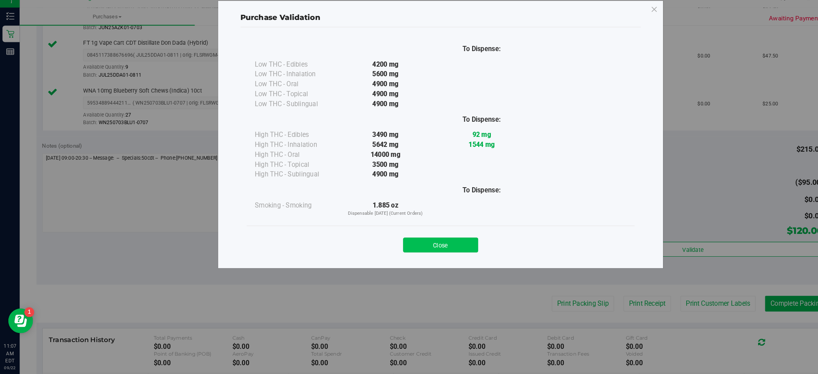
click at [432, 248] on button "Close" at bounding box center [426, 249] width 73 height 14
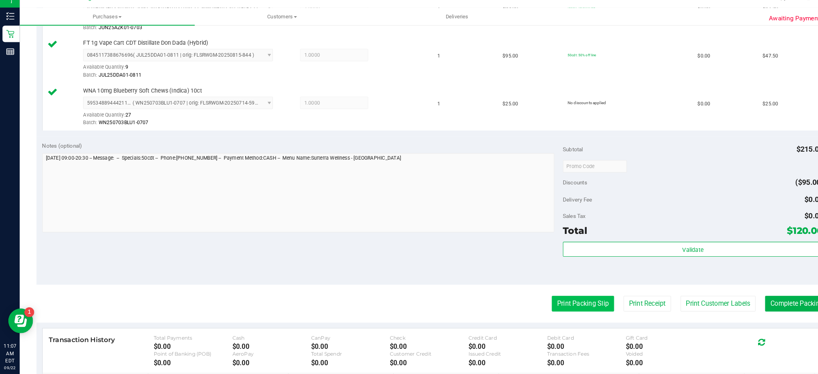
click at [564, 308] on button "Print Packing Slip" at bounding box center [564, 305] width 60 height 15
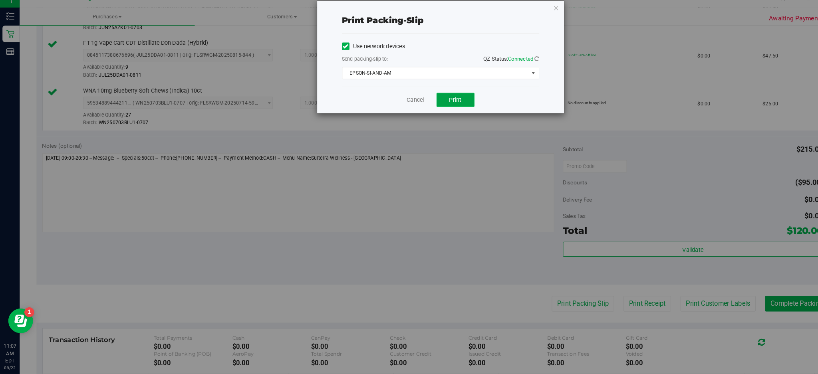
click at [442, 107] on span "Print" at bounding box center [441, 108] width 12 height 6
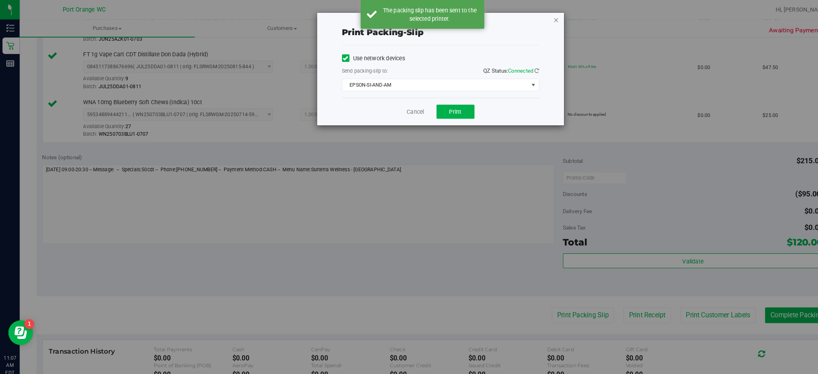
click at [536, 16] on icon "button" at bounding box center [539, 19] width 6 height 10
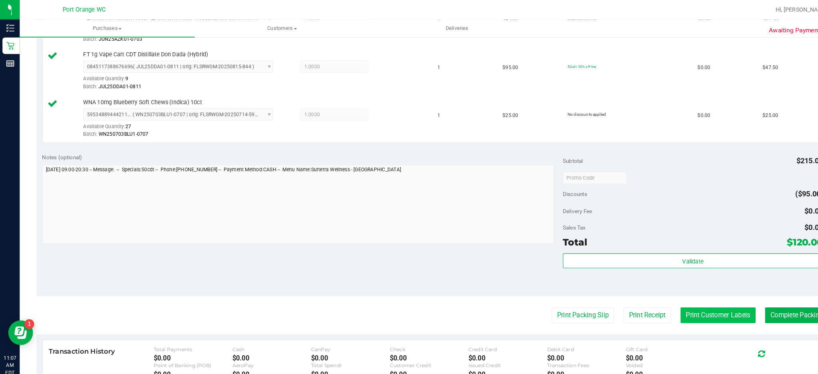
click at [694, 303] on button "Print Customer Labels" at bounding box center [695, 305] width 73 height 15
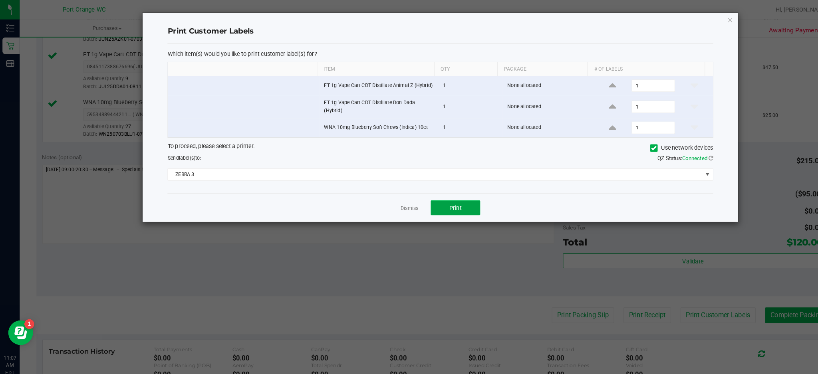
click at [458, 200] on button "Print" at bounding box center [441, 201] width 48 height 14
click at [707, 20] on icon "button" at bounding box center [707, 19] width 6 height 10
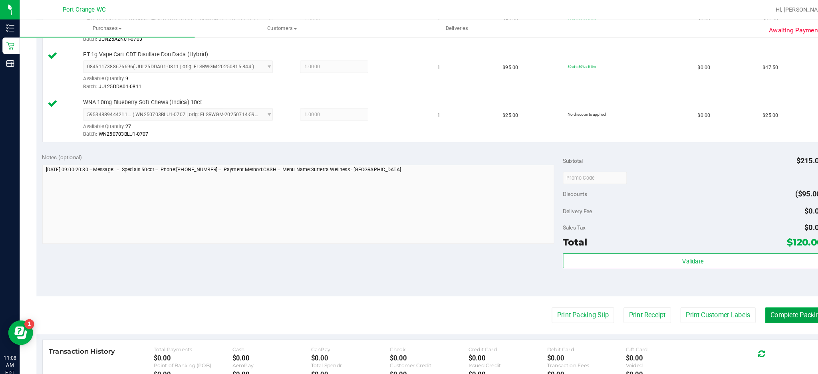
click at [764, 306] on button "Complete Packing" at bounding box center [772, 305] width 62 height 15
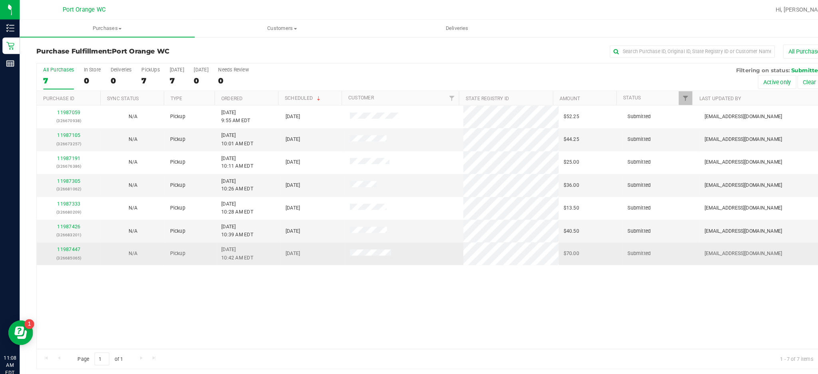
click at [60, 245] on div "11987447 (326685065)" at bounding box center [66, 245] width 53 height 15
click at [68, 240] on link "11987447" at bounding box center [67, 242] width 22 height 6
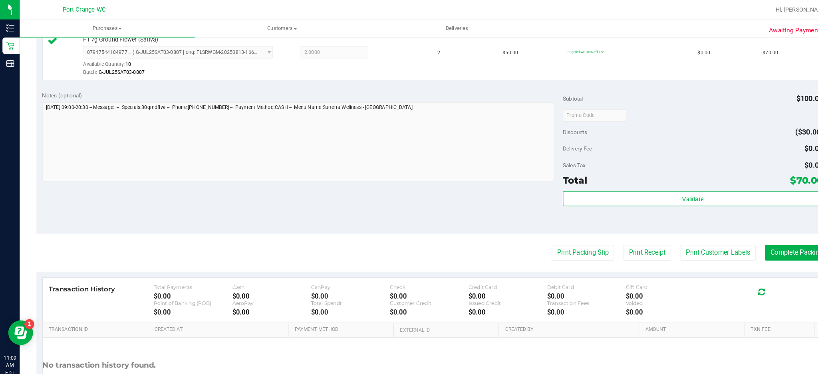
scroll to position [235, 0]
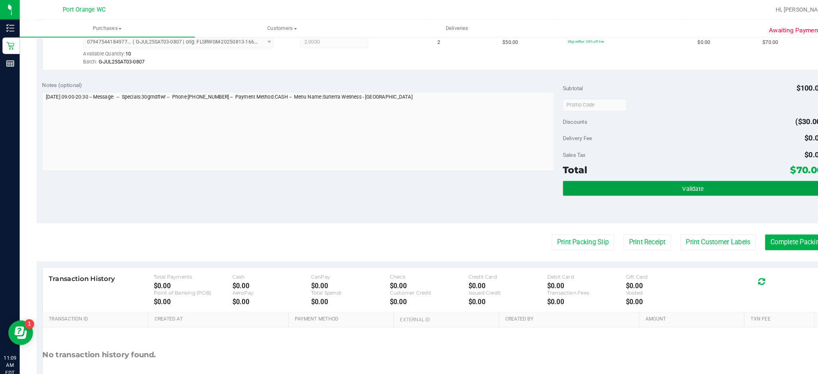
click at [661, 181] on span "Validate" at bounding box center [671, 183] width 20 height 6
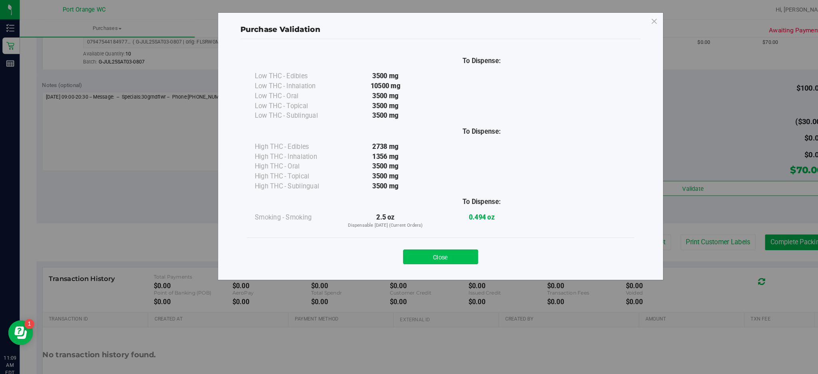
click at [430, 249] on button "Close" at bounding box center [426, 249] width 73 height 14
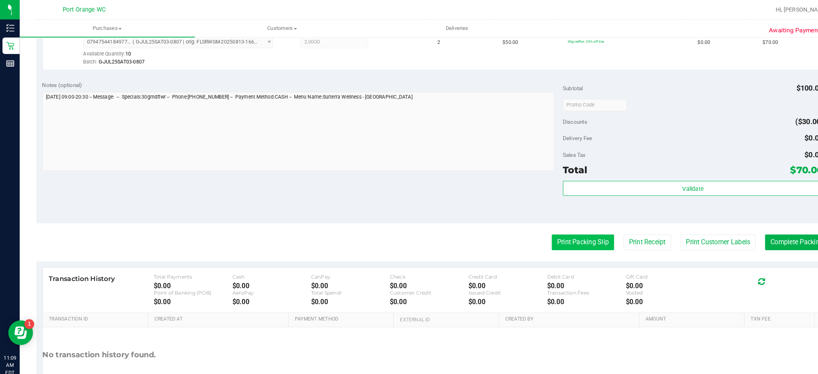
click at [562, 232] on button "Print Packing Slip" at bounding box center [564, 234] width 60 height 15
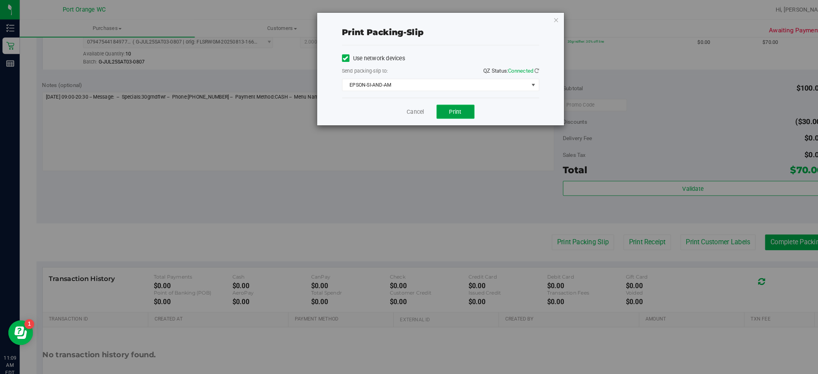
click at [446, 107] on span "Print" at bounding box center [441, 108] width 12 height 6
click at [538, 23] on icon "button" at bounding box center [539, 19] width 6 height 10
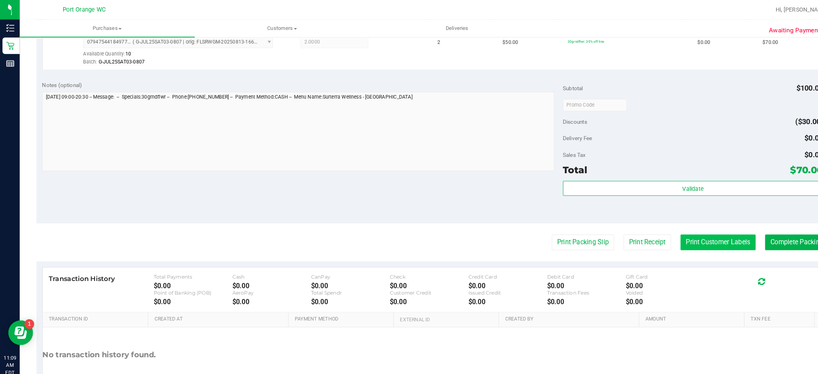
click at [692, 234] on button "Print Customer Labels" at bounding box center [695, 234] width 73 height 15
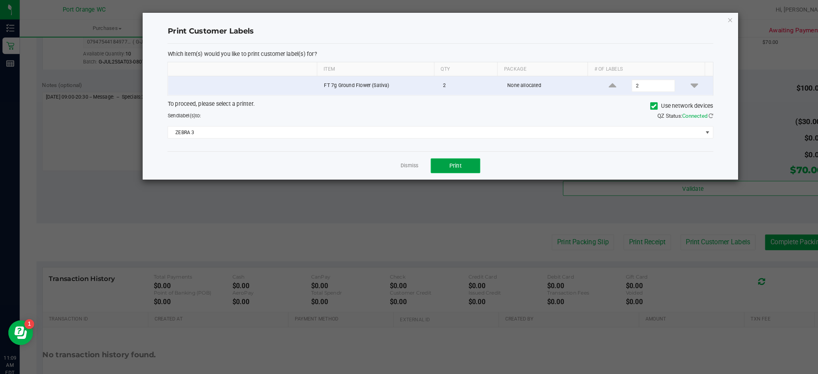
click at [439, 161] on span "Print" at bounding box center [441, 160] width 12 height 6
click at [708, 18] on icon "button" at bounding box center [707, 19] width 6 height 10
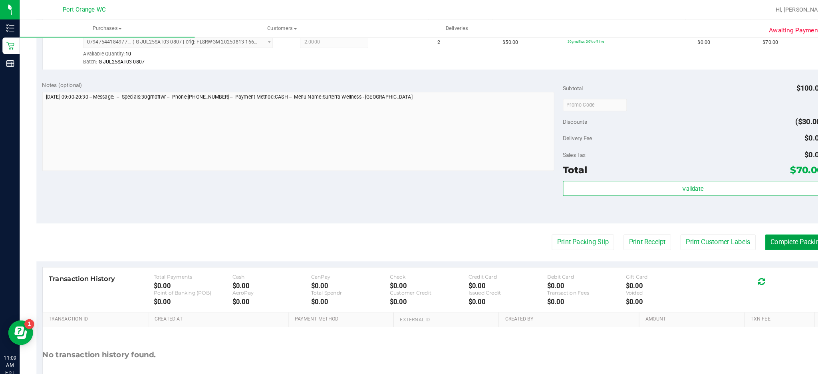
click at [762, 237] on button "Complete Packing" at bounding box center [772, 234] width 62 height 15
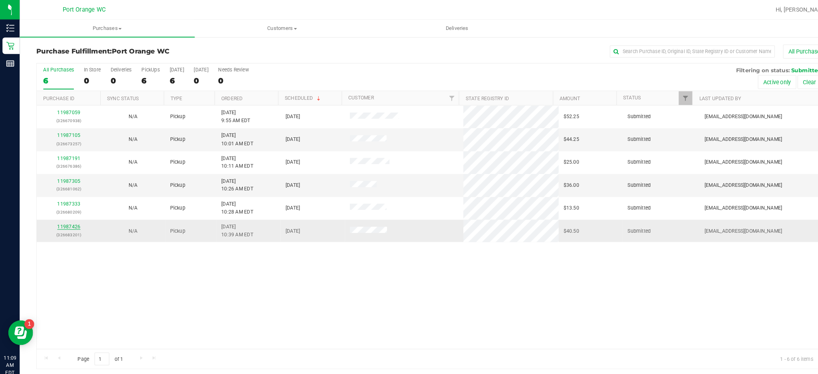
click at [68, 219] on link "11987426" at bounding box center [67, 220] width 22 height 6
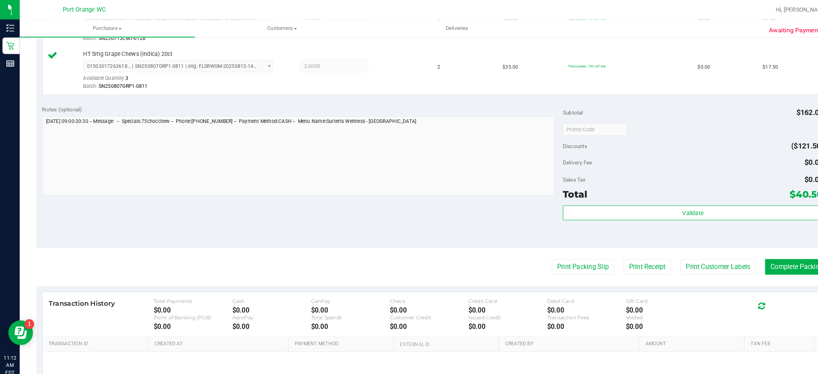
scroll to position [418, 0]
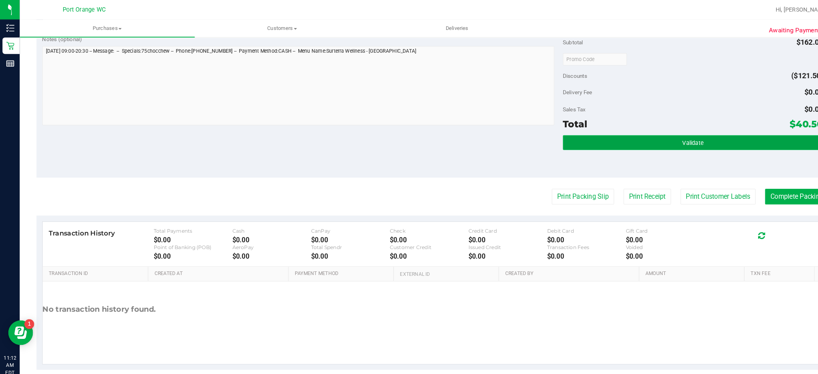
click at [623, 137] on button "Validate" at bounding box center [671, 138] width 252 height 14
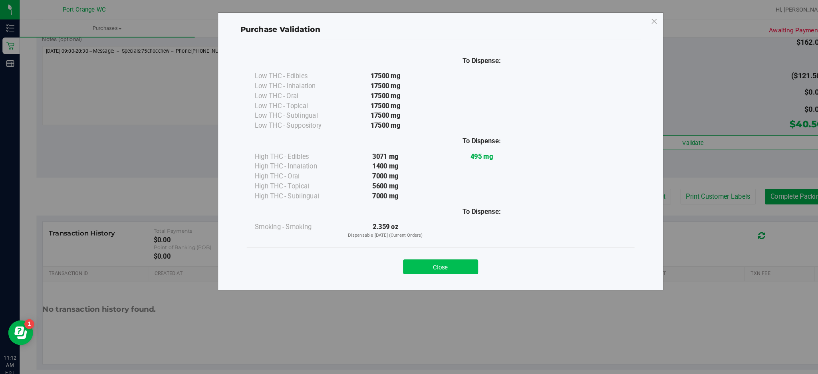
click at [422, 261] on button "Close" at bounding box center [426, 258] width 73 height 14
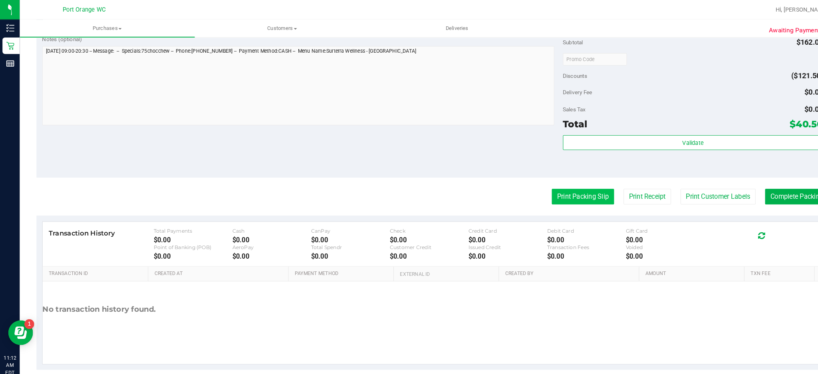
click at [554, 198] on button "Print Packing Slip" at bounding box center [564, 190] width 60 height 15
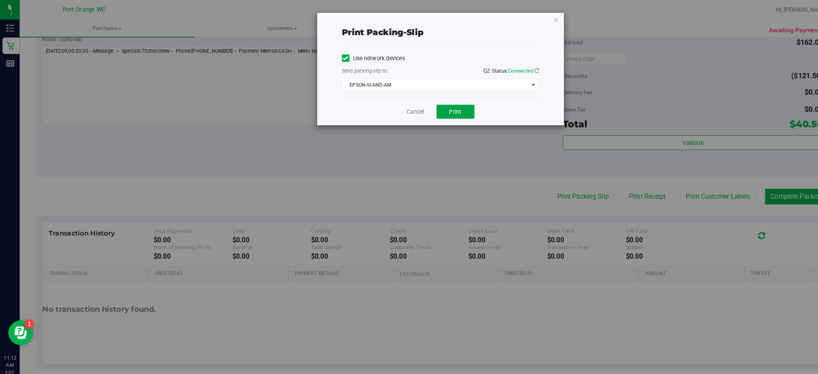
click at [438, 108] on span "Print" at bounding box center [441, 108] width 12 height 6
click at [537, 18] on icon "button" at bounding box center [539, 19] width 6 height 10
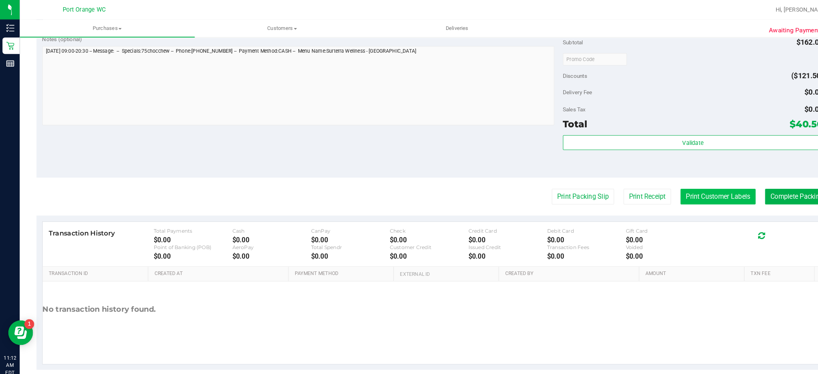
click at [705, 190] on button "Print Customer Labels" at bounding box center [695, 190] width 73 height 15
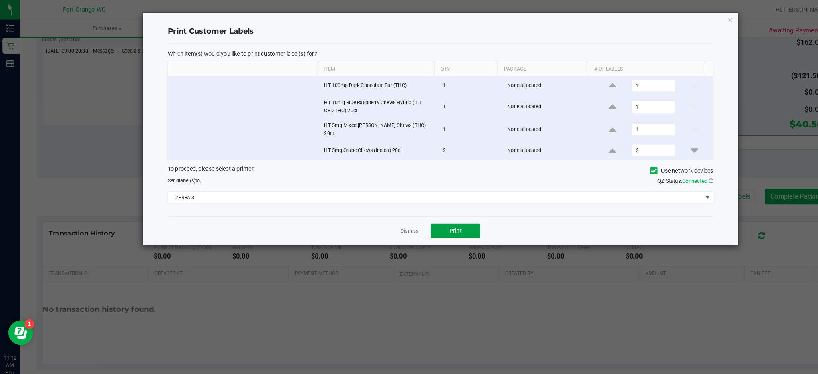
click at [433, 218] on button "Print" at bounding box center [441, 224] width 48 height 14
click at [707, 18] on icon "button" at bounding box center [707, 19] width 6 height 10
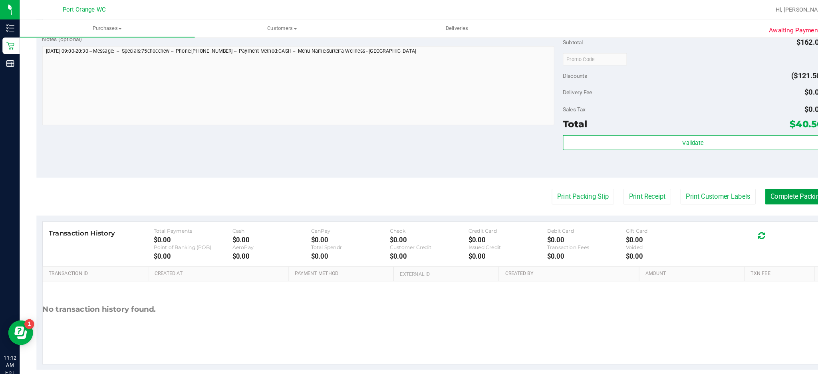
click at [769, 187] on button "Complete Packing" at bounding box center [772, 190] width 62 height 15
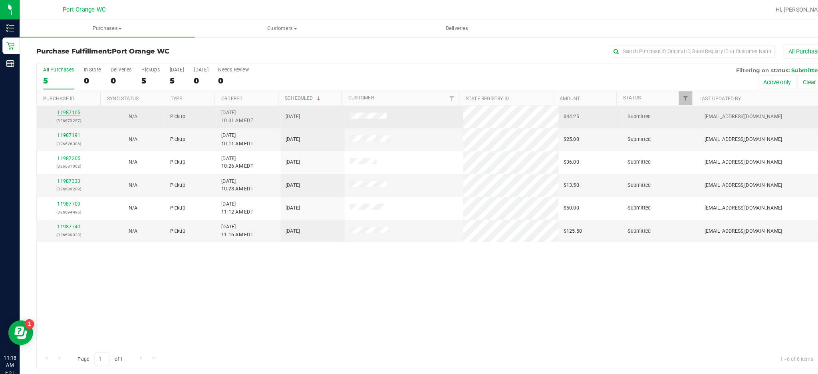
click at [60, 109] on link "11987105" at bounding box center [67, 109] width 22 height 6
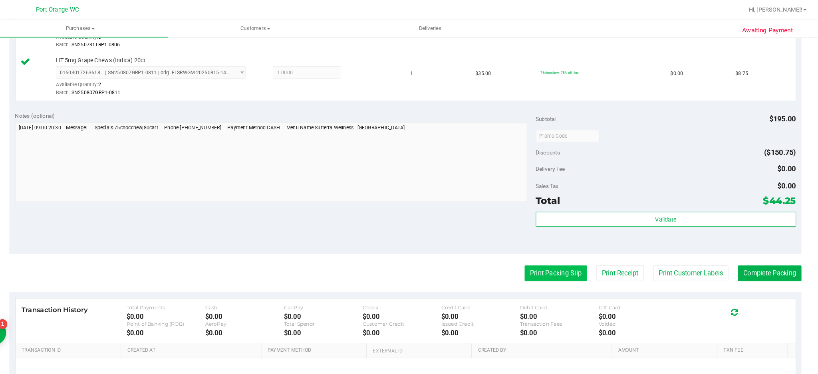
click at [558, 266] on button "Print Packing Slip" at bounding box center [564, 264] width 60 height 15
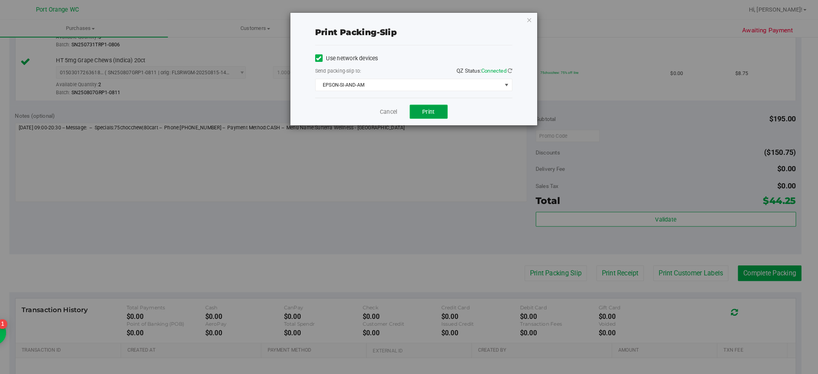
click at [446, 106] on span "Print" at bounding box center [441, 108] width 12 height 6
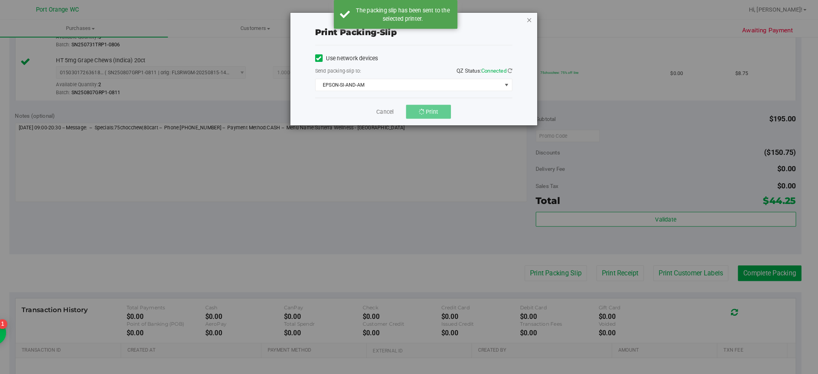
click at [538, 18] on icon "button" at bounding box center [539, 19] width 6 height 10
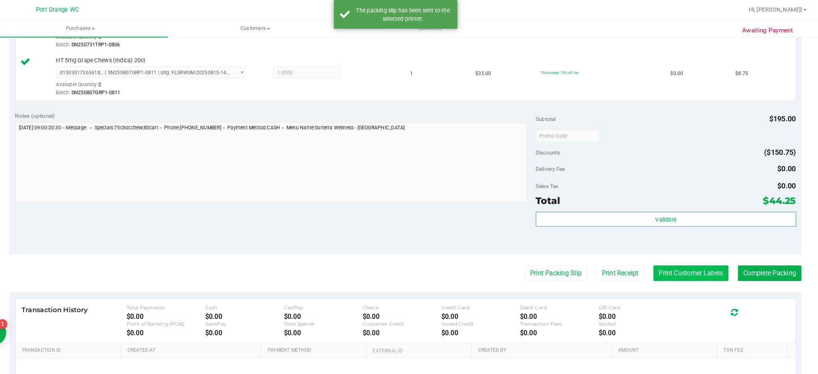
click at [683, 266] on button "Print Customer Labels" at bounding box center [695, 264] width 73 height 15
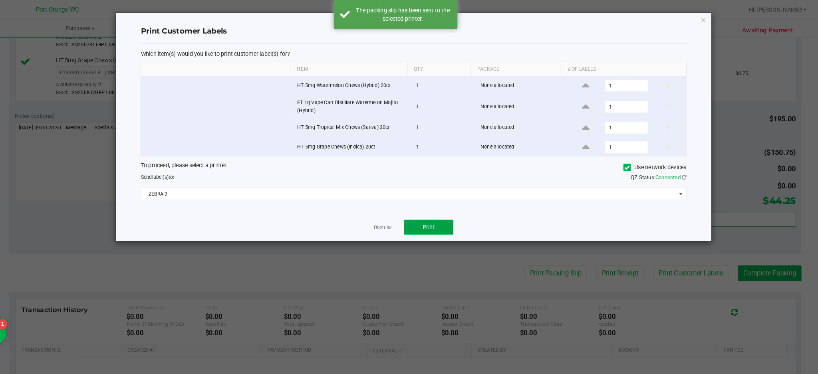
click at [444, 222] on span "Print" at bounding box center [441, 220] width 12 height 6
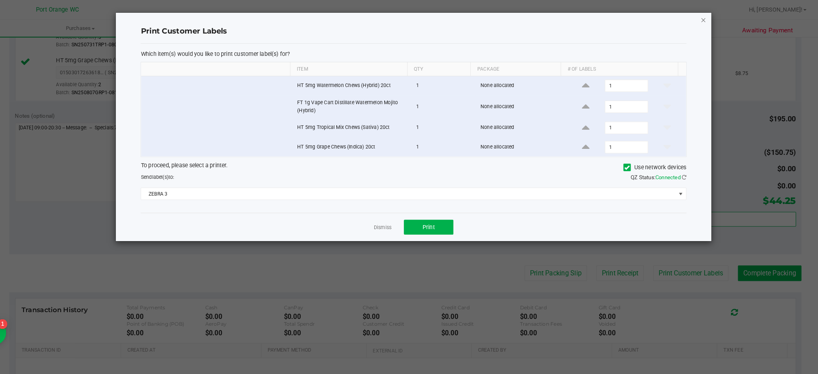
click at [708, 20] on icon "button" at bounding box center [707, 19] width 6 height 10
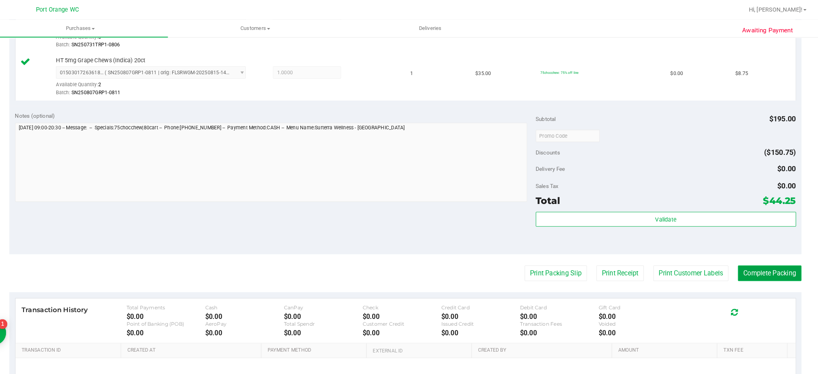
click at [766, 264] on button "Complete Packing" at bounding box center [772, 264] width 62 height 15
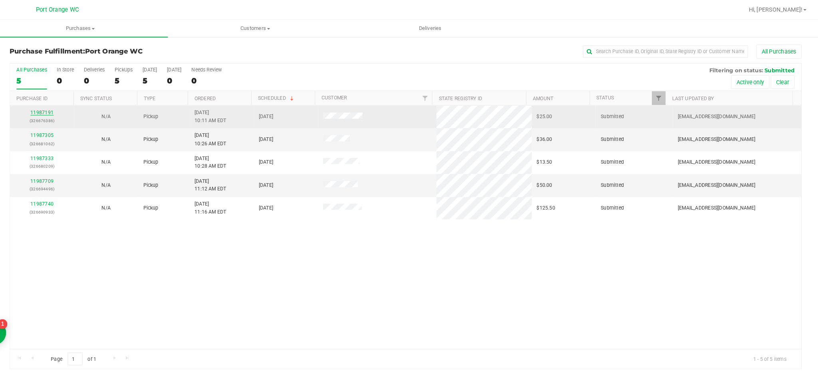
click at [68, 109] on link "11987191" at bounding box center [67, 109] width 22 height 6
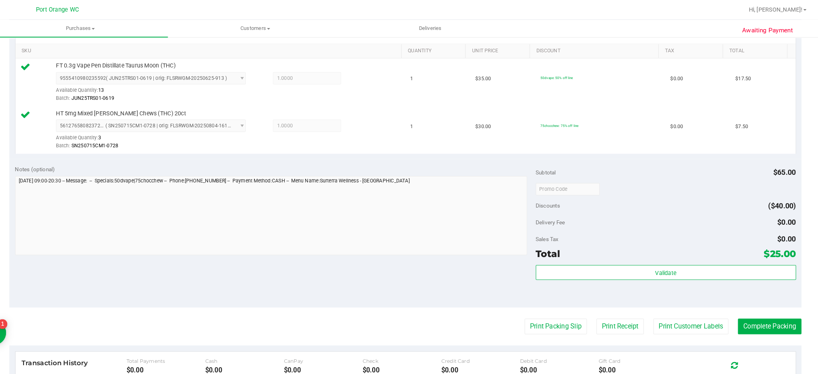
scroll to position [201, 0]
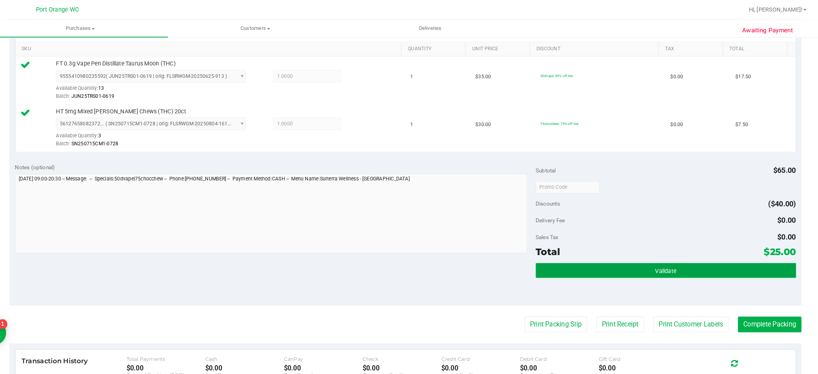
click at [644, 255] on button "Validate" at bounding box center [671, 262] width 252 height 14
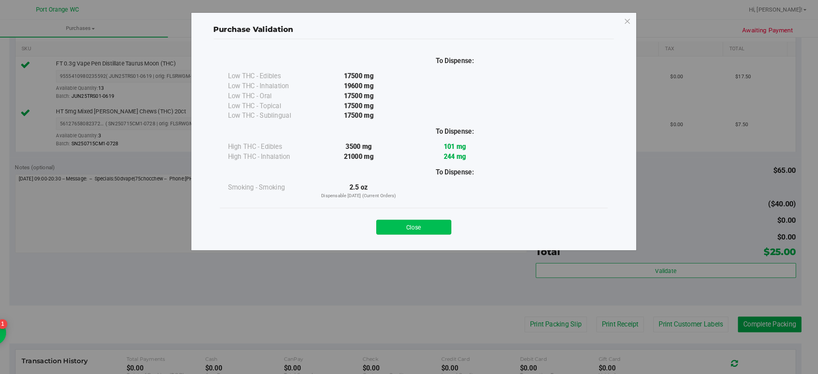
click at [423, 224] on button "Close" at bounding box center [426, 220] width 73 height 14
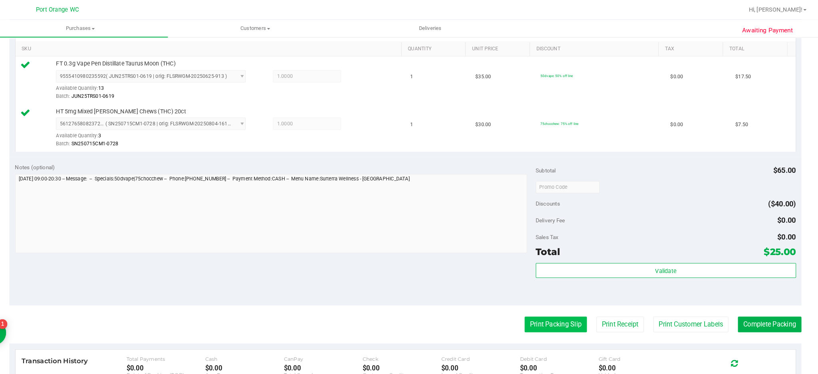
click at [571, 312] on button "Print Packing Slip" at bounding box center [564, 314] width 60 height 15
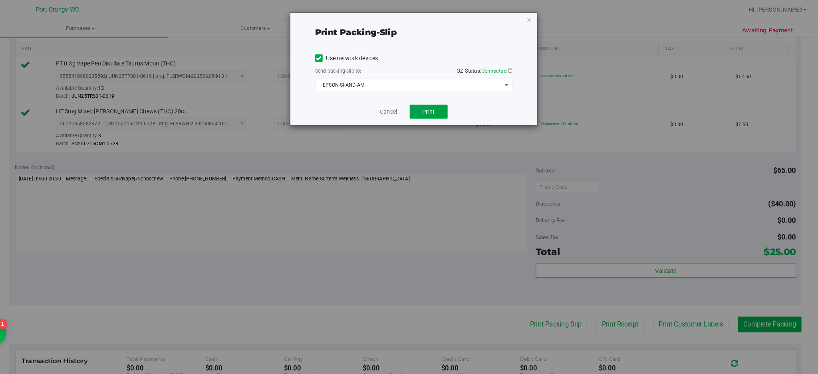
click at [431, 105] on button "Print" at bounding box center [441, 108] width 37 height 14
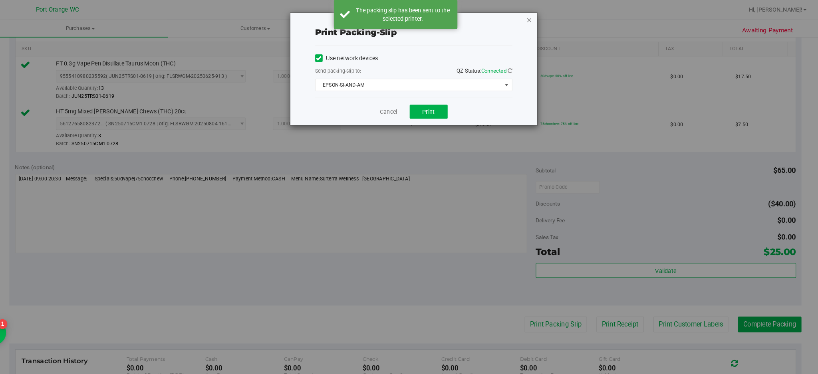
click at [540, 15] on icon "button" at bounding box center [539, 19] width 6 height 10
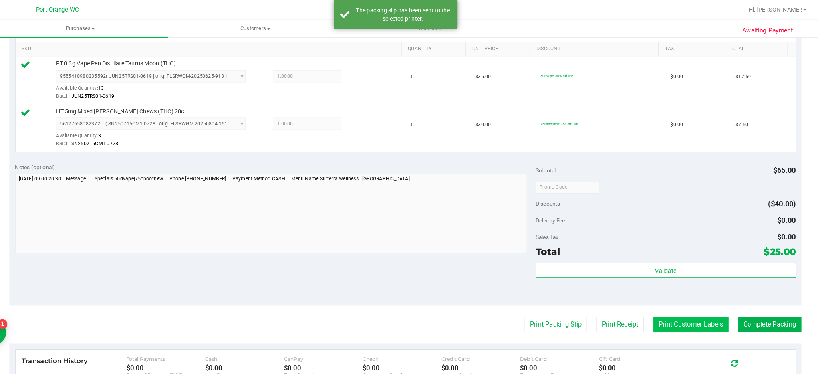
click at [694, 314] on button "Print Customer Labels" at bounding box center [695, 314] width 73 height 15
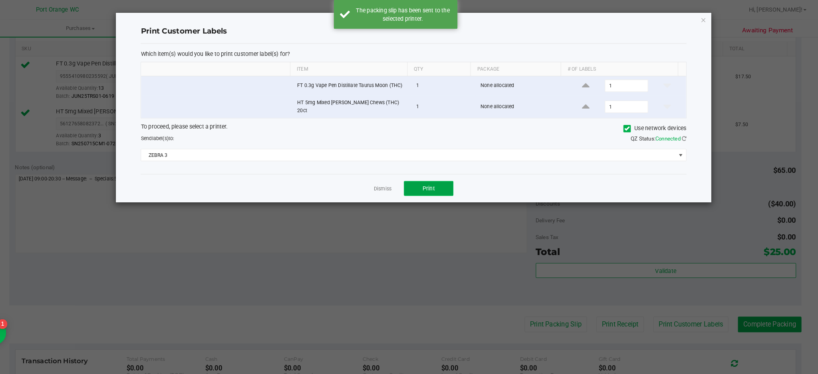
click at [452, 177] on button "Print" at bounding box center [441, 182] width 48 height 14
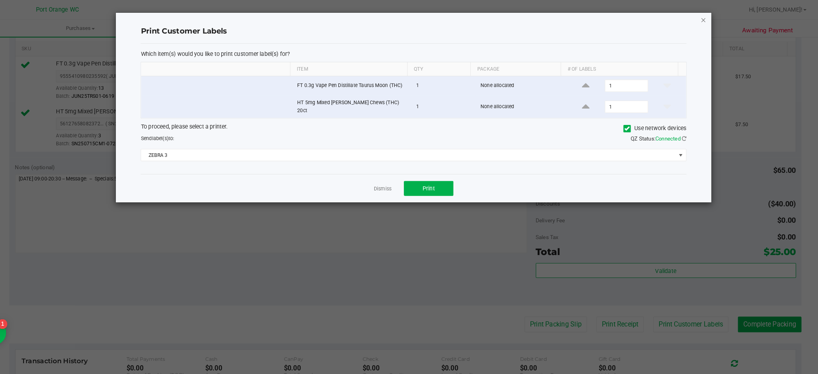
click at [706, 22] on icon "button" at bounding box center [707, 19] width 6 height 10
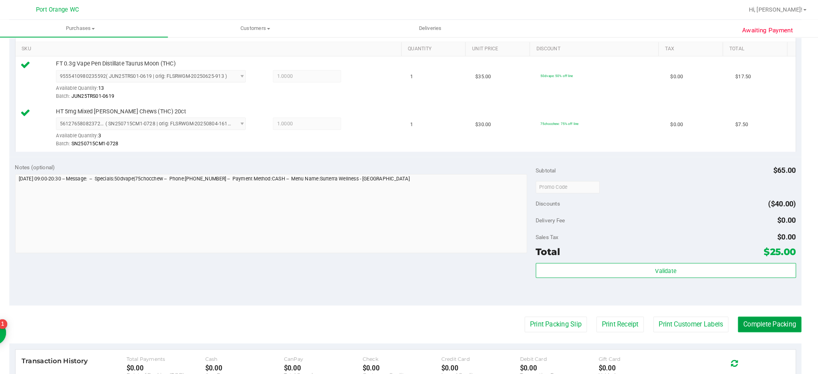
click at [771, 316] on button "Complete Packing" at bounding box center [772, 314] width 62 height 15
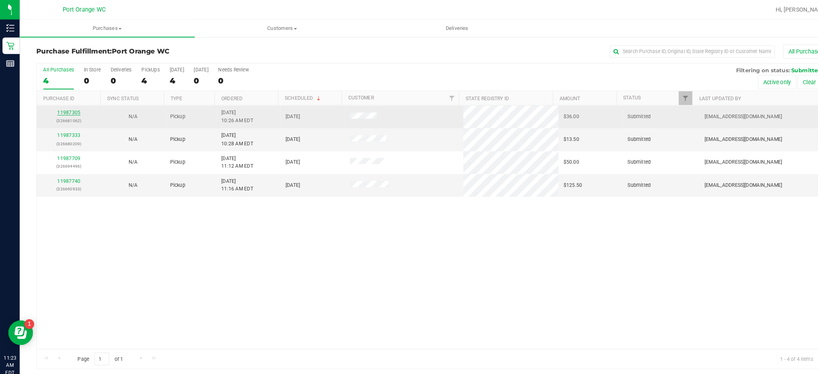
click at [63, 110] on link "11987305" at bounding box center [67, 109] width 22 height 6
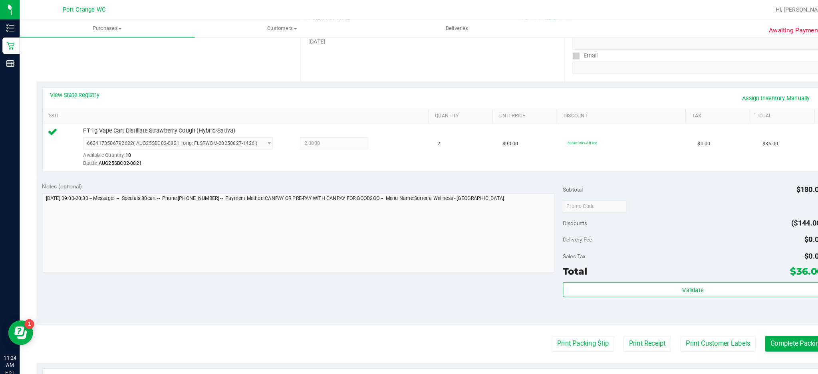
scroll to position [140, 0]
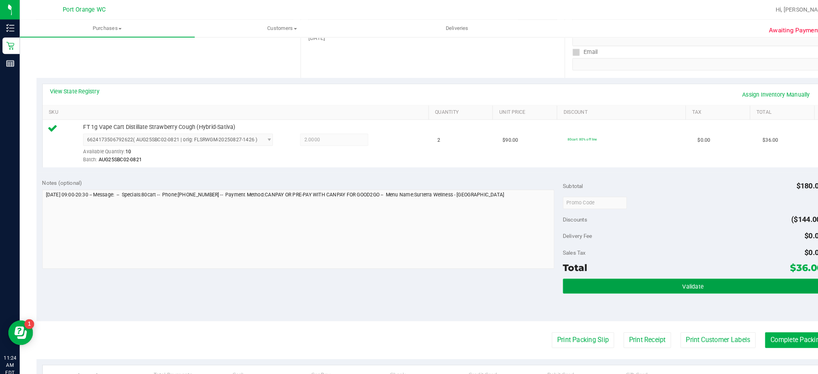
click at [666, 275] on span "Validate" at bounding box center [671, 278] width 20 height 6
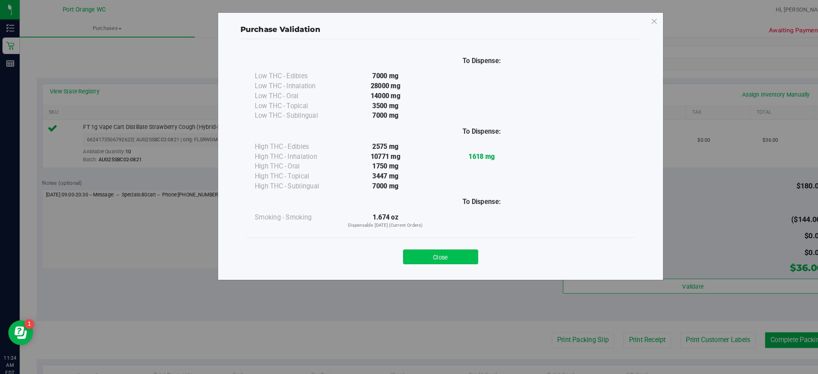
click at [426, 249] on button "Close" at bounding box center [426, 249] width 73 height 14
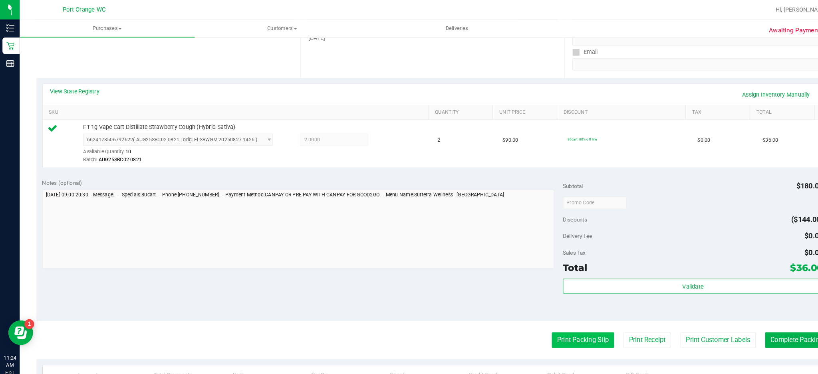
click at [563, 332] on button "Print Packing Slip" at bounding box center [564, 329] width 60 height 15
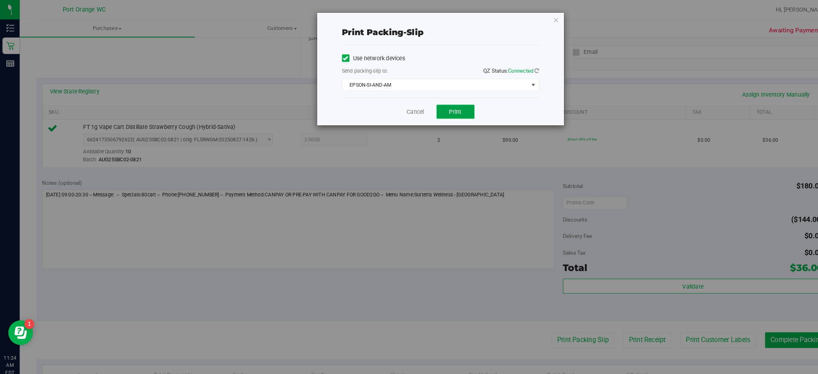
click at [456, 108] on button "Print" at bounding box center [441, 108] width 37 height 14
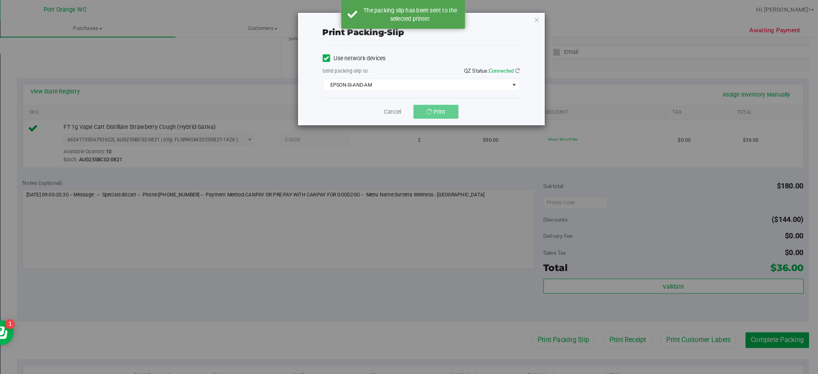
scroll to position [0, 0]
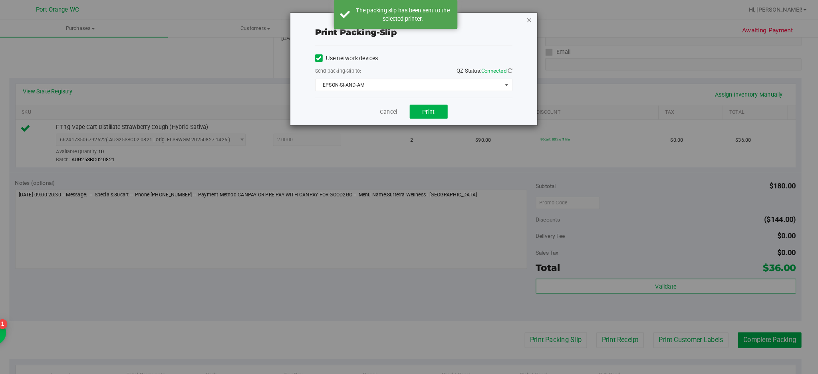
click at [538, 18] on icon "button" at bounding box center [539, 19] width 6 height 10
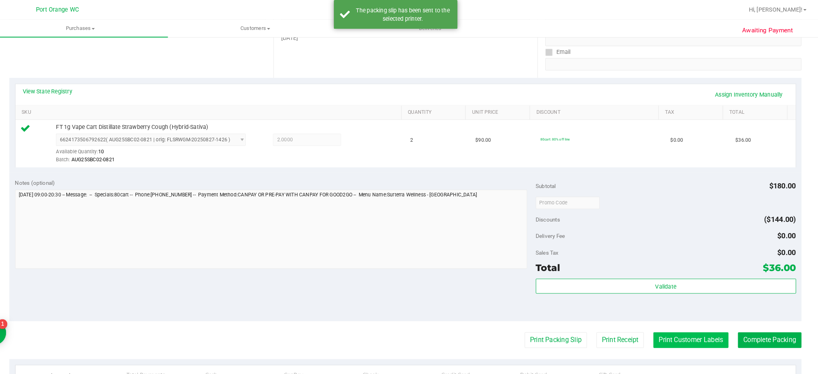
click at [703, 332] on button "Print Customer Labels" at bounding box center [695, 329] width 73 height 15
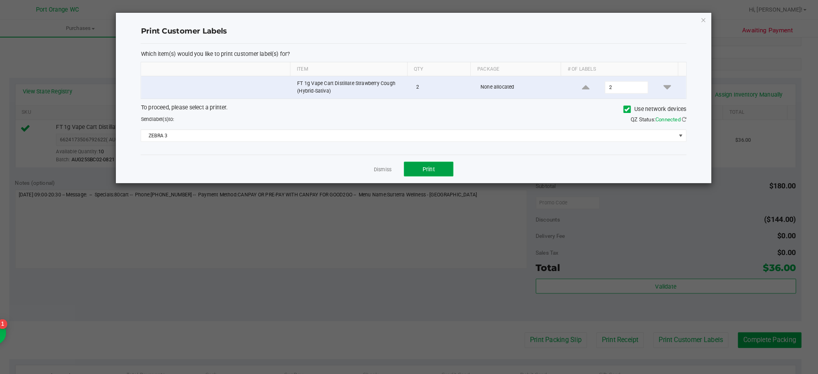
click at [444, 167] on span "Print" at bounding box center [441, 164] width 12 height 6
click at [763, 327] on ngb-modal-window "Print Customer Labels Which item(s) would you like to print customer label(s) f…" at bounding box center [412, 187] width 824 height 374
click at [708, 18] on icon "button" at bounding box center [707, 19] width 6 height 10
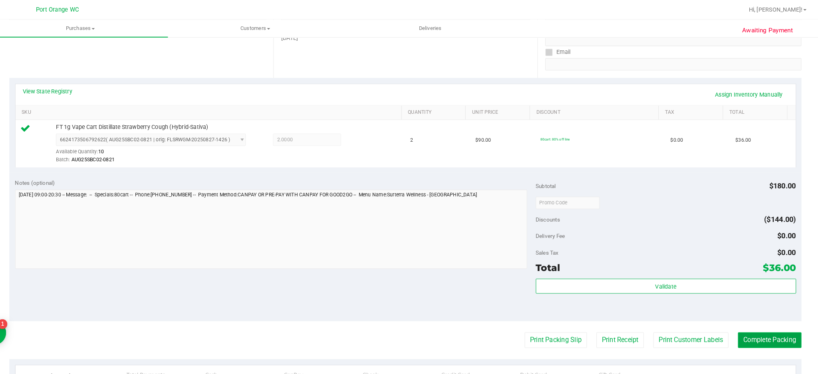
click at [758, 333] on button "Complete Packing" at bounding box center [772, 329] width 62 height 15
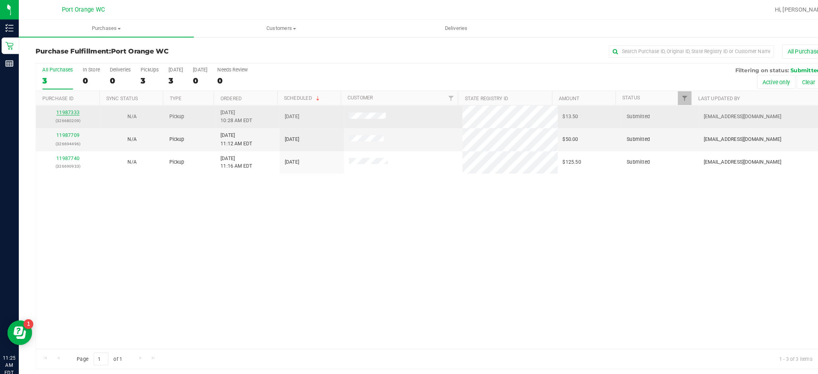
click at [62, 107] on link "11987333" at bounding box center [67, 109] width 22 height 6
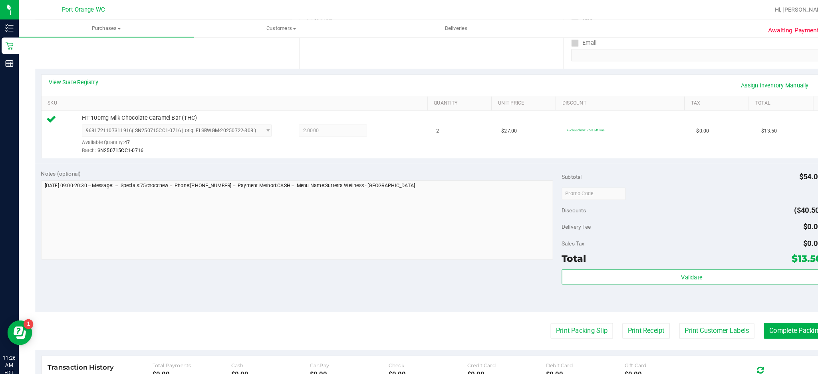
scroll to position [165, 0]
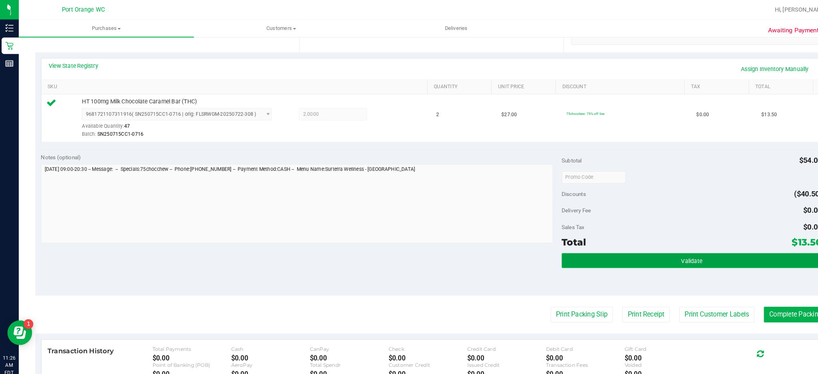
click at [640, 253] on button "Validate" at bounding box center [671, 252] width 252 height 14
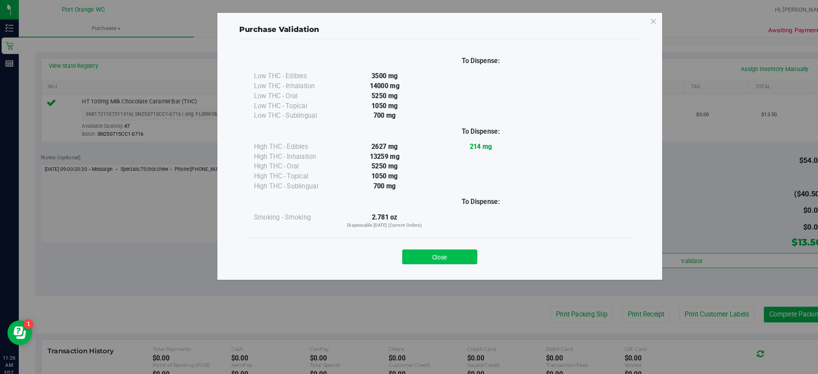
click at [427, 251] on button "Close" at bounding box center [426, 249] width 73 height 14
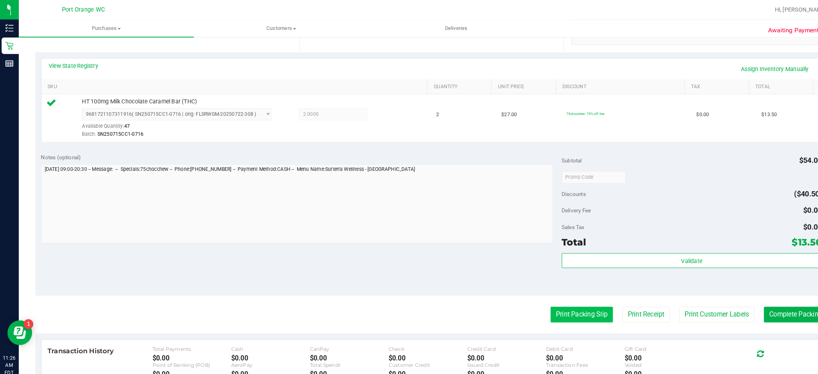
click at [565, 305] on button "Print Packing Slip" at bounding box center [564, 304] width 60 height 15
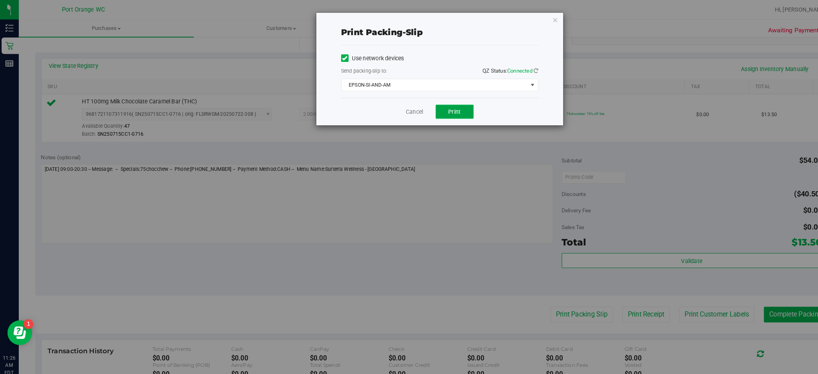
click at [442, 110] on span "Print" at bounding box center [441, 108] width 12 height 6
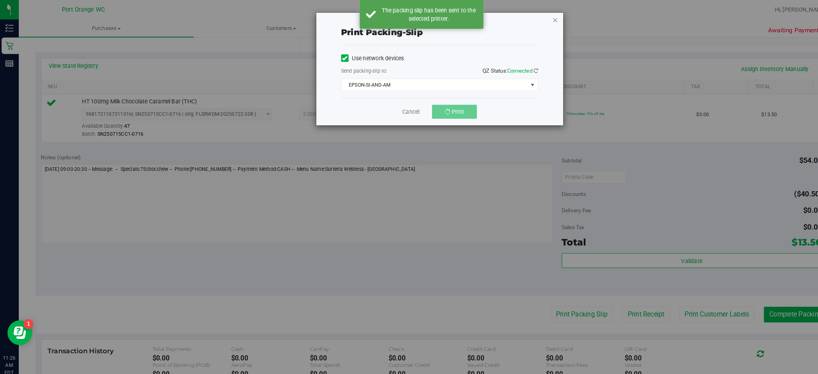
click at [538, 18] on icon "button" at bounding box center [539, 19] width 6 height 10
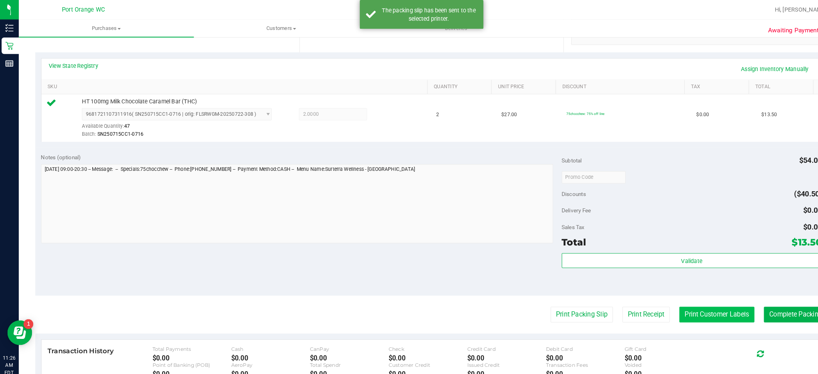
click at [690, 304] on button "Print Customer Labels" at bounding box center [695, 304] width 73 height 15
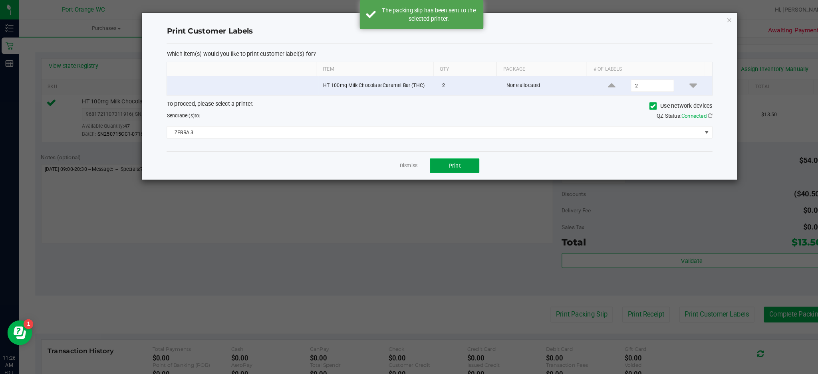
click at [450, 159] on button "Print" at bounding box center [441, 160] width 48 height 14
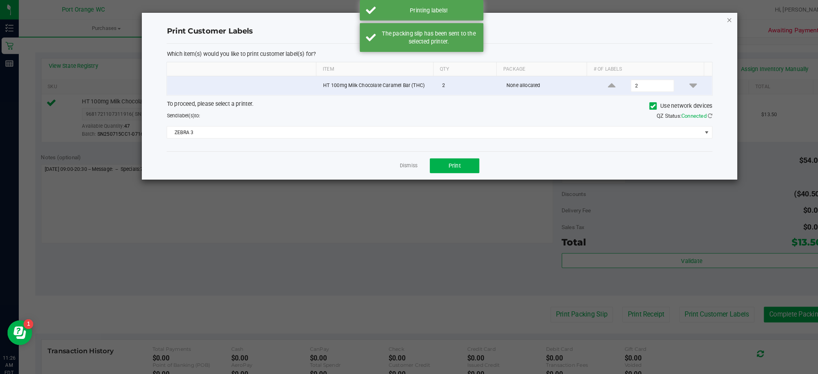
click at [707, 18] on icon "button" at bounding box center [707, 19] width 6 height 10
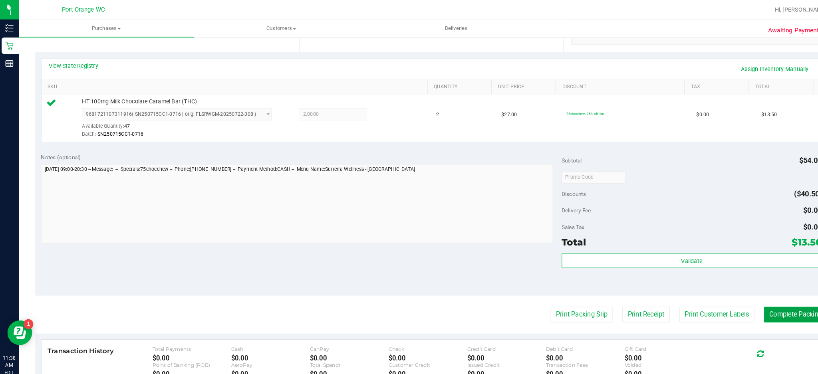
click at [758, 309] on button "Complete Packing" at bounding box center [772, 304] width 62 height 15
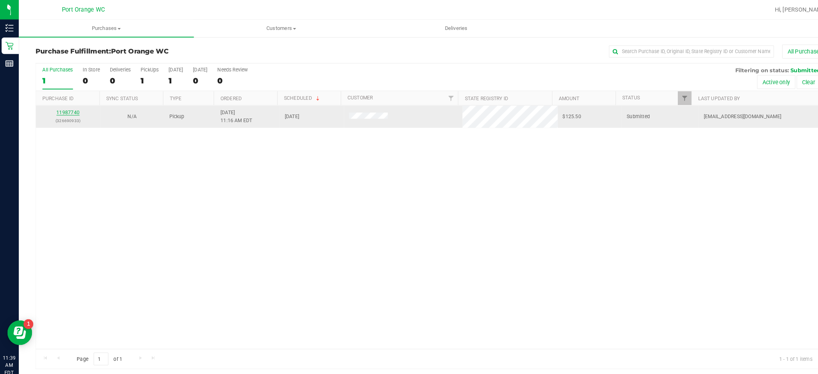
click at [72, 110] on link "11987740" at bounding box center [67, 109] width 22 height 6
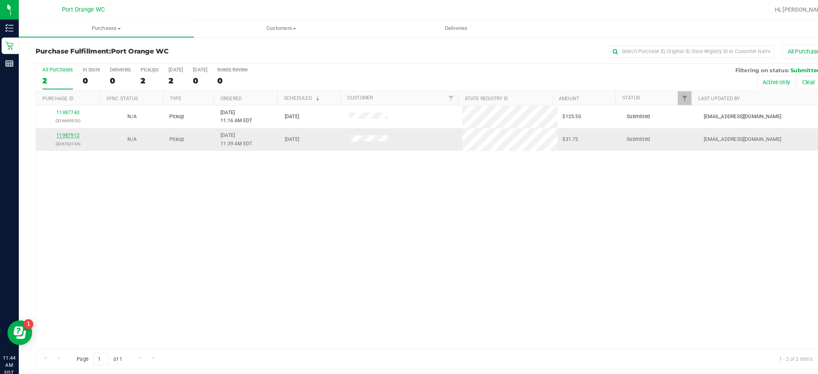
click at [66, 133] on link "11987912" at bounding box center [67, 131] width 22 height 6
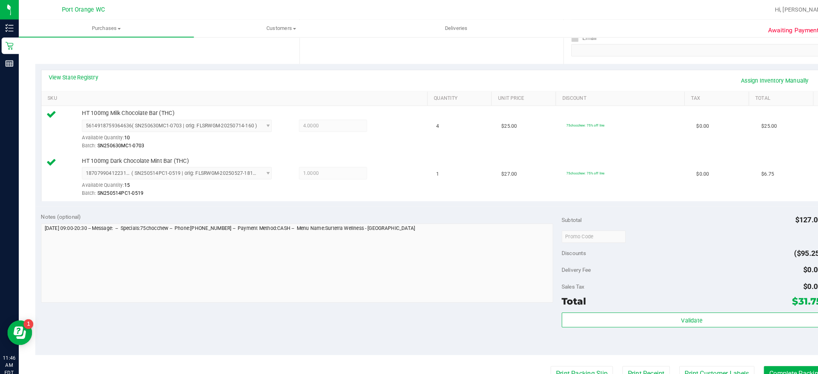
scroll to position [165, 0]
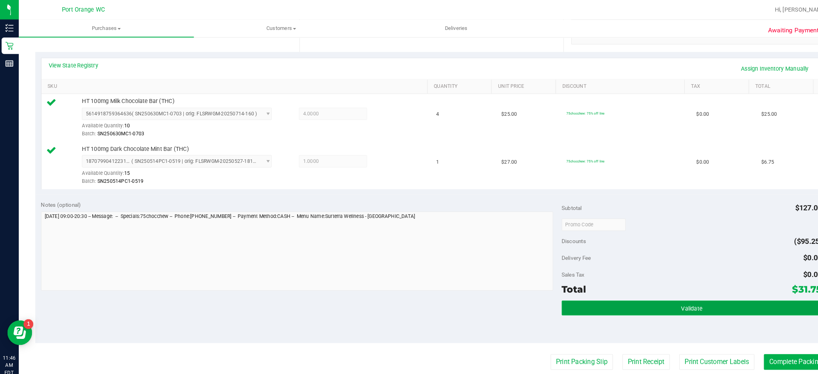
click at [671, 299] on span "Validate" at bounding box center [671, 299] width 20 height 6
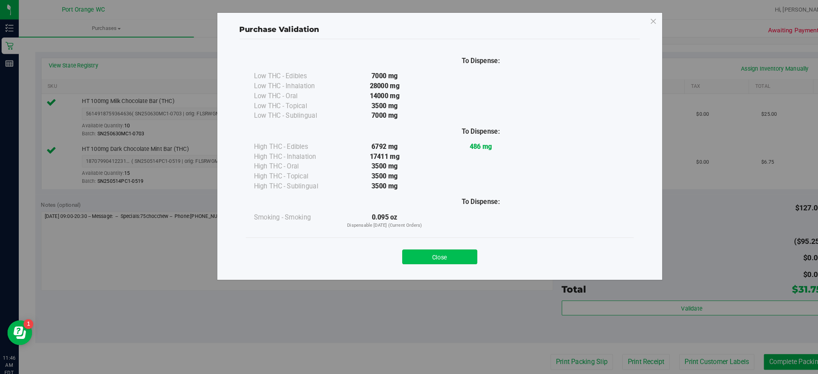
click at [438, 247] on button "Close" at bounding box center [426, 249] width 73 height 14
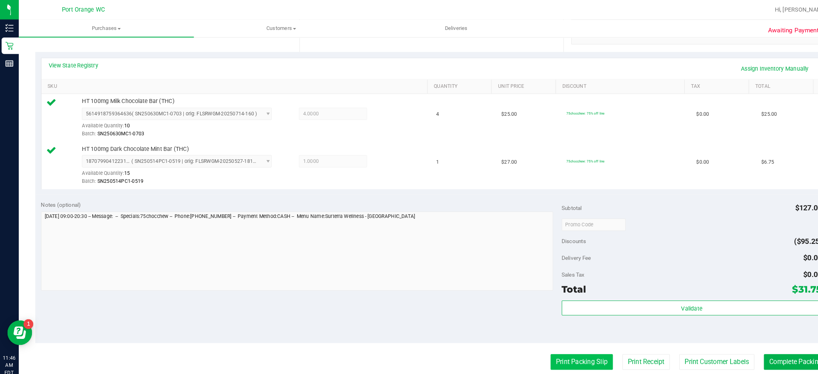
click at [561, 352] on button "Print Packing Slip" at bounding box center [564, 350] width 60 height 15
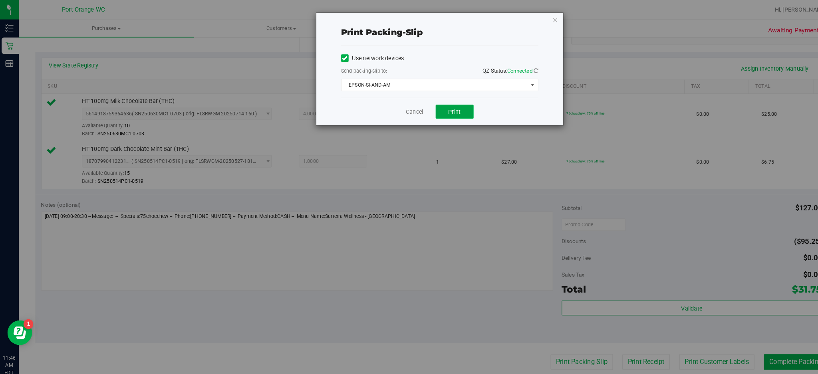
click at [438, 107] on span "Print" at bounding box center [441, 108] width 12 height 6
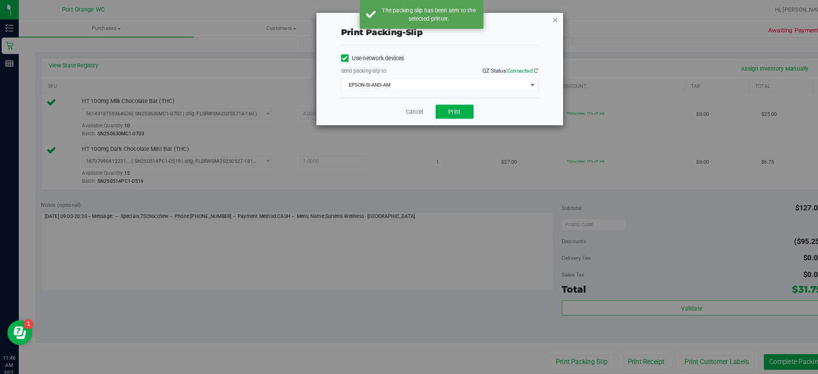
click at [538, 18] on icon "button" at bounding box center [539, 19] width 6 height 10
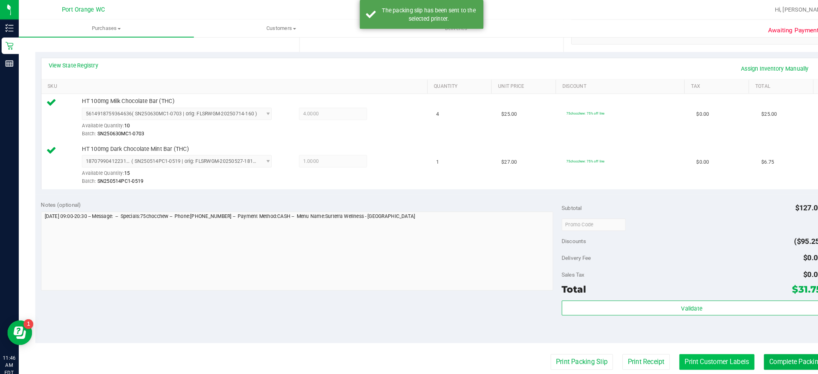
click at [686, 352] on button "Print Customer Labels" at bounding box center [695, 350] width 73 height 15
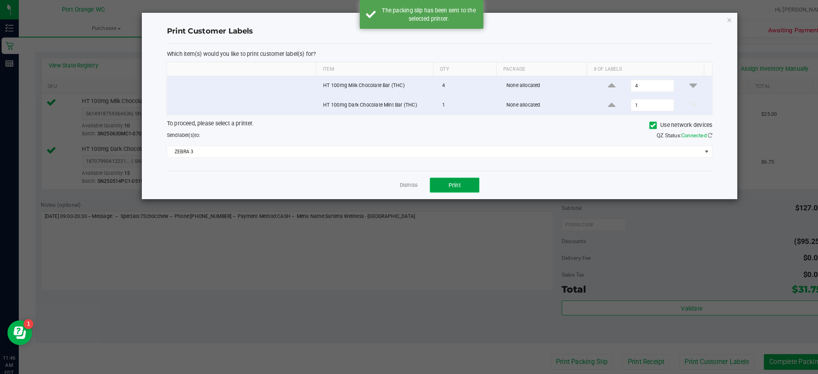
click at [437, 180] on span "Print" at bounding box center [441, 179] width 12 height 6
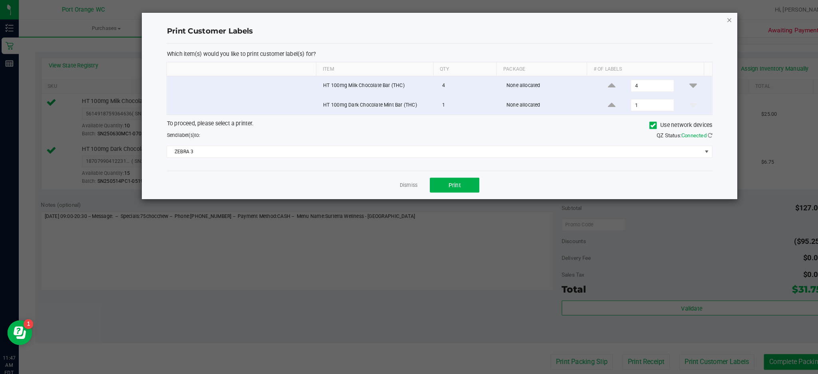
click at [707, 16] on icon "button" at bounding box center [707, 19] width 6 height 10
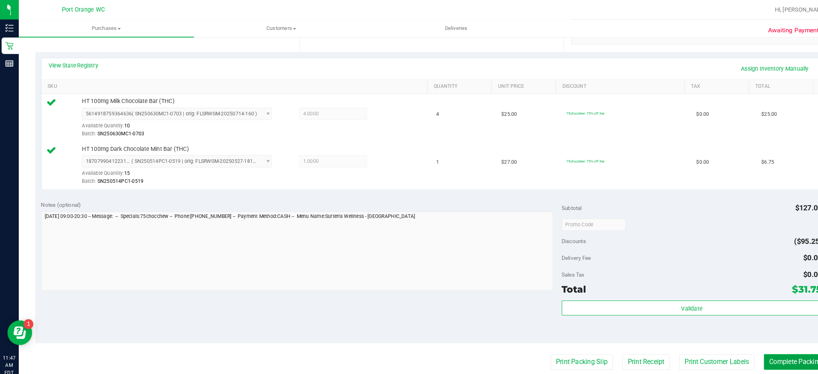
click at [770, 350] on button "Complete Packing" at bounding box center [772, 350] width 62 height 15
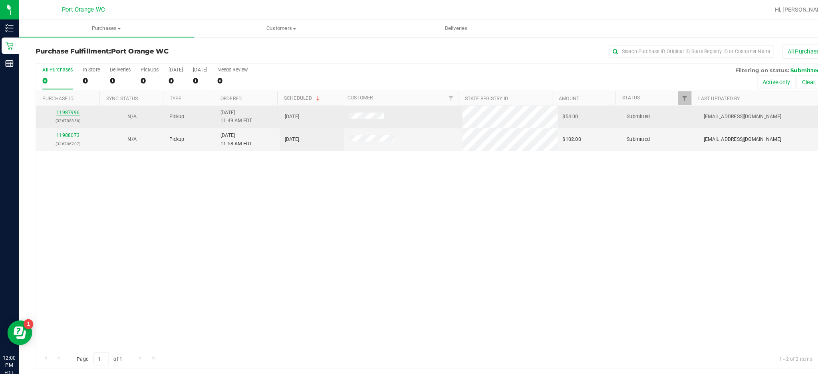
click at [66, 109] on link "11987996" at bounding box center [67, 109] width 22 height 6
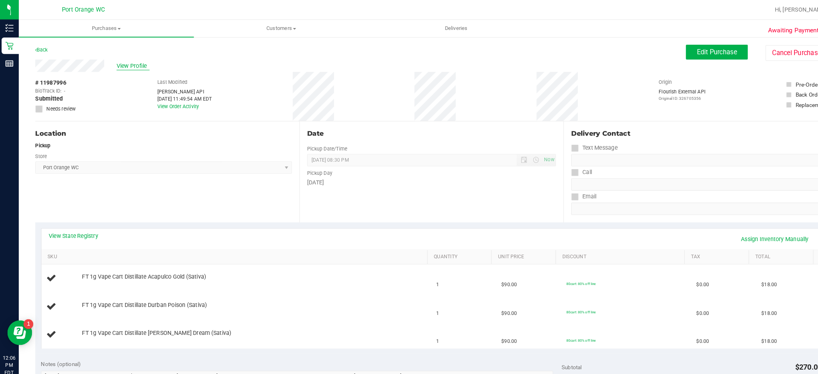
click at [131, 61] on span "View Profile" at bounding box center [130, 64] width 32 height 8
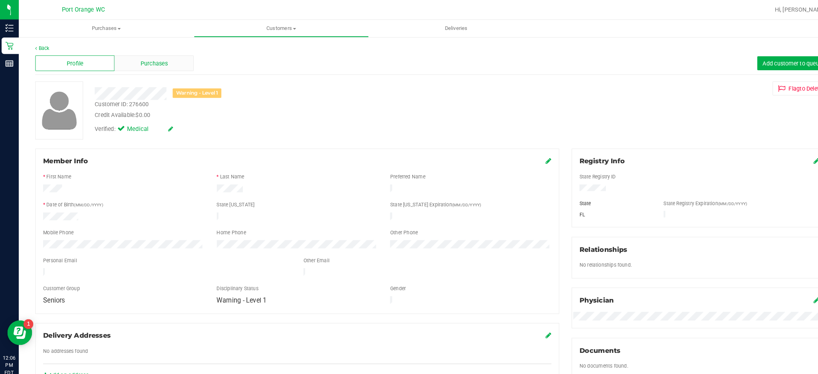
click at [146, 60] on span "Purchases" at bounding box center [150, 61] width 26 height 8
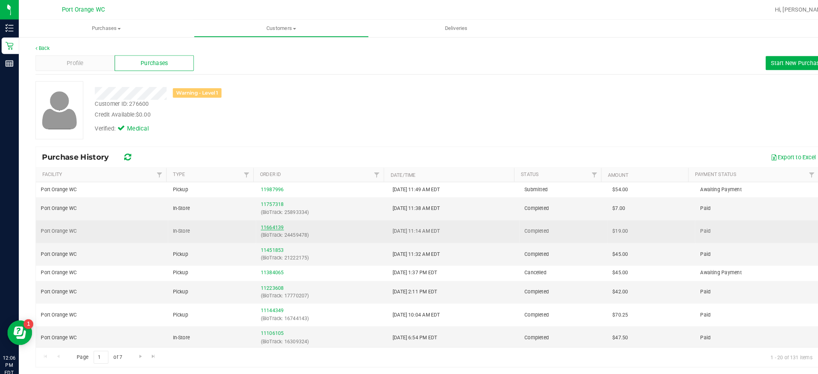
click at [264, 220] on link "11664139" at bounding box center [264, 220] width 22 height 6
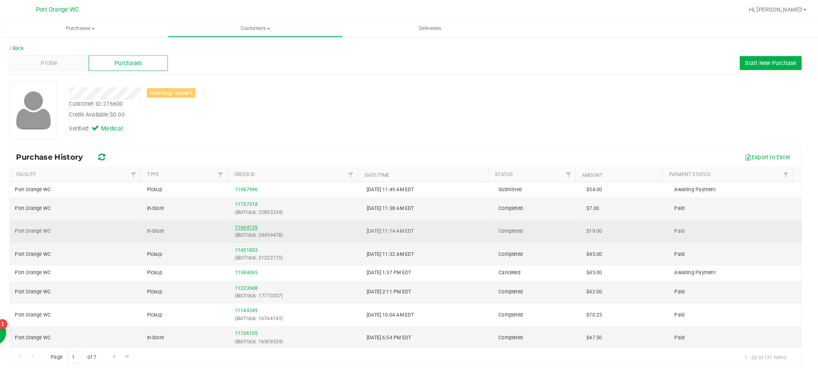
click at [261, 218] on link "11664139" at bounding box center [264, 220] width 22 height 6
click at [261, 219] on link "11664139" at bounding box center [264, 220] width 22 height 6
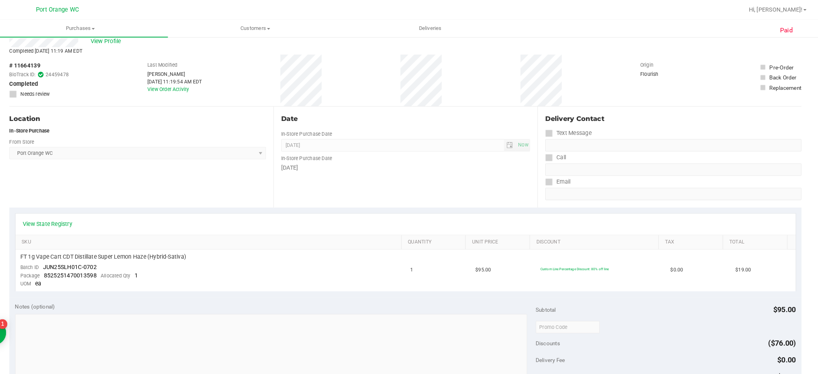
scroll to position [37, 0]
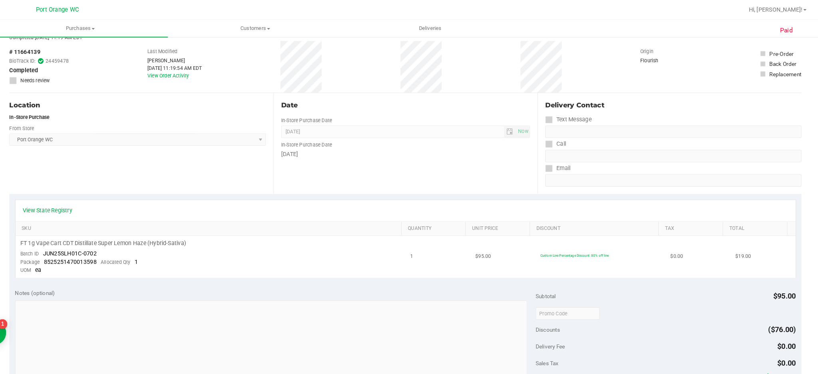
click at [123, 243] on td "FT 1g Vape Cart CDT Distillate Super Lemon Haze (Hybrid-Sativa) Batch ID JUN25S…" at bounding box center [230, 249] width 378 height 40
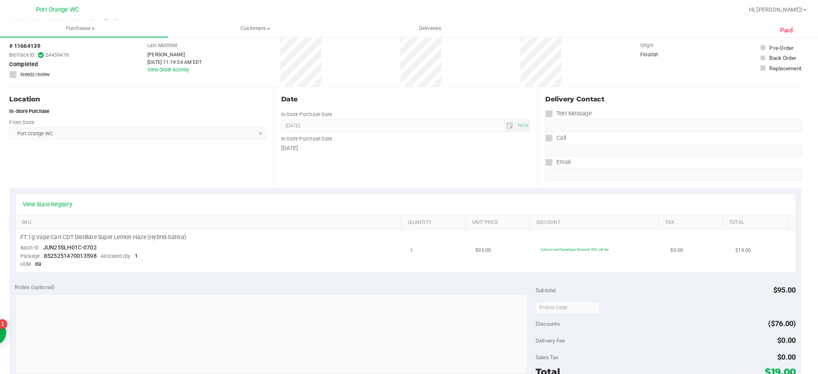
scroll to position [0, 0]
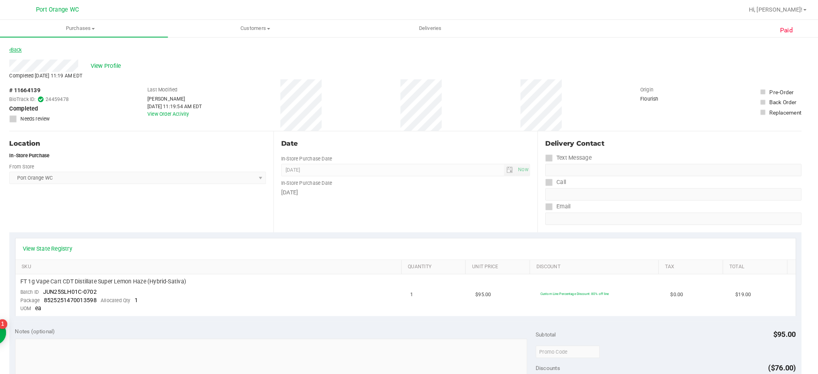
click at [43, 48] on link "Back" at bounding box center [41, 48] width 12 height 6
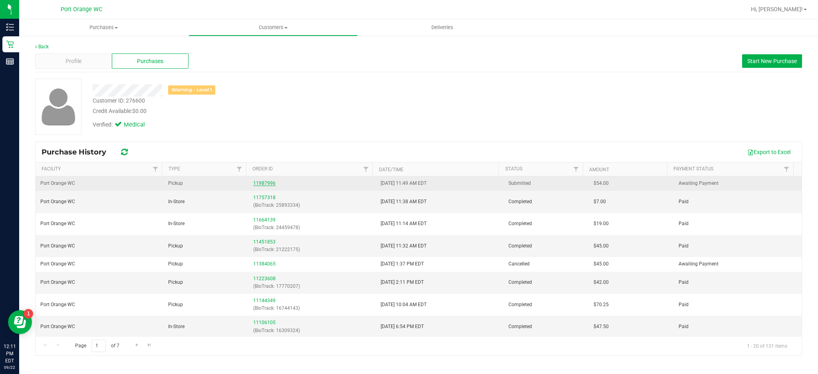
click at [267, 183] on link "11987996" at bounding box center [264, 184] width 22 height 6
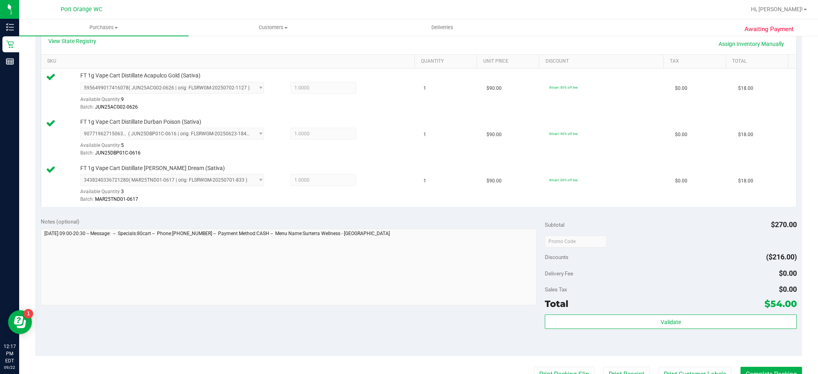
scroll to position [185, 0]
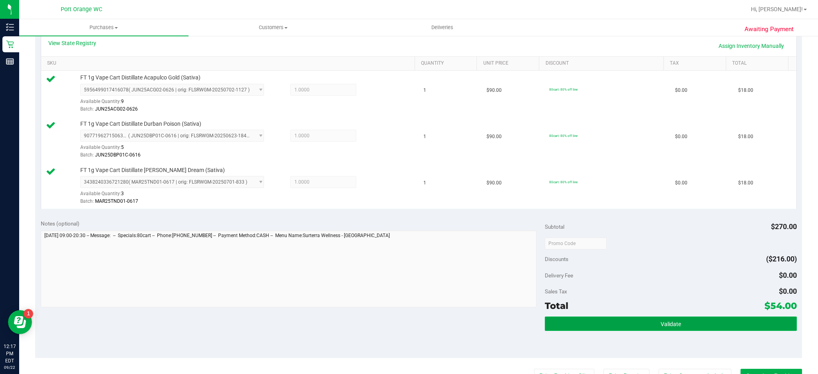
click at [681, 323] on button "Validate" at bounding box center [671, 324] width 252 height 14
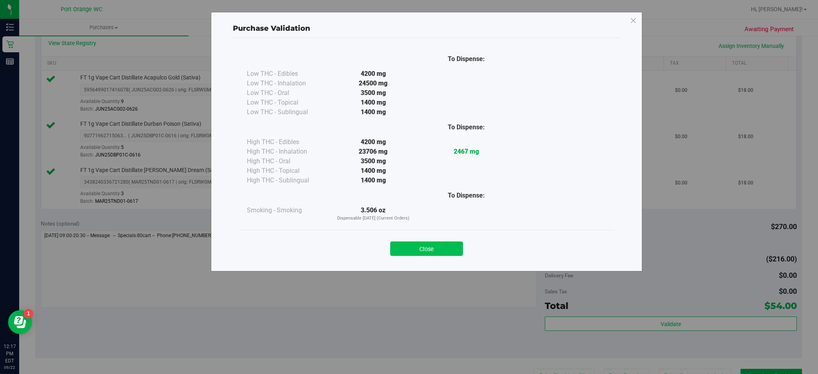
click at [433, 247] on button "Close" at bounding box center [426, 249] width 73 height 14
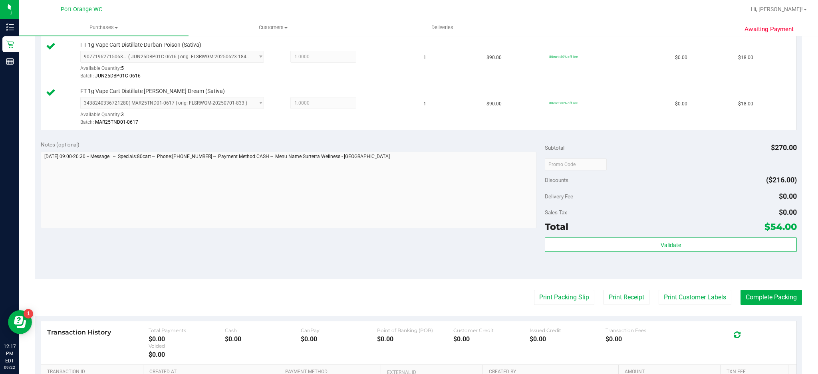
scroll to position [302, 0]
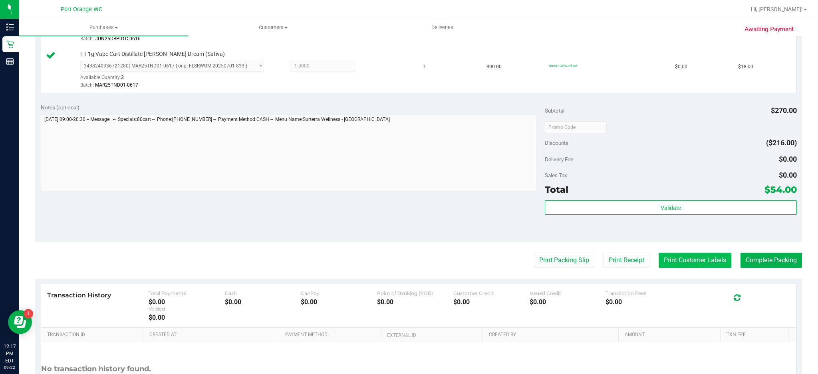
click at [694, 261] on button "Print Customer Labels" at bounding box center [695, 260] width 73 height 15
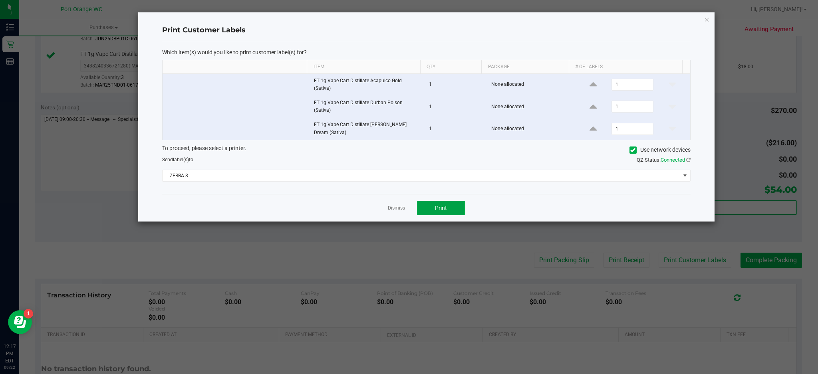
click at [446, 205] on span "Print" at bounding box center [441, 208] width 12 height 6
click at [707, 20] on icon "button" at bounding box center [707, 19] width 6 height 10
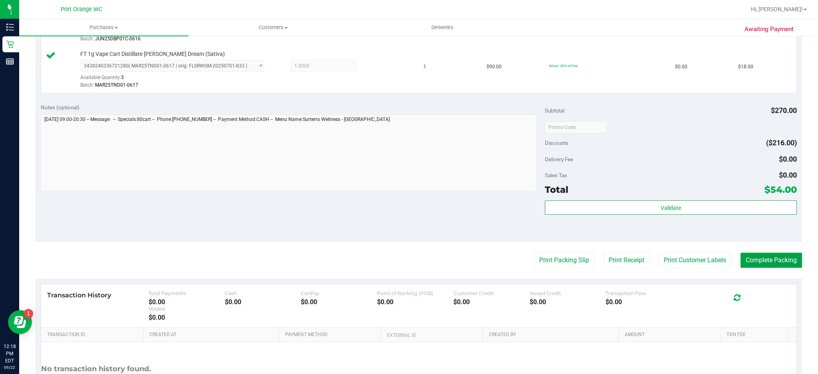
click at [767, 263] on button "Complete Packing" at bounding box center [772, 260] width 62 height 15
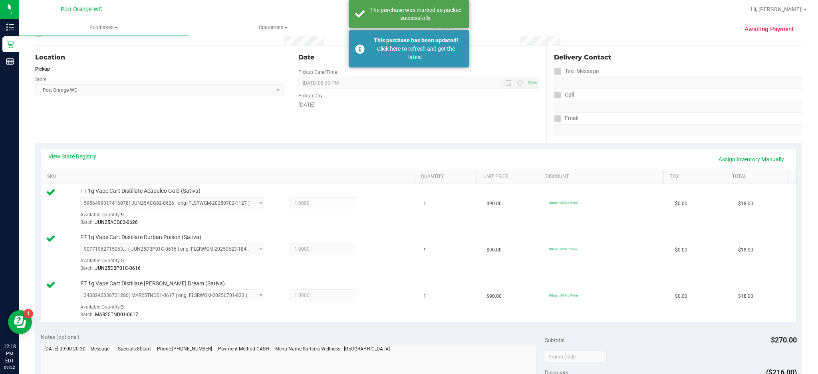
scroll to position [0, 0]
